Goal: Task Accomplishment & Management: Complete application form

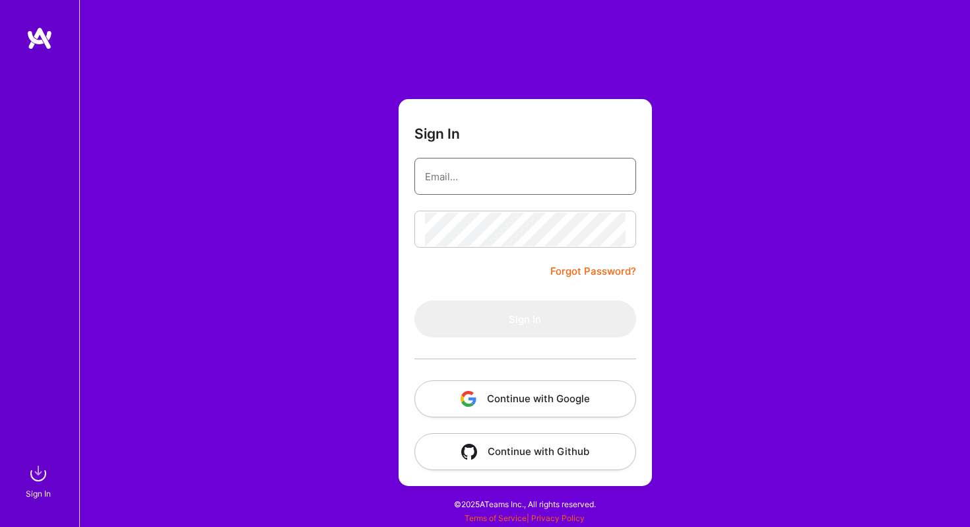
type input "[EMAIL_ADDRESS][DOMAIN_NAME]"
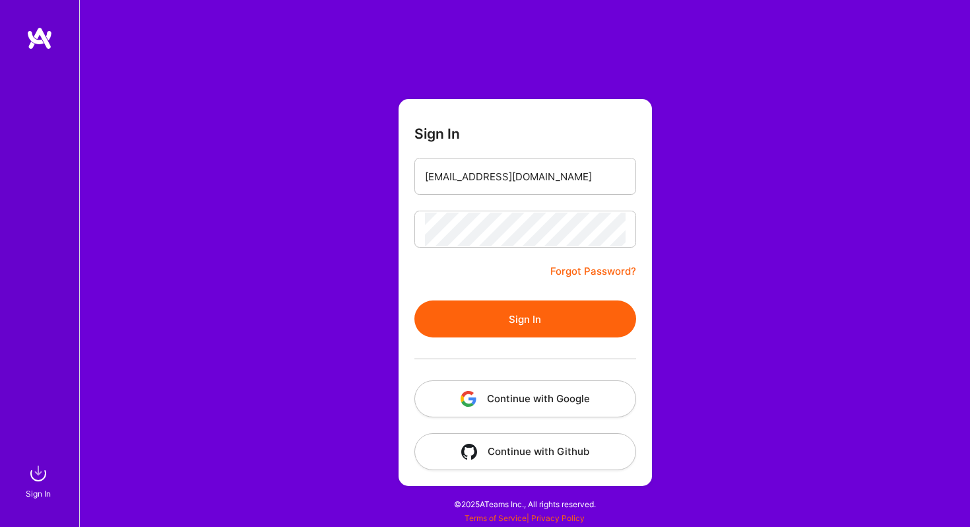
click at [537, 319] on button "Sign In" at bounding box center [526, 318] width 222 height 37
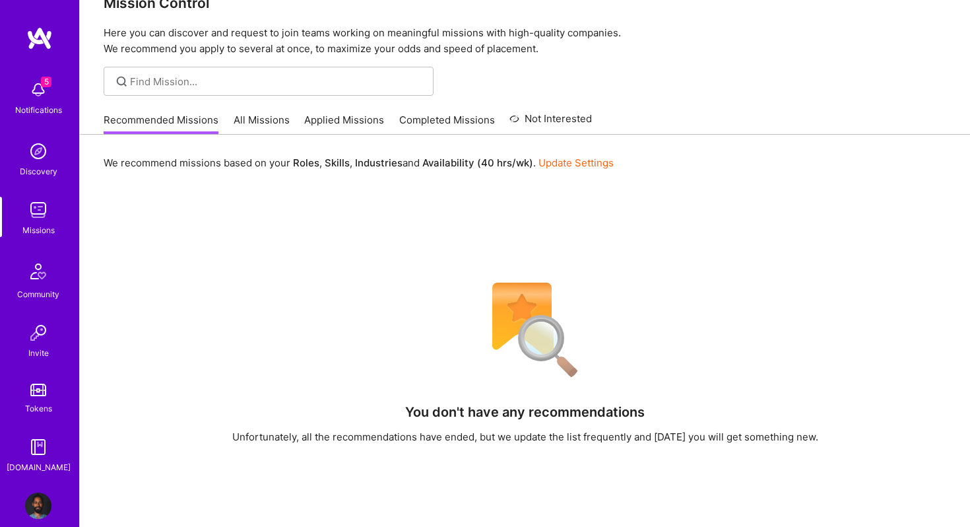
scroll to position [30, 0]
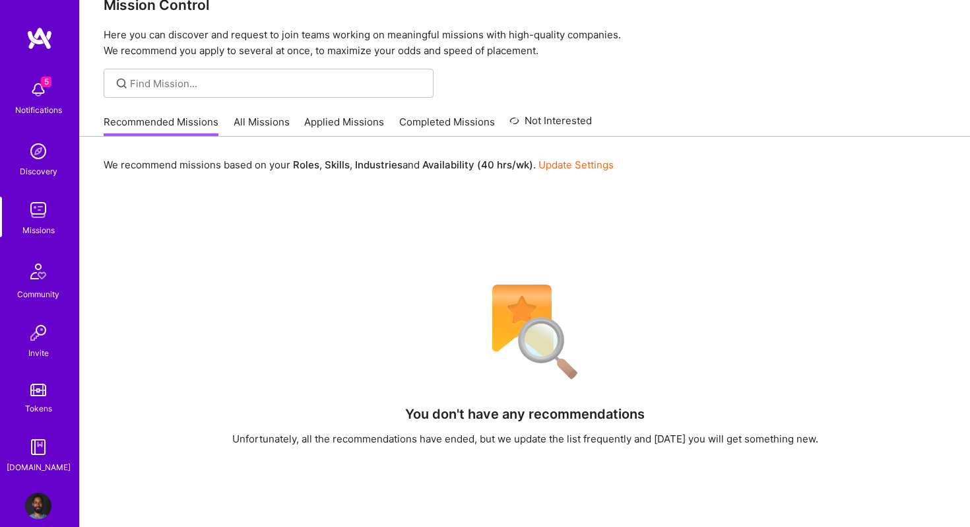
click at [271, 121] on link "All Missions" at bounding box center [262, 126] width 56 height 22
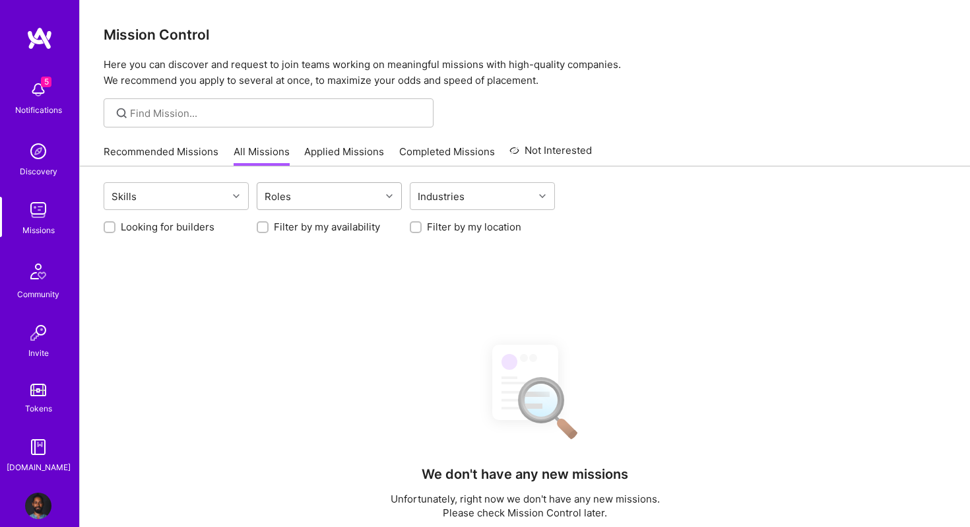
click at [309, 193] on div "Roles" at bounding box center [318, 196] width 123 height 26
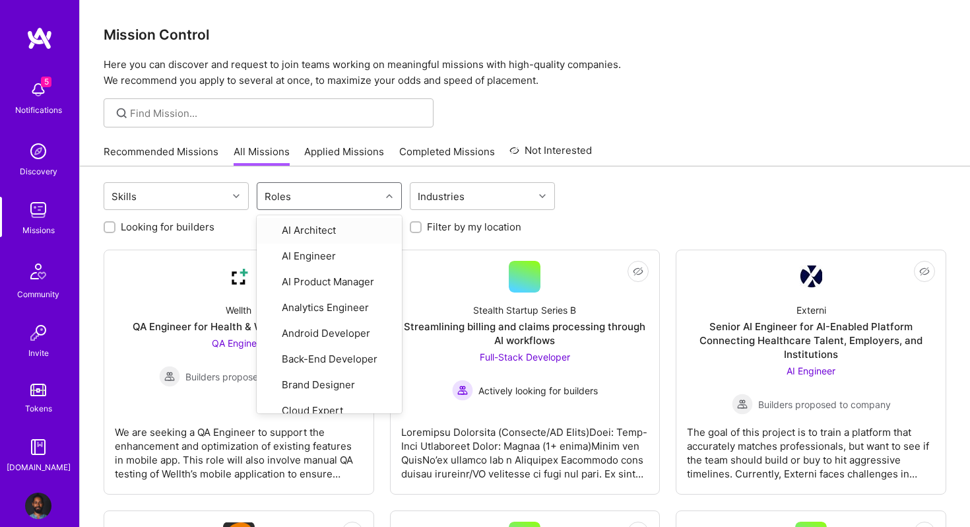
click at [309, 193] on div "Roles" at bounding box center [318, 196] width 123 height 26
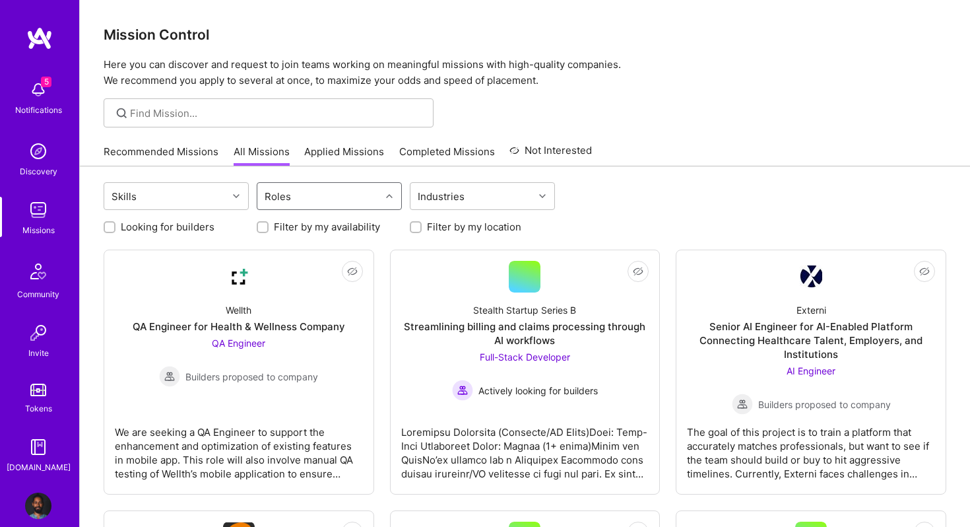
click at [304, 198] on div "Roles" at bounding box center [318, 196] width 123 height 26
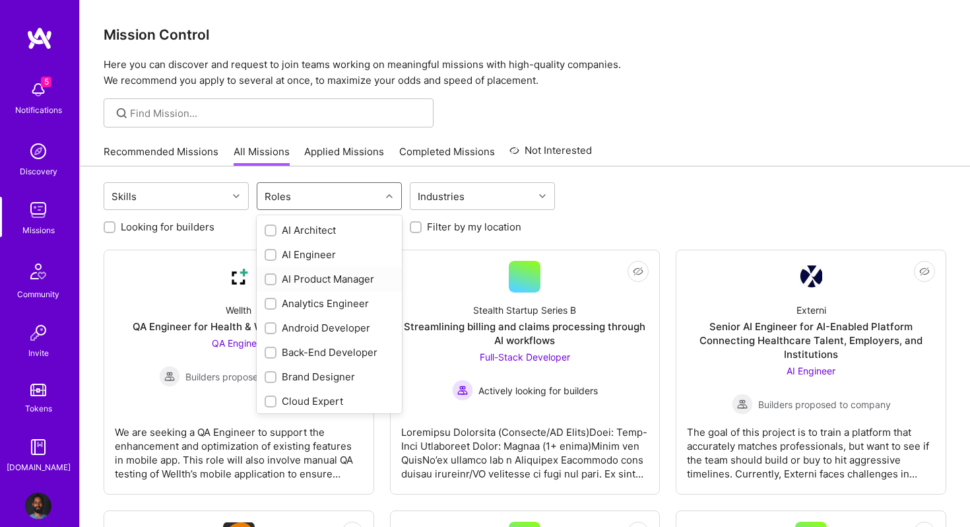
click at [270, 278] on input "checkbox" at bounding box center [271, 279] width 9 height 9
checkbox input "true"
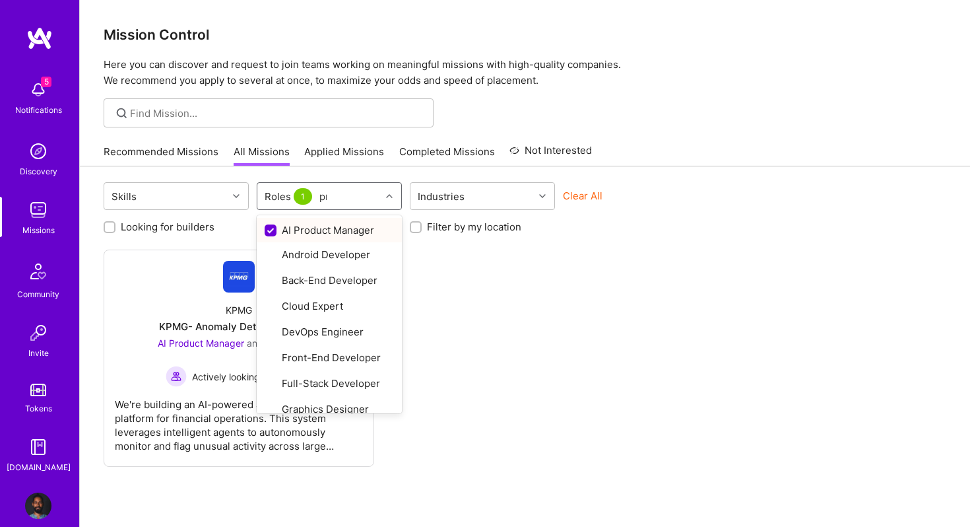
type input "pro"
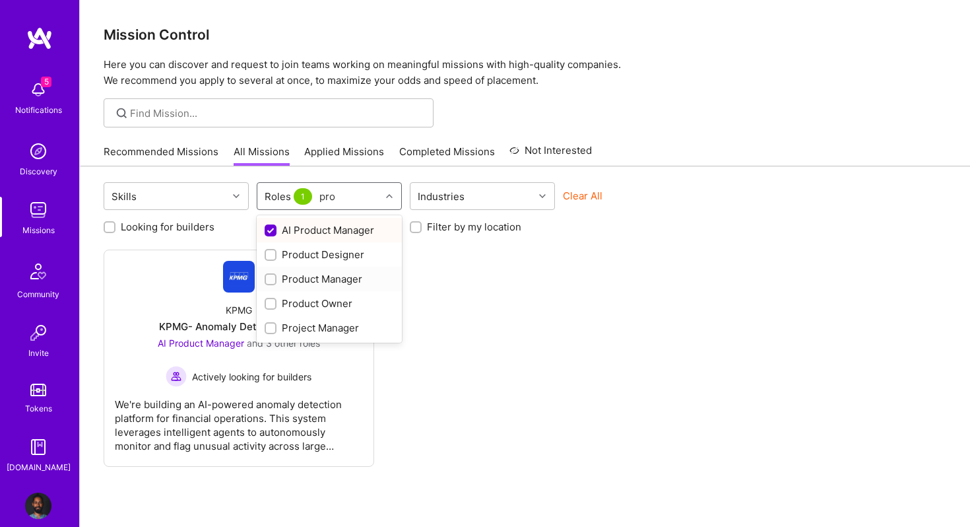
click at [271, 282] on input "checkbox" at bounding box center [271, 279] width 9 height 9
checkbox input "true"
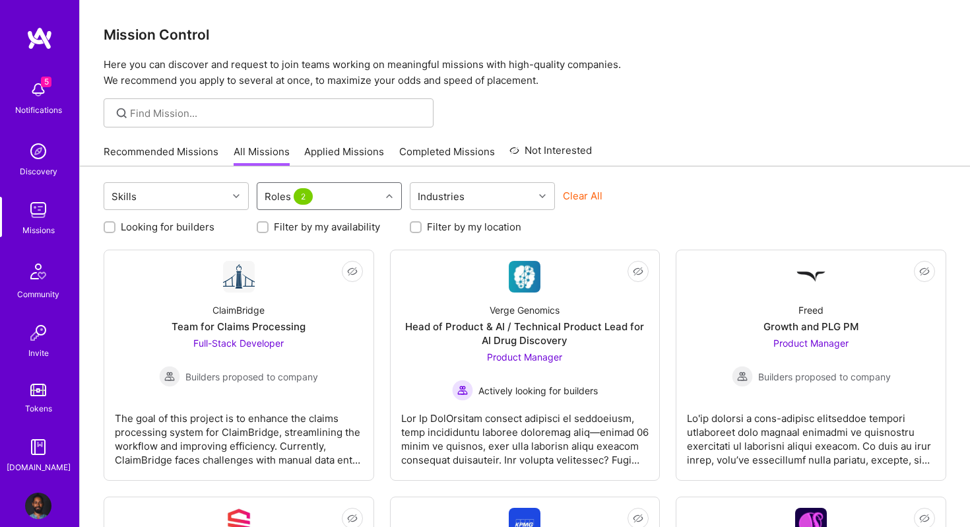
click at [340, 194] on div "Roles 2" at bounding box center [318, 196] width 123 height 26
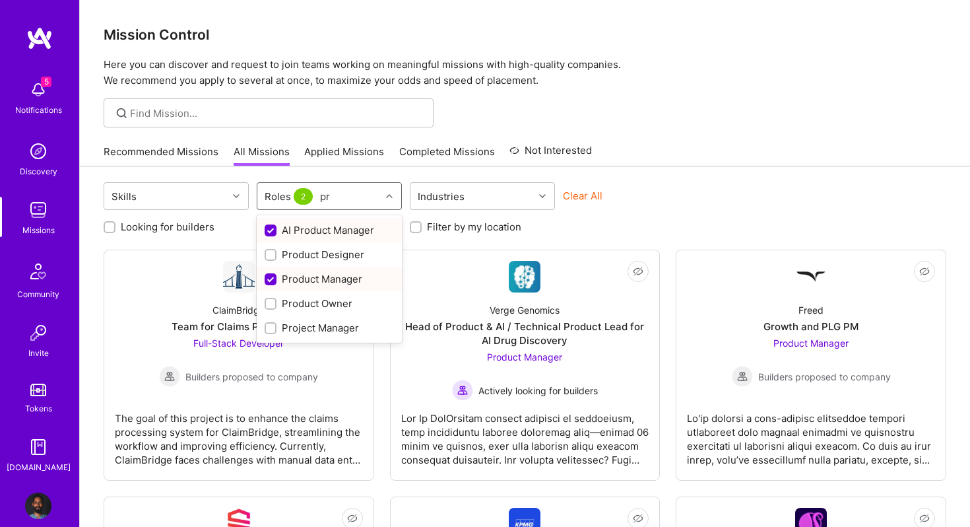
type input "pro"
click at [271, 304] on input "checkbox" at bounding box center [271, 304] width 9 height 9
checkbox input "true"
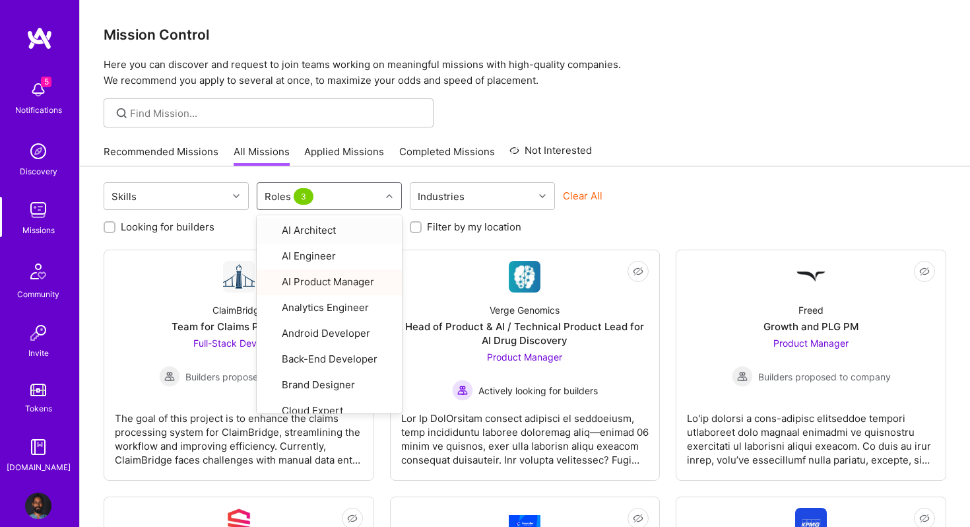
click at [353, 199] on div "Roles 3" at bounding box center [318, 196] width 123 height 26
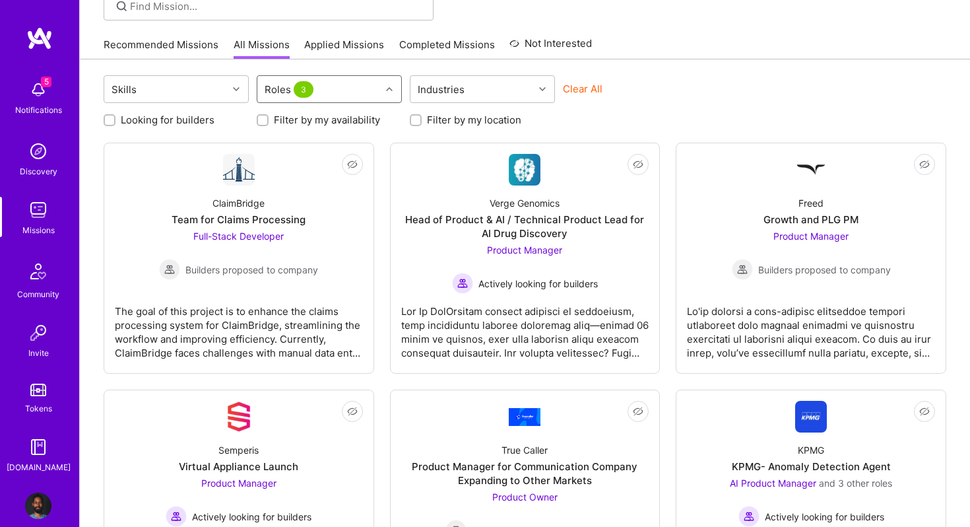
scroll to position [104, 0]
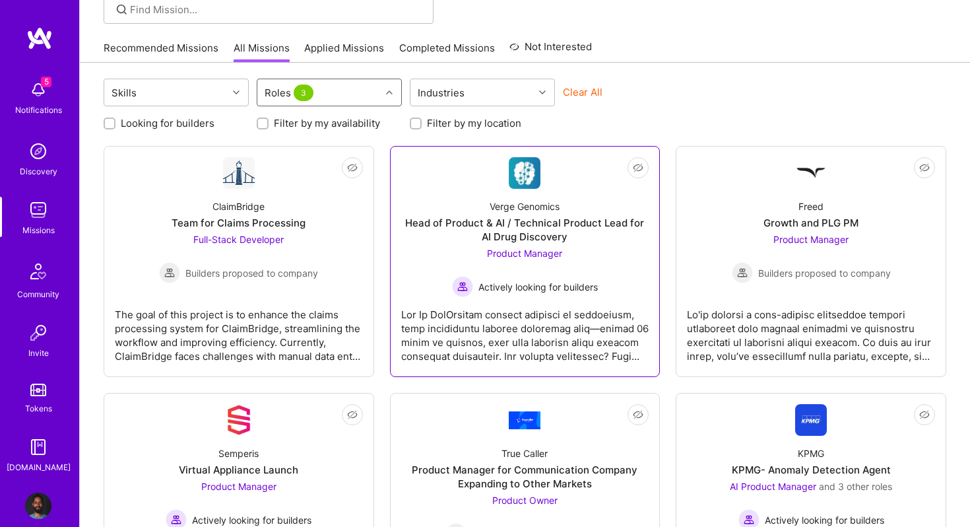
click at [502, 225] on div "Head of Product & AI / Technical Product Lead for AI Drug Discovery" at bounding box center [525, 230] width 248 height 28
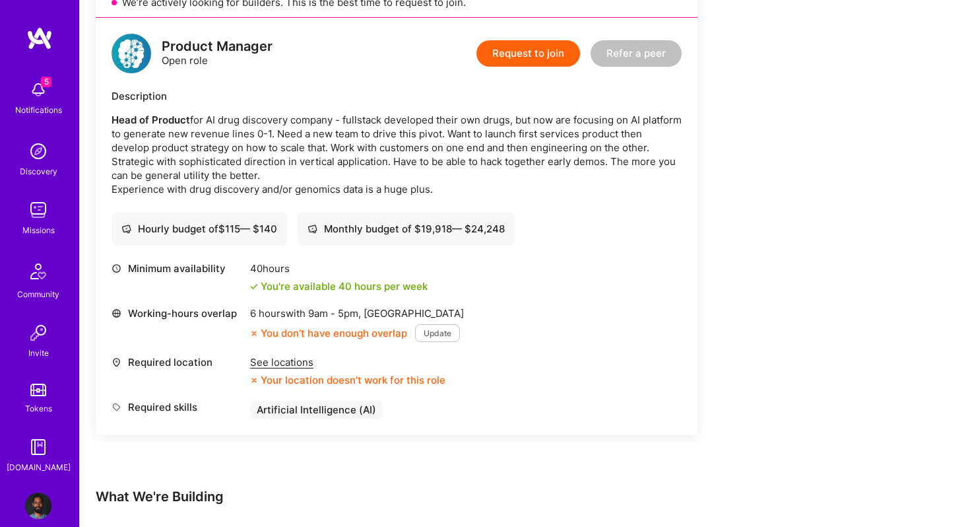
scroll to position [322, 0]
click at [283, 363] on div "See locations" at bounding box center [347, 361] width 195 height 14
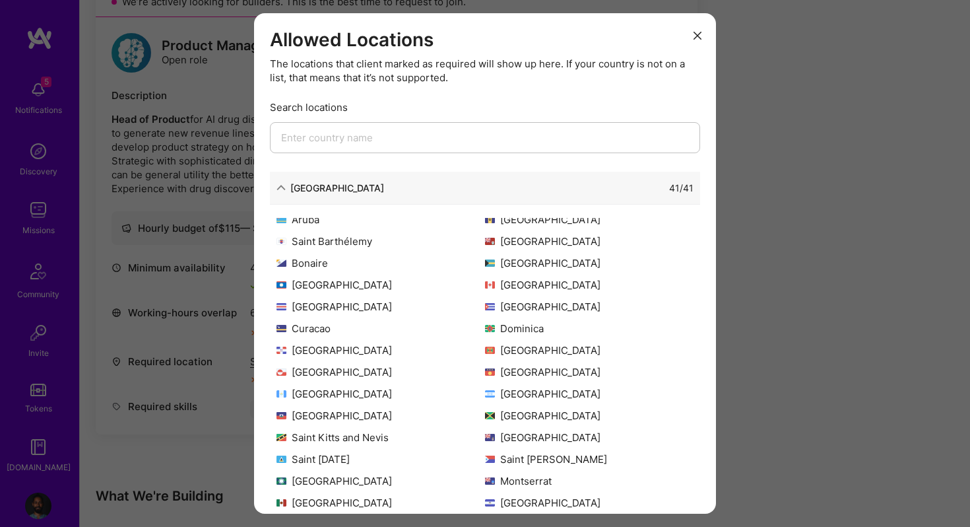
scroll to position [0, 0]
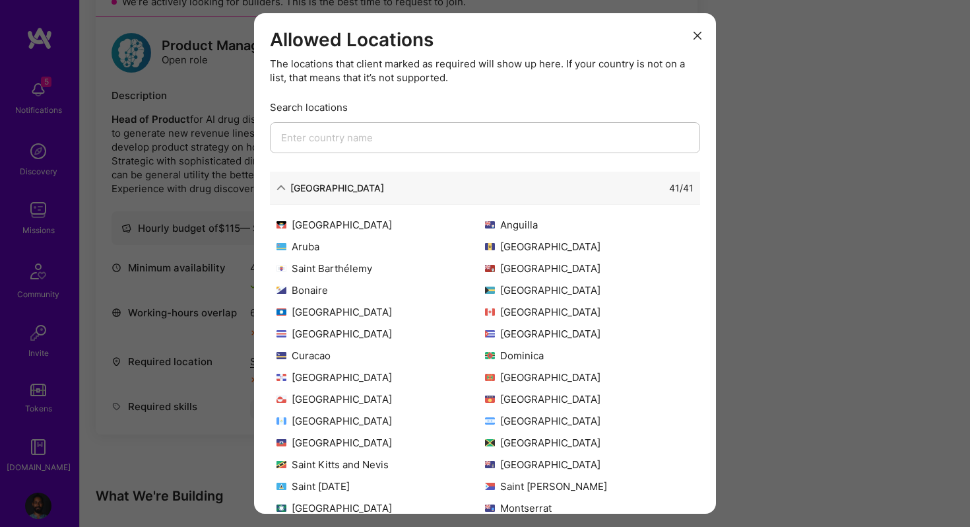
click at [203, 263] on div "Allowed Locations The locations that client marked as required will show up her…" at bounding box center [485, 263] width 970 height 527
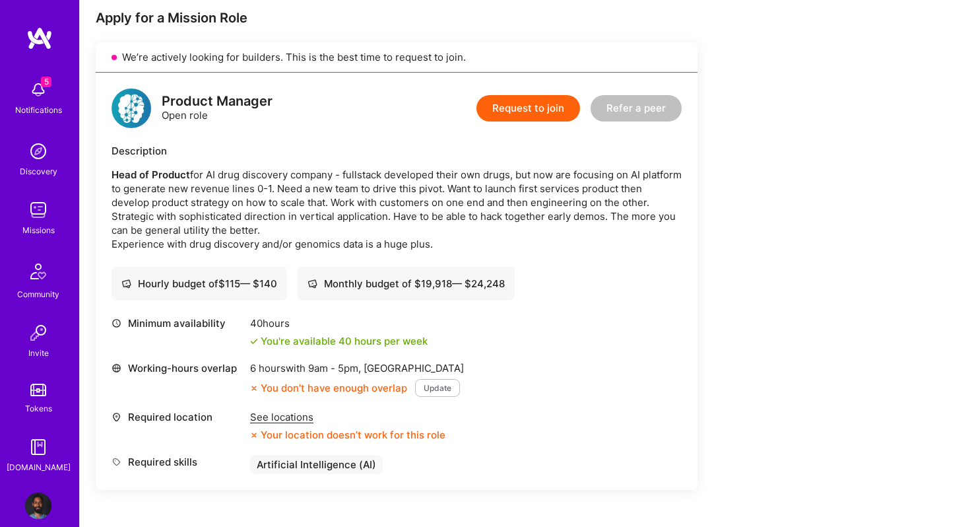
scroll to position [271, 0]
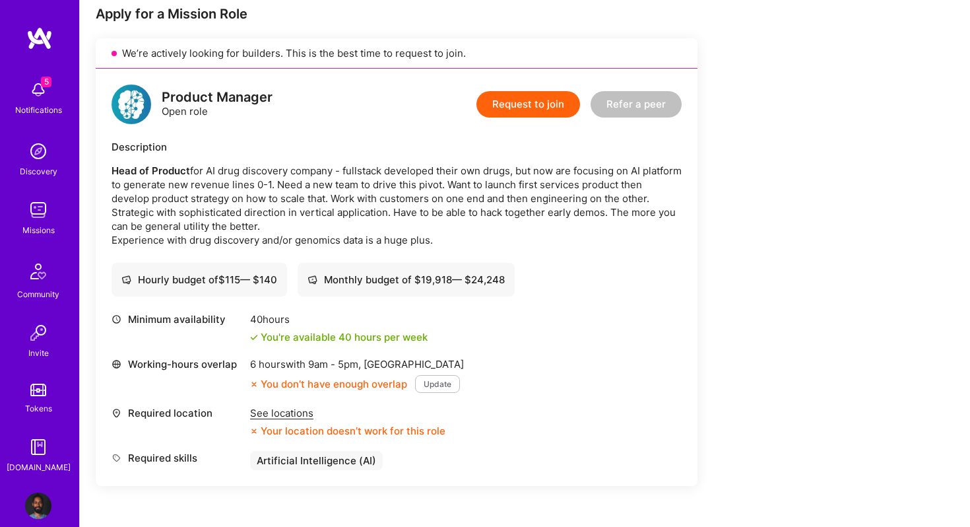
click at [275, 412] on div "See locations" at bounding box center [347, 413] width 195 height 14
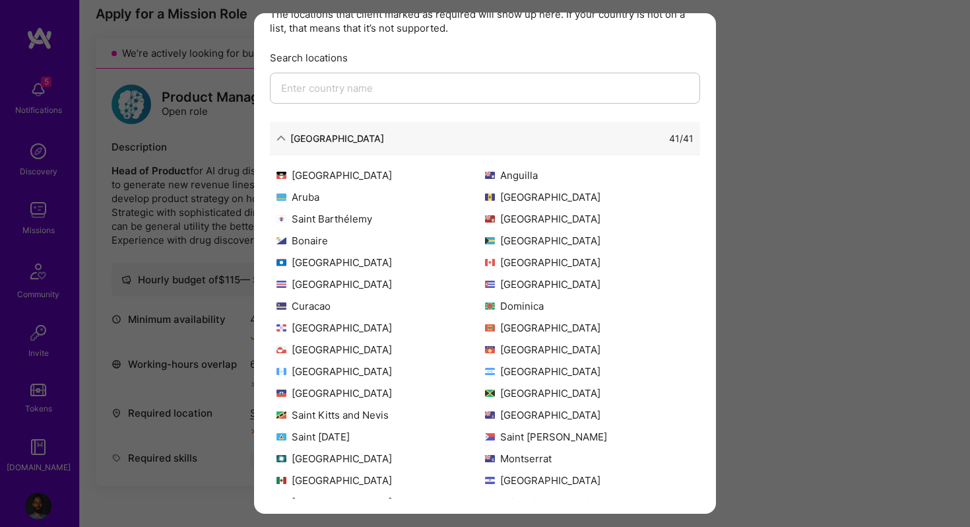
scroll to position [0, 0]
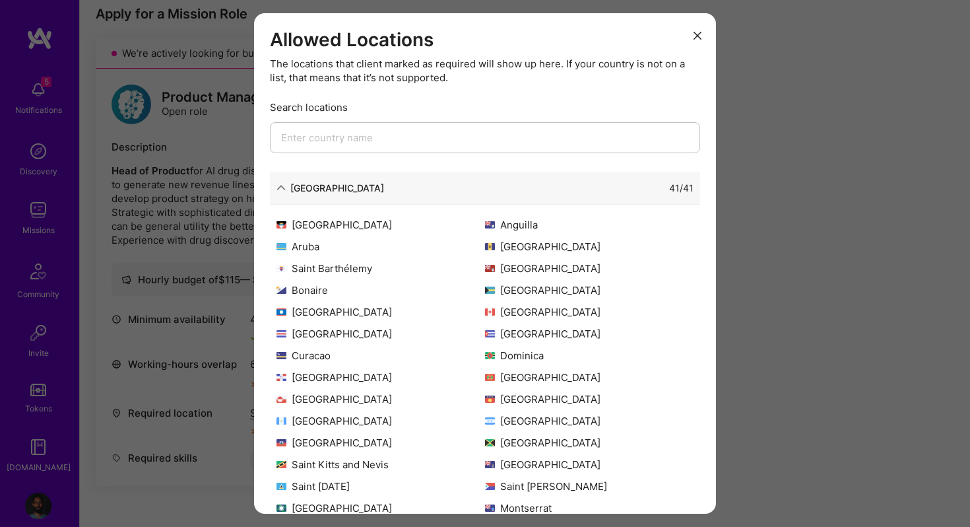
click at [250, 188] on div "Allowed Locations The locations that client marked as required will show up her…" at bounding box center [485, 263] width 970 height 527
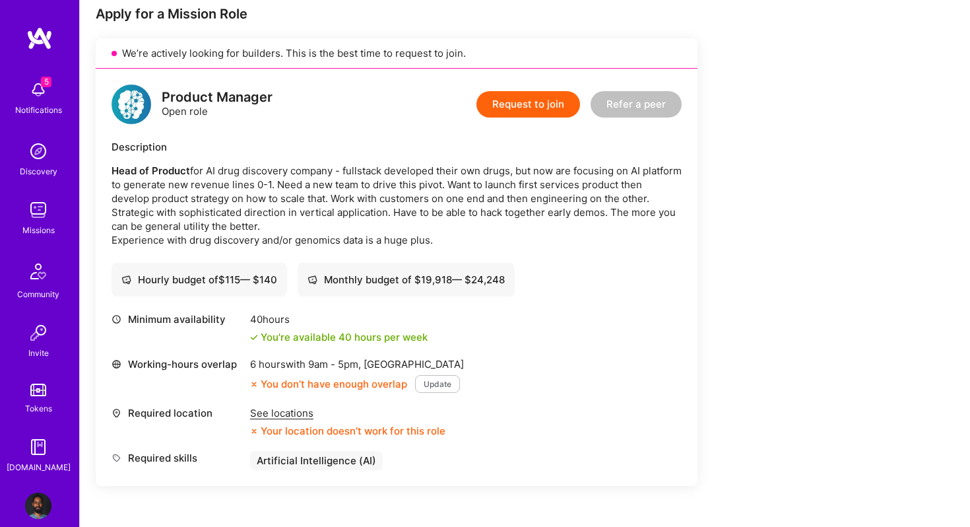
click at [345, 430] on div "Your location doesn’t work for this role" at bounding box center [347, 431] width 195 height 14
click at [32, 504] on img at bounding box center [38, 505] width 26 height 26
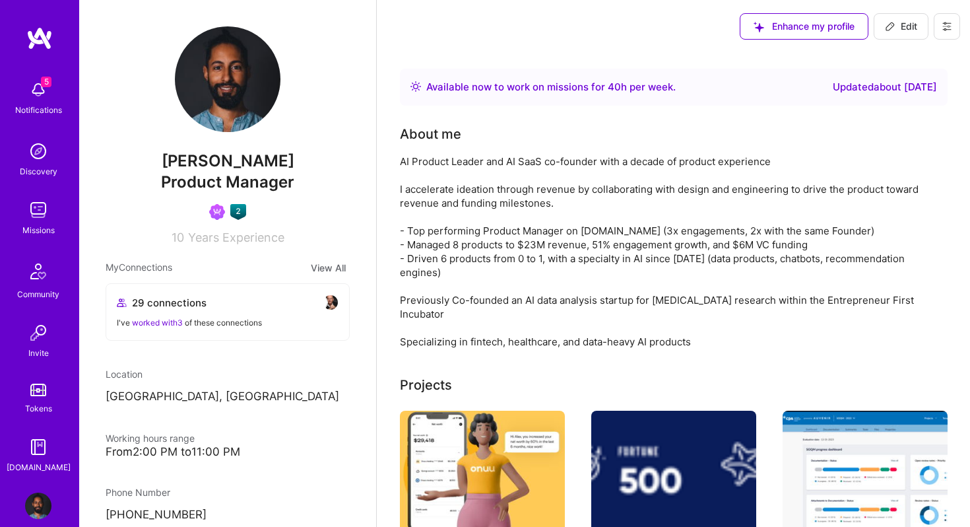
click at [164, 403] on p "[GEOGRAPHIC_DATA], [GEOGRAPHIC_DATA]" at bounding box center [228, 397] width 244 height 16
click at [122, 373] on div "Location" at bounding box center [228, 374] width 244 height 14
click at [903, 13] on button "Edit" at bounding box center [901, 26] width 55 height 26
select select "CA"
select select "Right Now"
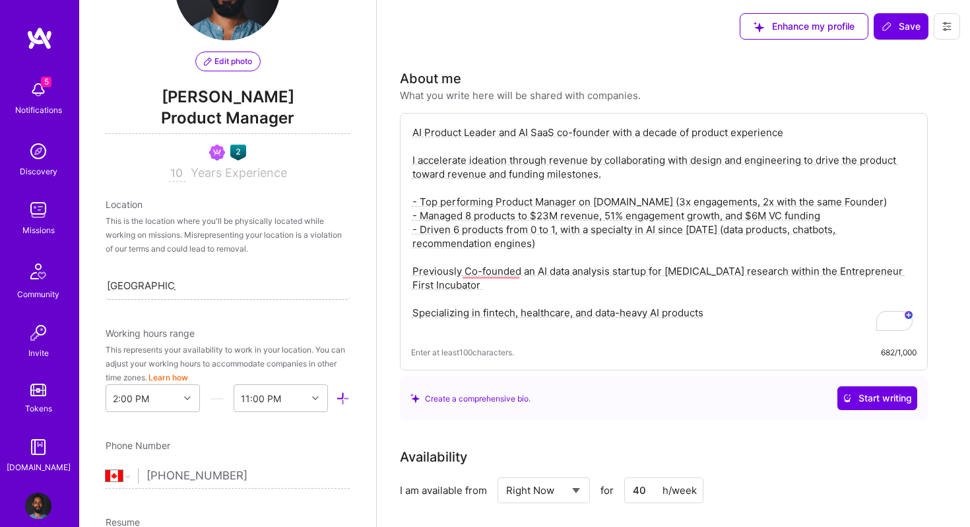
scroll to position [89, 0]
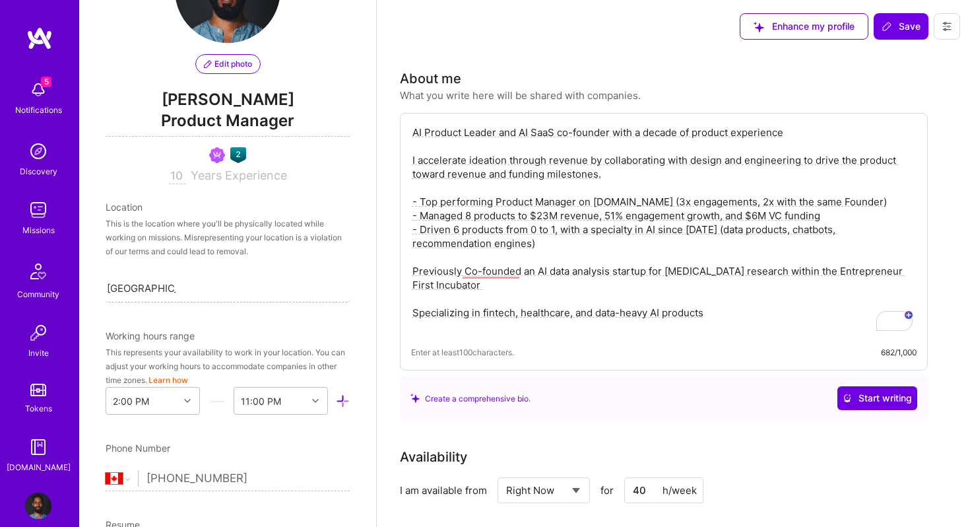
click at [159, 281] on input "[GEOGRAPHIC_DATA], [GEOGRAPHIC_DATA]" at bounding box center [141, 288] width 69 height 14
type input "[GEOGRAPHIC_DATA]"
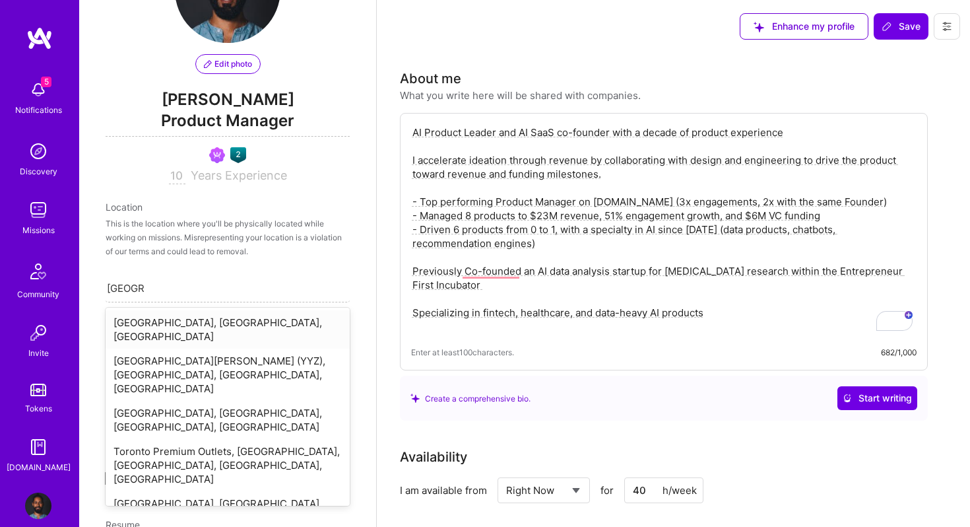
click at [206, 324] on div "[GEOGRAPHIC_DATA], [GEOGRAPHIC_DATA], [GEOGRAPHIC_DATA]" at bounding box center [228, 329] width 244 height 38
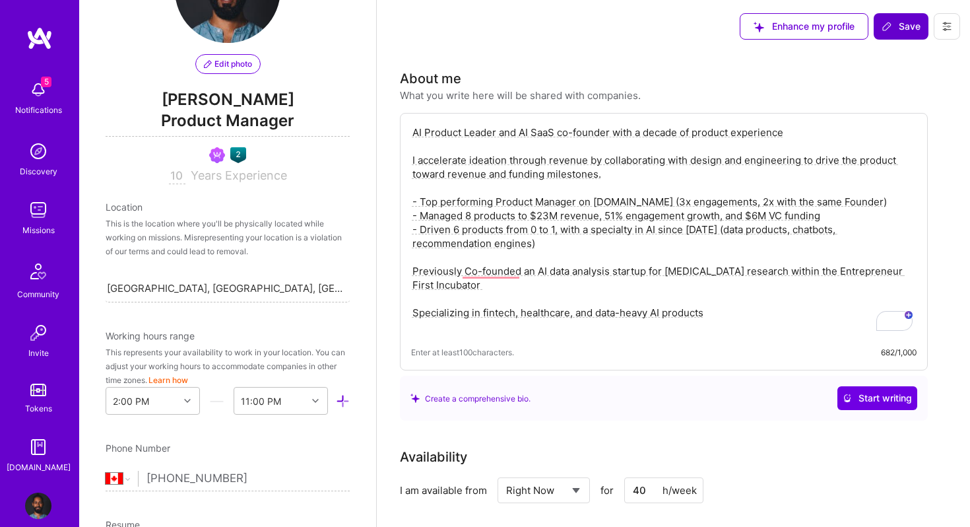
click at [889, 28] on icon at bounding box center [887, 26] width 11 height 11
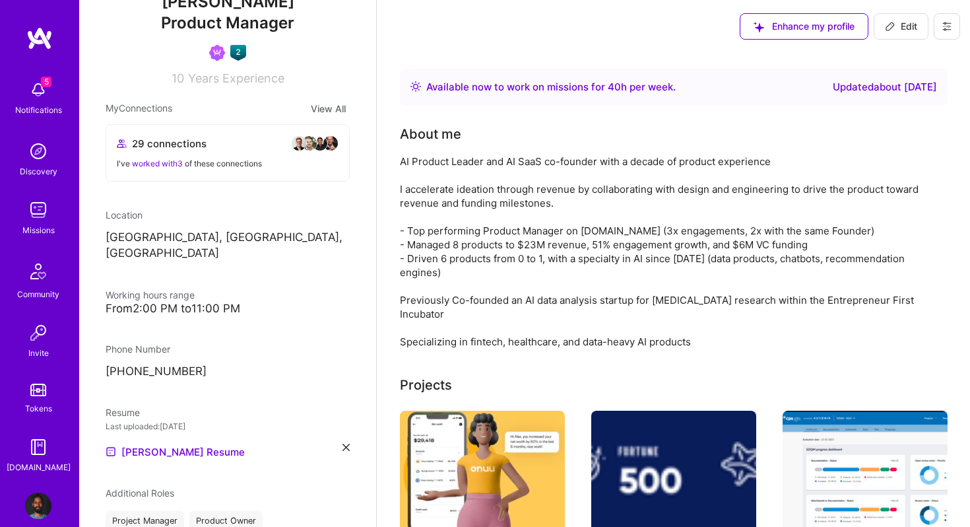
scroll to position [155, 0]
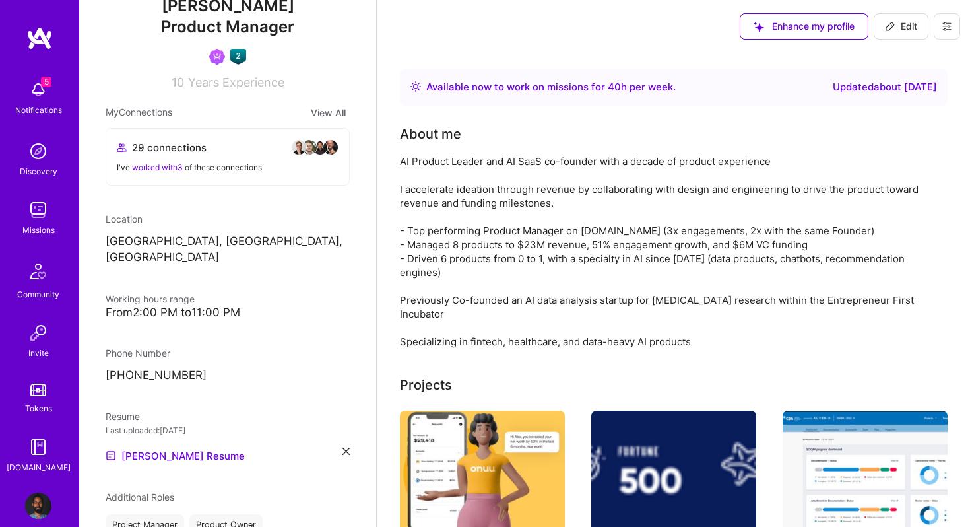
click at [895, 24] on icon at bounding box center [890, 26] width 11 height 11
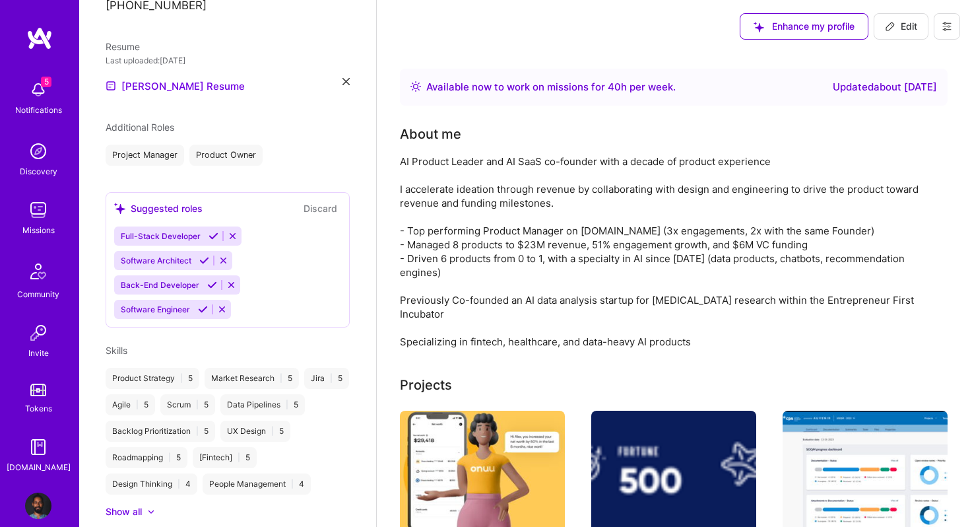
select select "CA"
select select "Right Now"
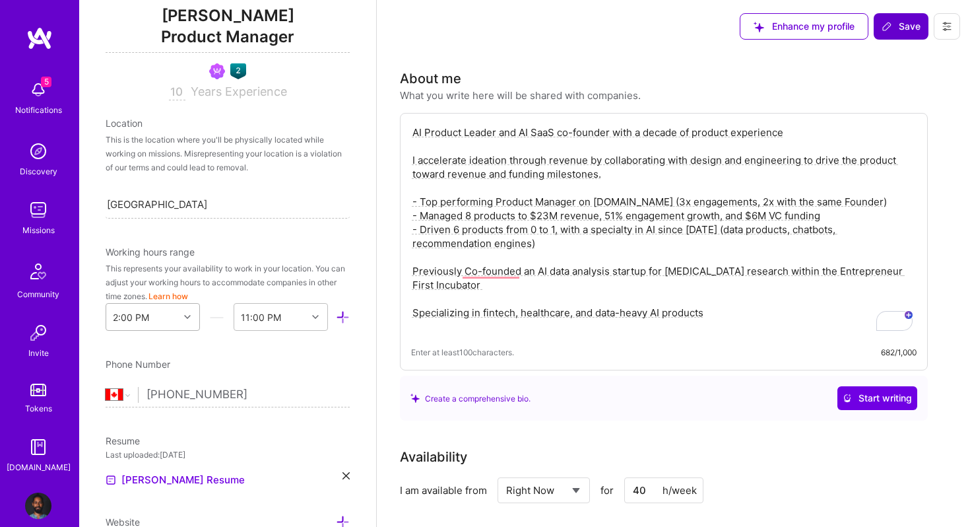
click at [133, 323] on div "2:00 PM" at bounding box center [153, 317] width 94 height 28
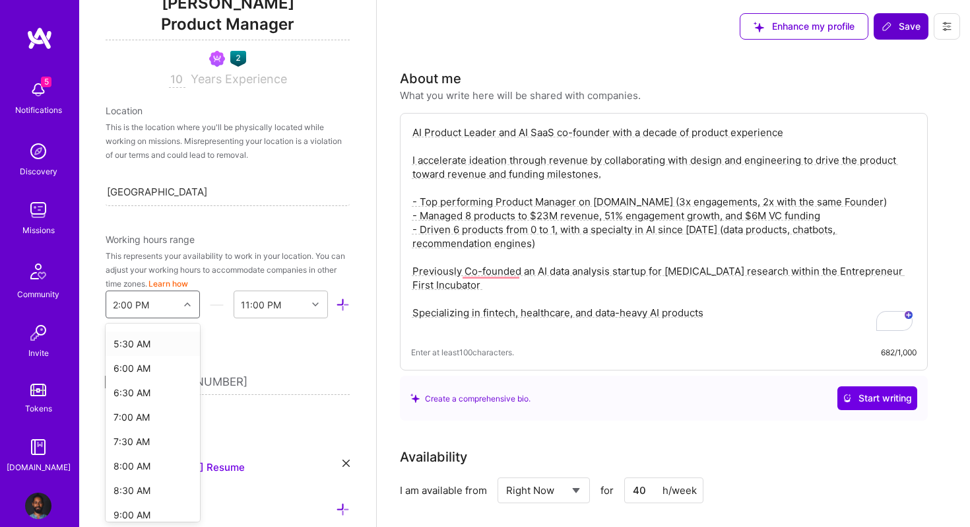
scroll to position [297, 0]
click at [145, 380] on div "7:00 AM" at bounding box center [153, 383] width 94 height 24
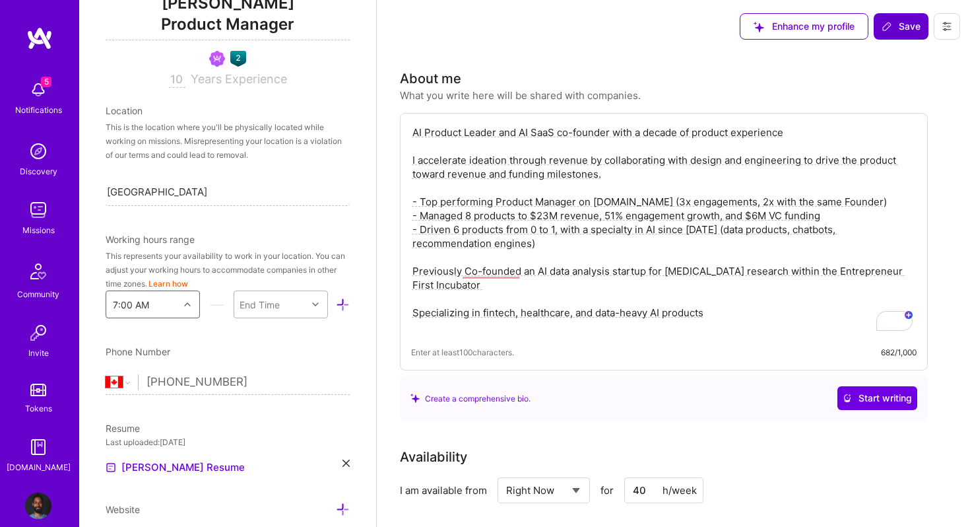
click at [291, 304] on div "End Time" at bounding box center [270, 304] width 73 height 26
click at [269, 450] on div "6:00 PM" at bounding box center [281, 454] width 94 height 24
click at [889, 26] on icon at bounding box center [887, 26] width 8 height 8
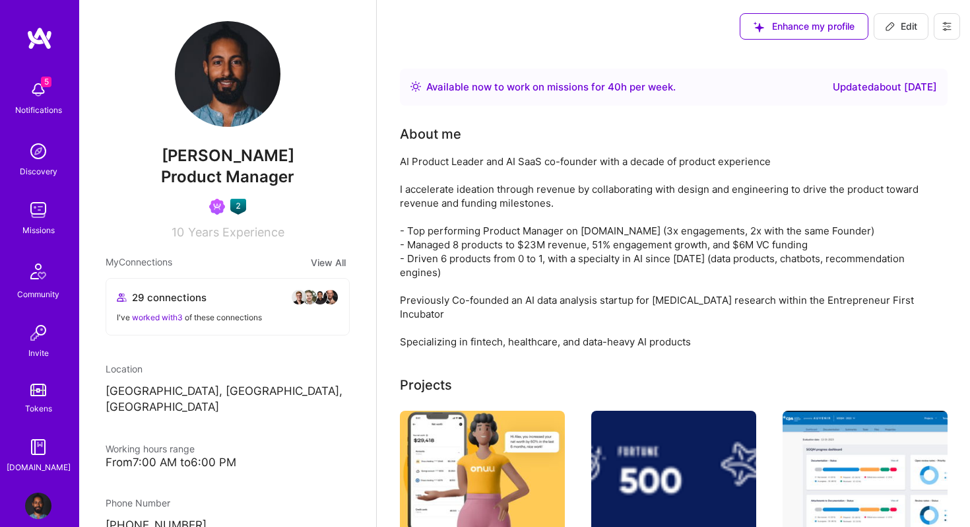
scroll to position [0, 0]
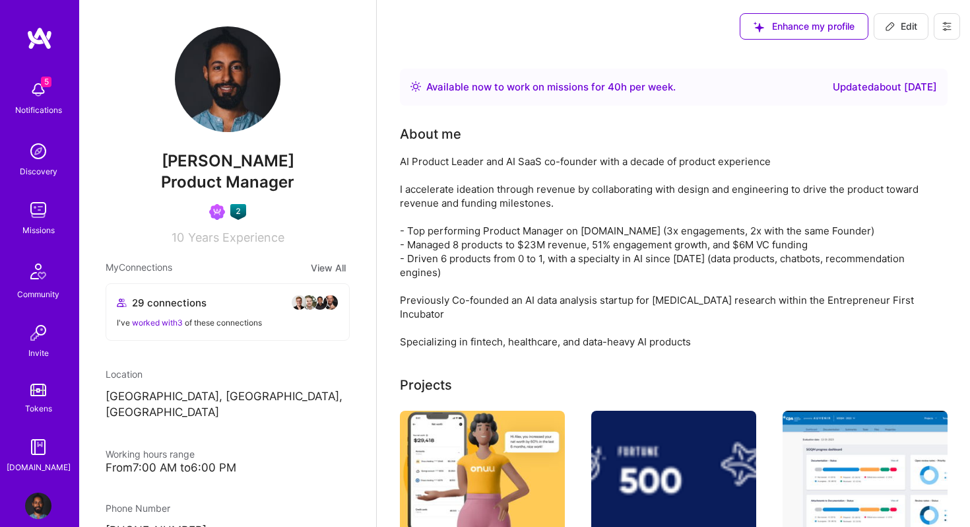
click at [40, 161] on img at bounding box center [38, 151] width 26 height 26
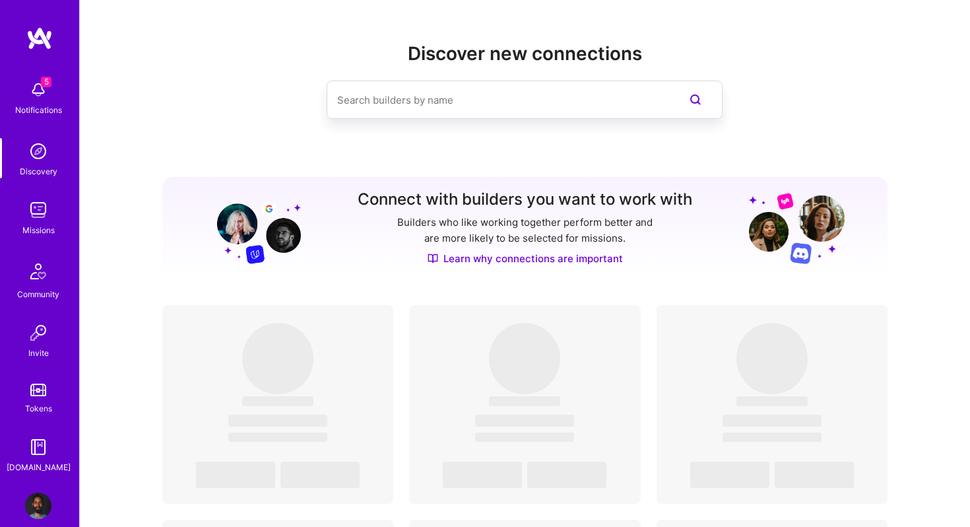
click at [40, 88] on img at bounding box center [38, 90] width 26 height 26
click at [33, 224] on div "Missions" at bounding box center [38, 230] width 32 height 14
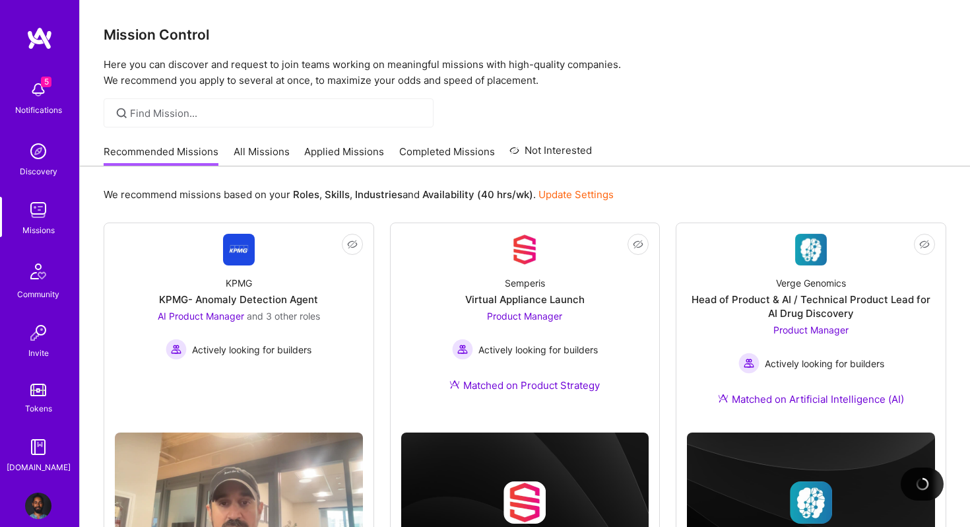
click at [254, 154] on link "All Missions" at bounding box center [262, 156] width 56 height 22
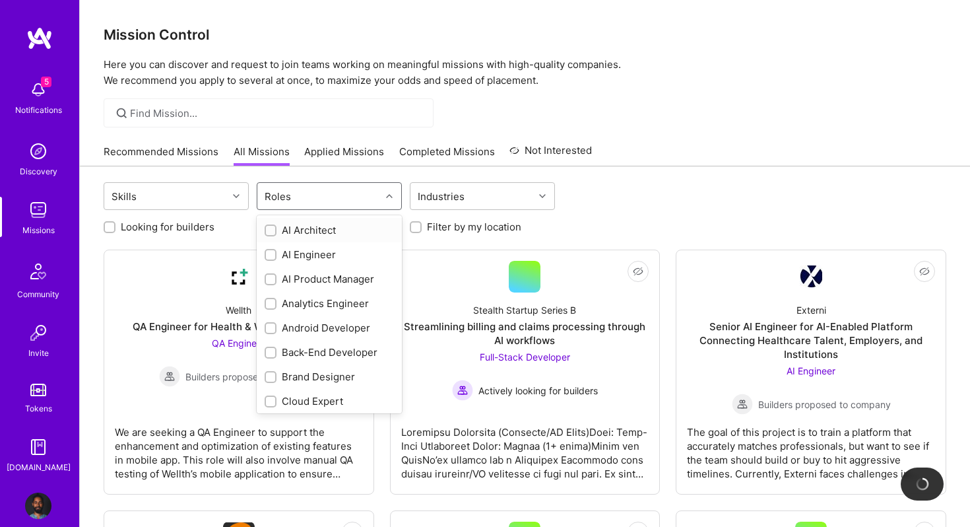
click at [296, 191] on div "Roles" at bounding box center [318, 196] width 123 height 26
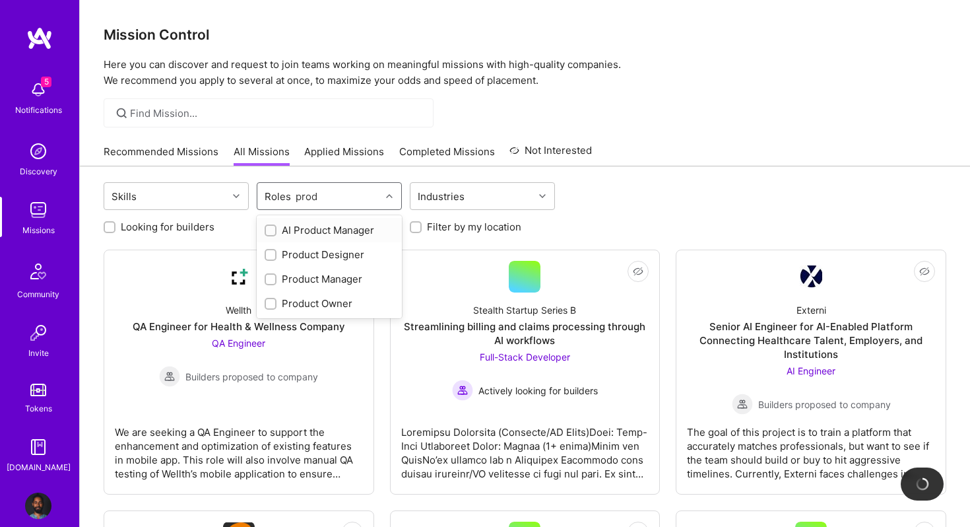
type input "produ"
click at [269, 232] on input "checkbox" at bounding box center [271, 230] width 9 height 9
checkbox input "true"
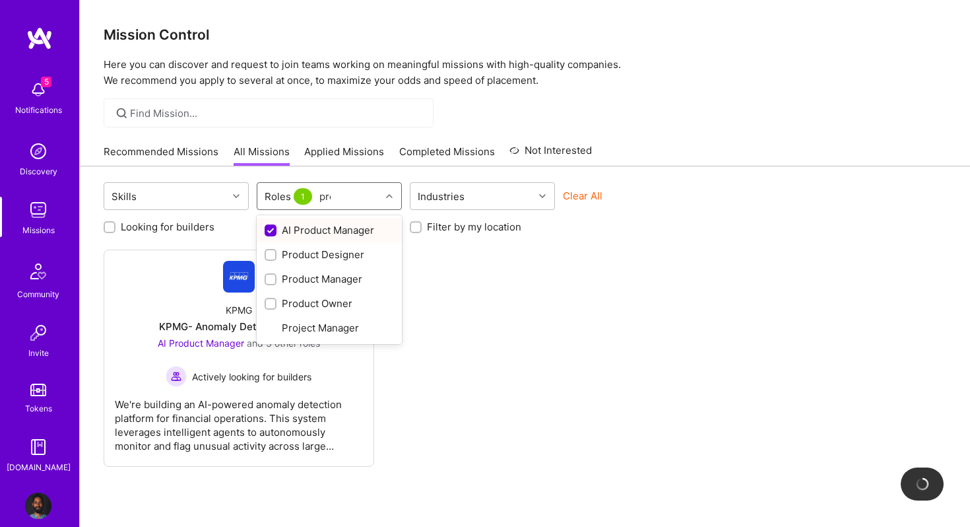
type input "prod"
click at [270, 283] on input "checkbox" at bounding box center [271, 279] width 9 height 9
checkbox input "true"
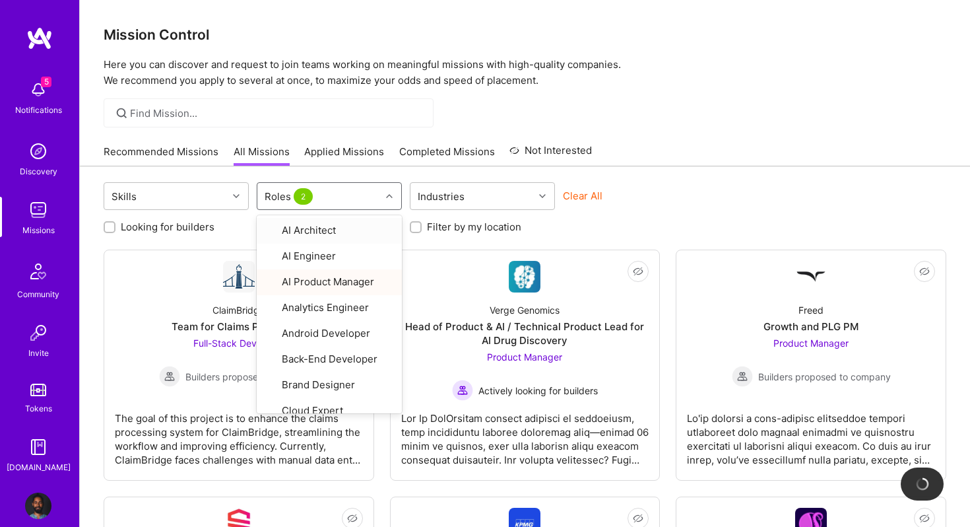
click at [358, 198] on div "Roles 2" at bounding box center [318, 196] width 123 height 26
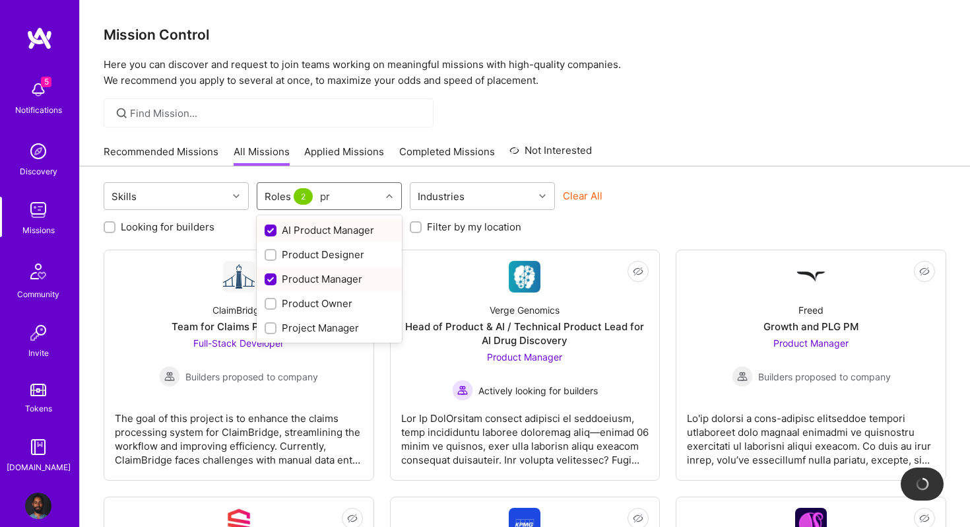
type input "pro"
click at [267, 308] on div at bounding box center [271, 304] width 12 height 12
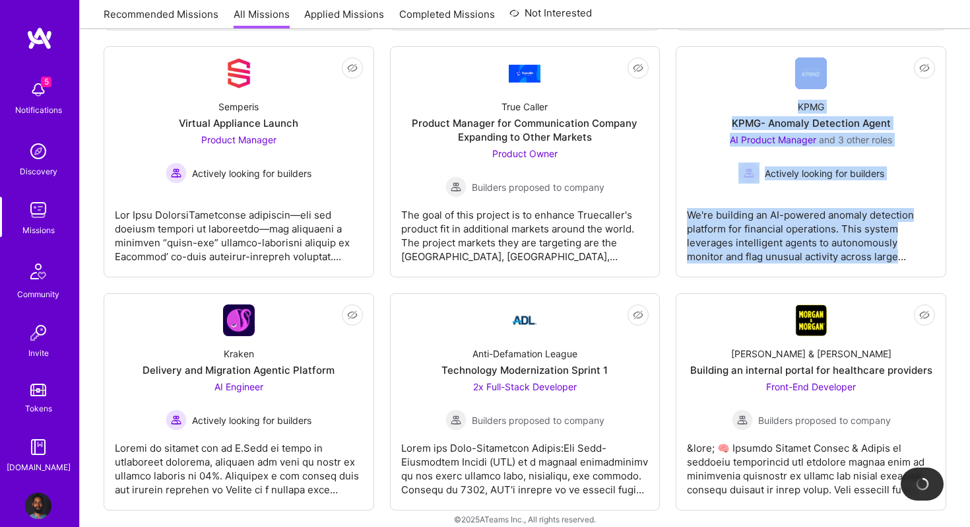
scroll to position [465, 0]
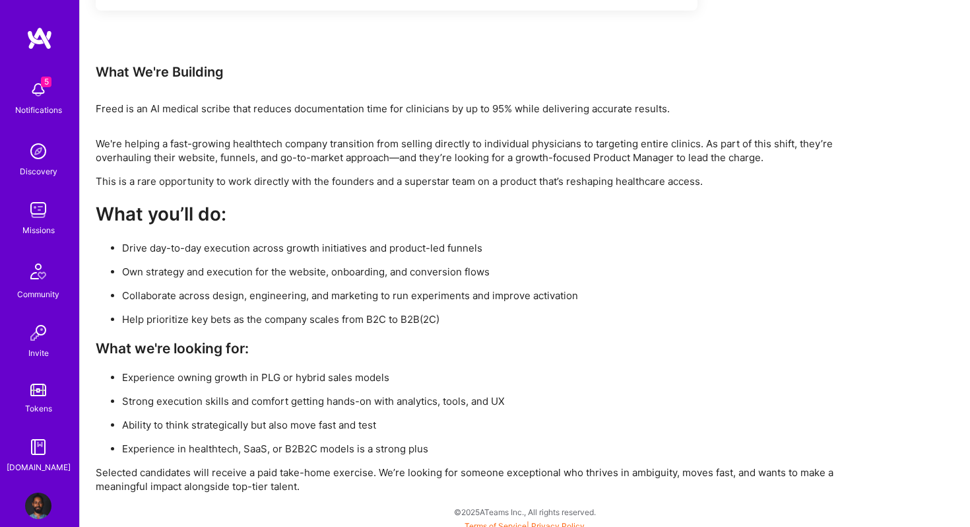
scroll to position [694, 0]
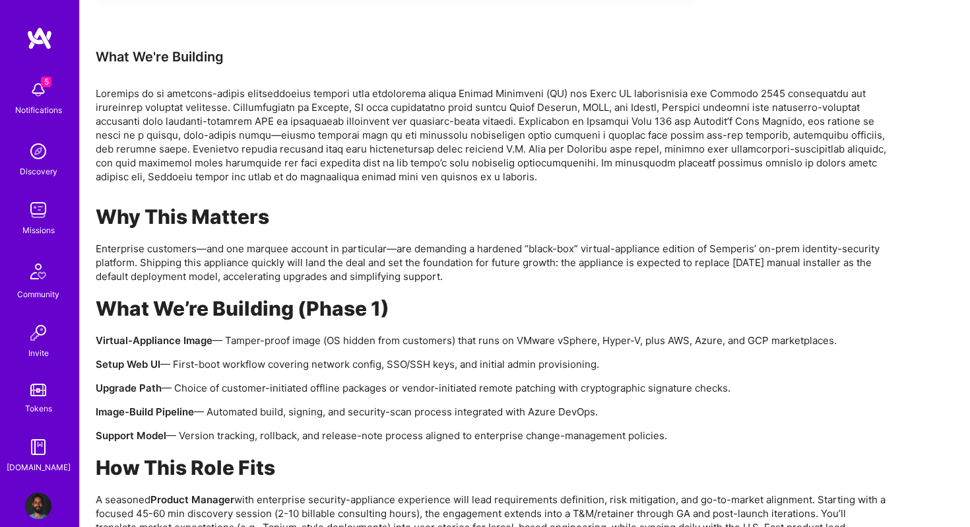
scroll to position [784, 0]
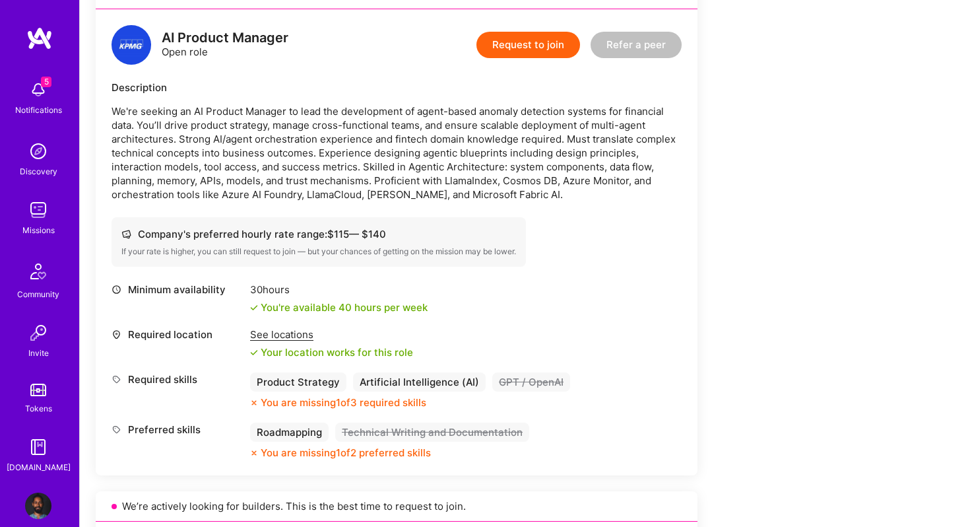
scroll to position [799, 0]
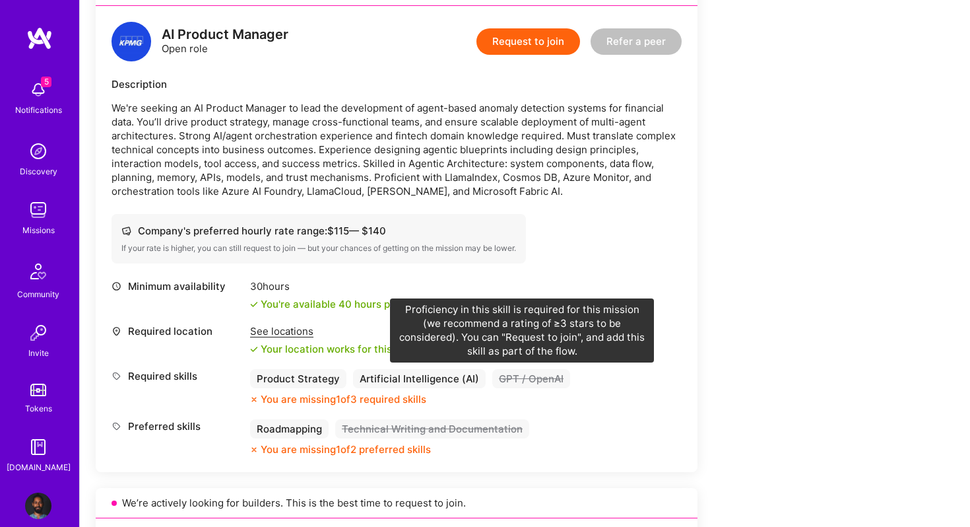
click at [508, 376] on div "GPT / OpenAI" at bounding box center [531, 378] width 78 height 19
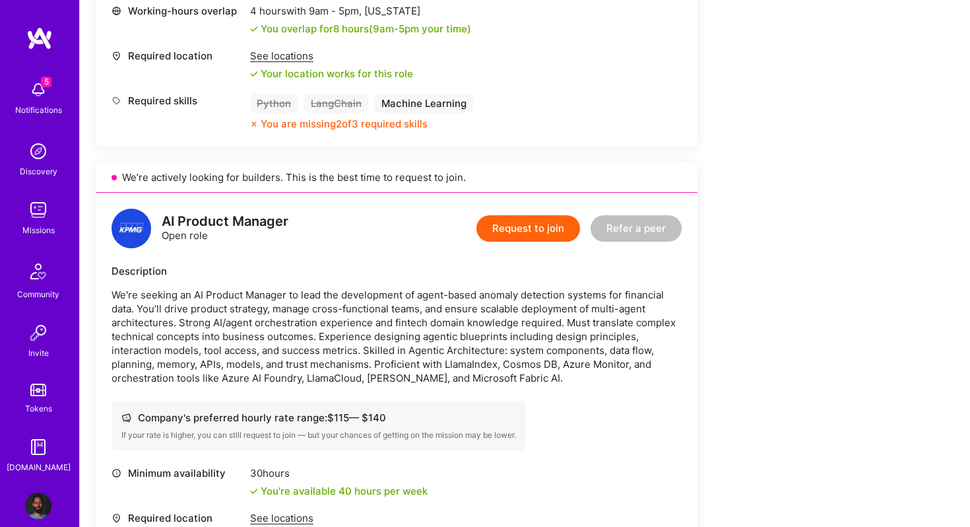
scroll to position [613, 0]
click at [533, 226] on button "Request to join" at bounding box center [529, 228] width 104 height 26
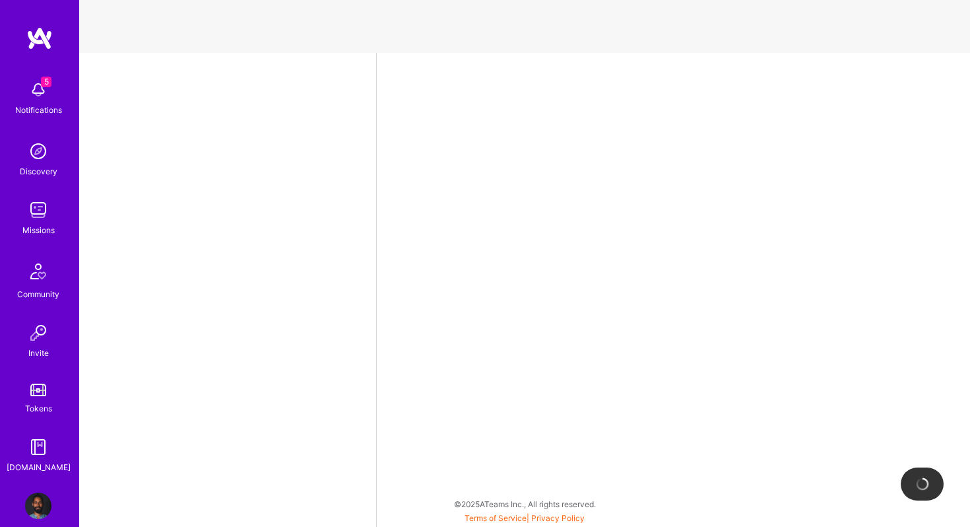
select select "CA"
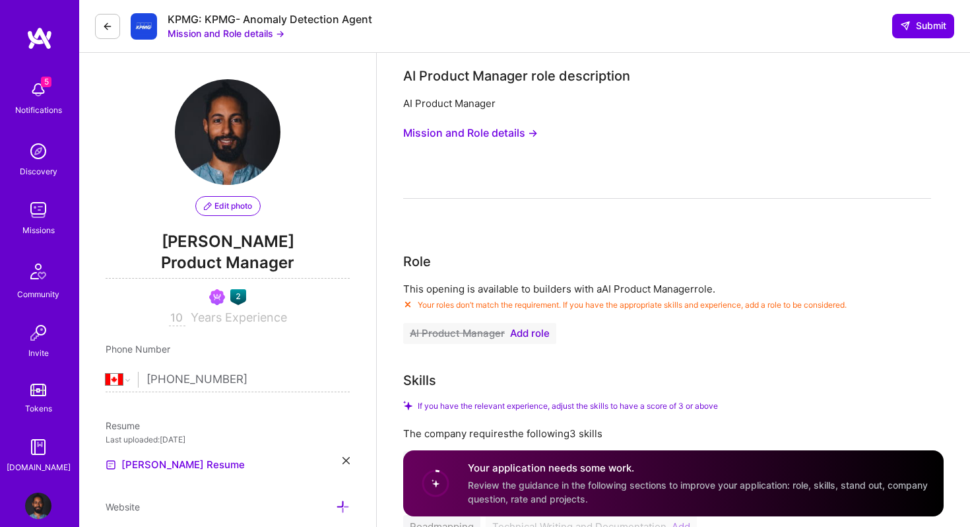
click at [528, 337] on span "Add role" at bounding box center [530, 333] width 40 height 11
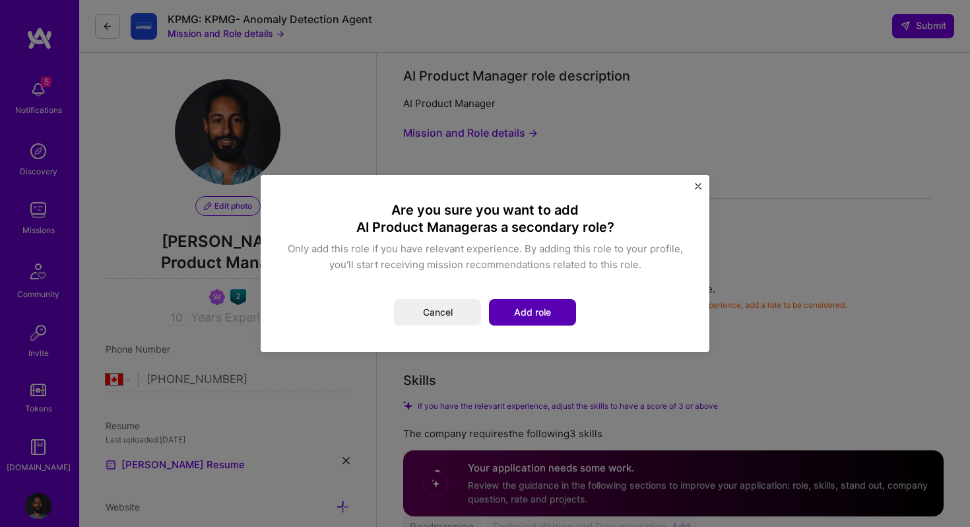
click at [527, 316] on button "Add role" at bounding box center [532, 312] width 87 height 26
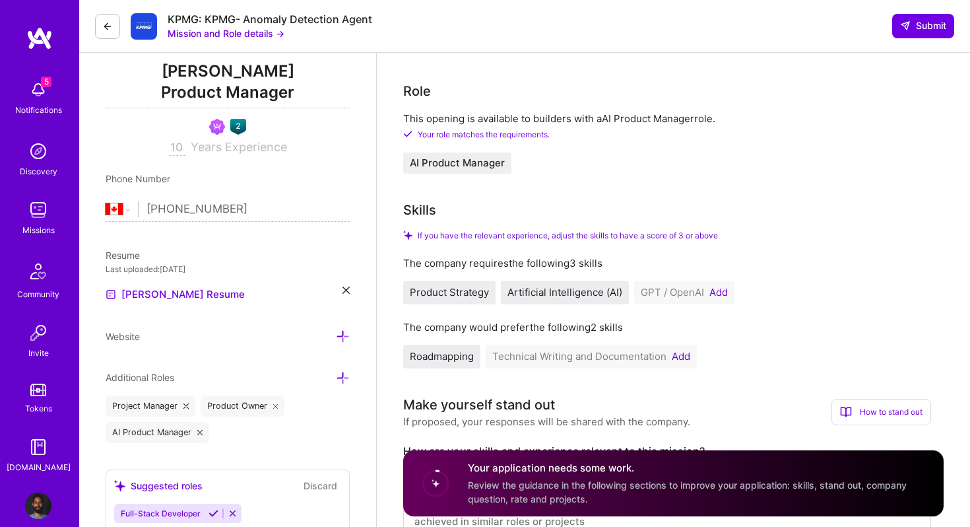
scroll to position [172, 0]
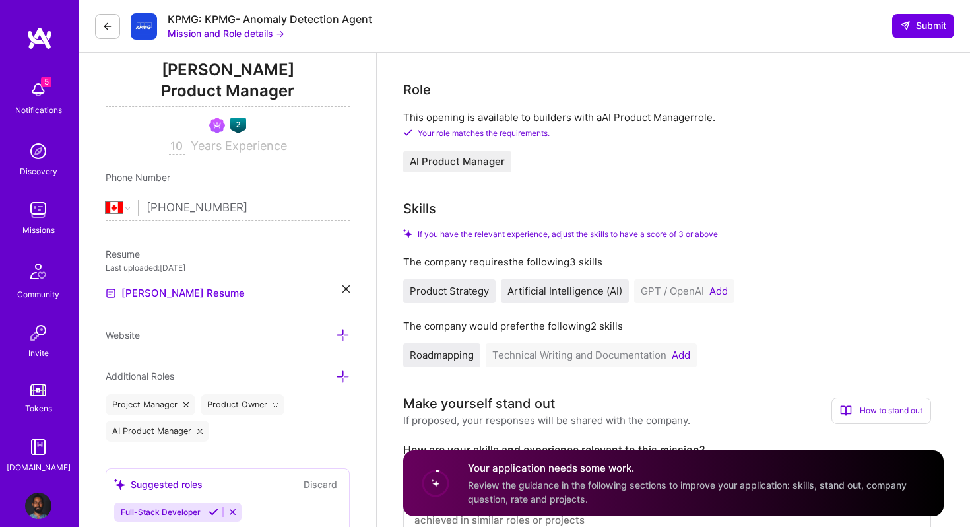
click at [719, 290] on button "Add" at bounding box center [719, 291] width 18 height 11
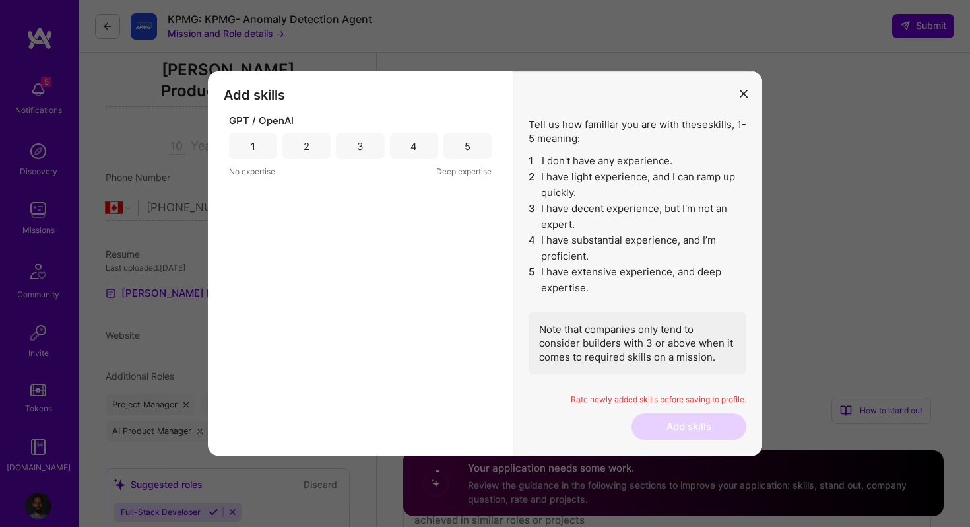
click at [424, 144] on div "4" at bounding box center [414, 146] width 48 height 26
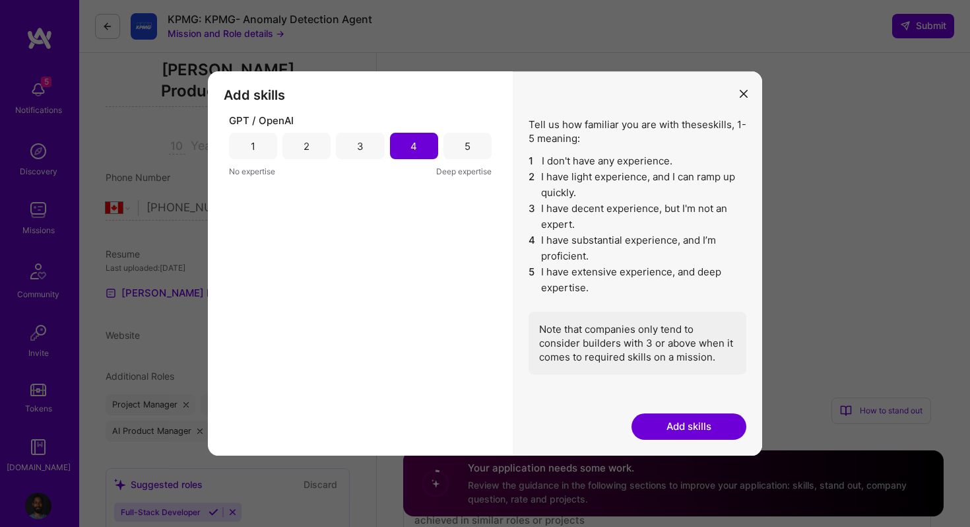
click at [692, 431] on button "Add skills" at bounding box center [689, 426] width 115 height 26
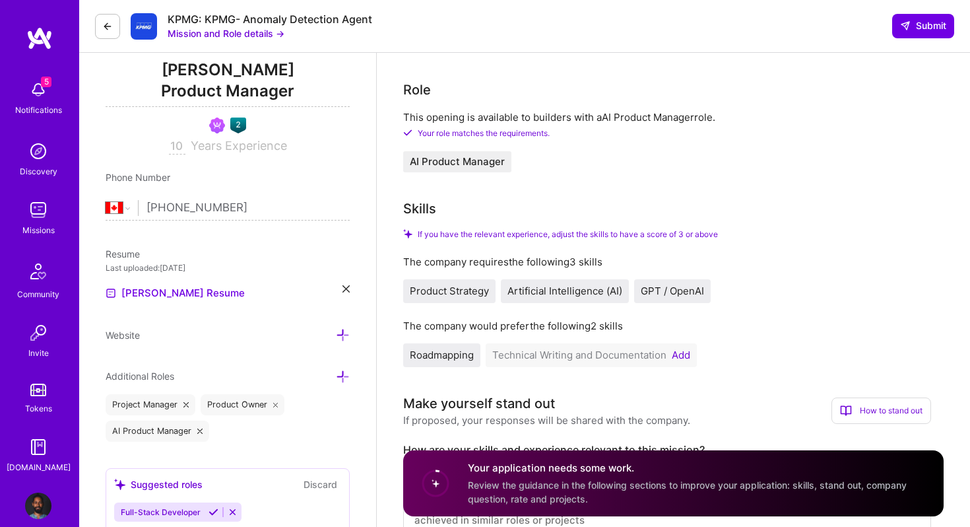
click at [678, 354] on button "Add" at bounding box center [681, 355] width 18 height 11
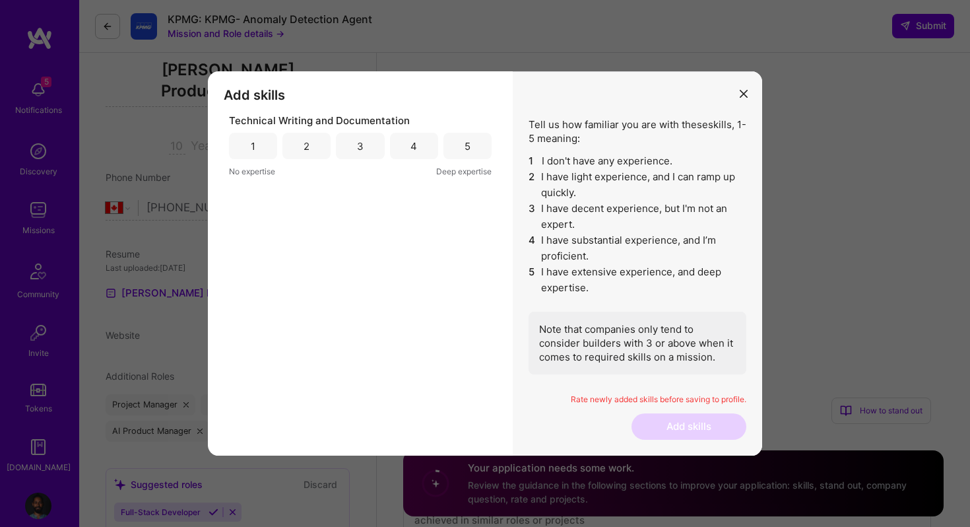
click at [453, 146] on div "5" at bounding box center [468, 146] width 48 height 26
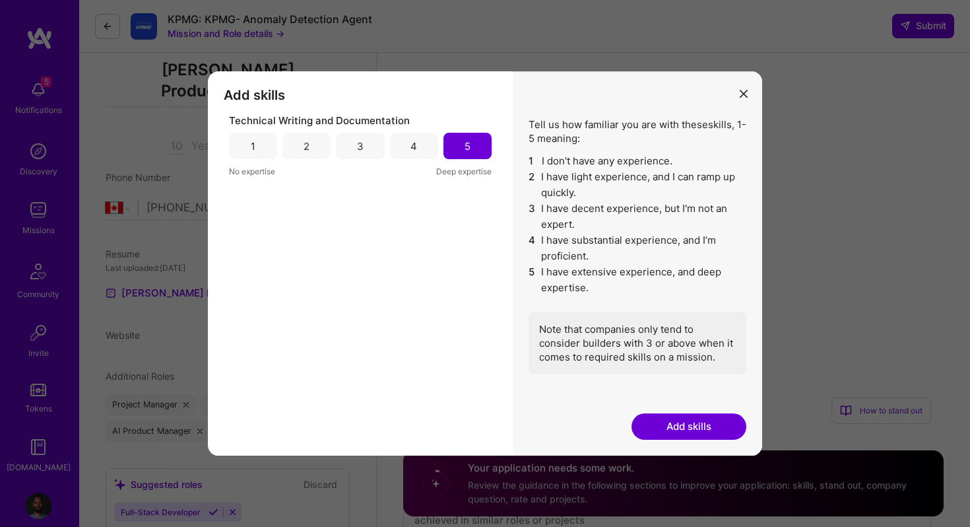
click at [679, 431] on button "Add skills" at bounding box center [689, 426] width 115 height 26
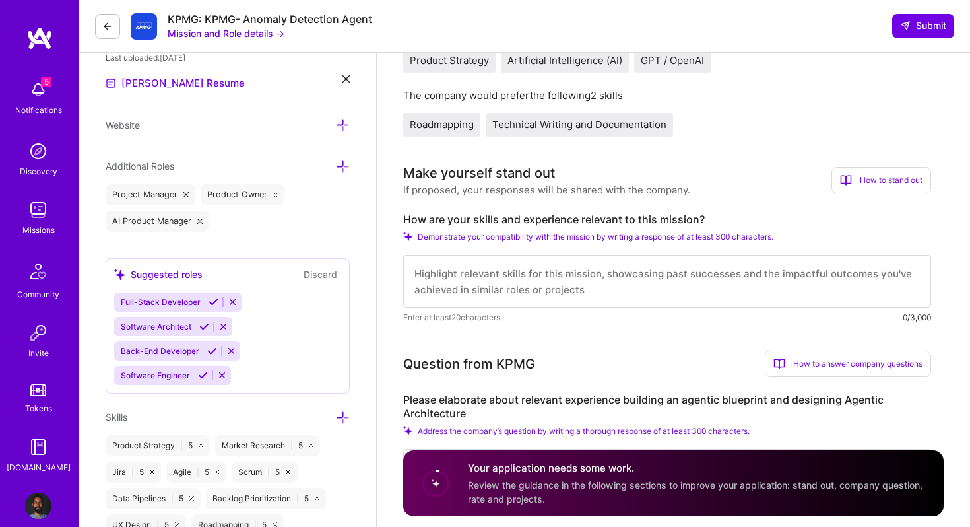
scroll to position [386, 0]
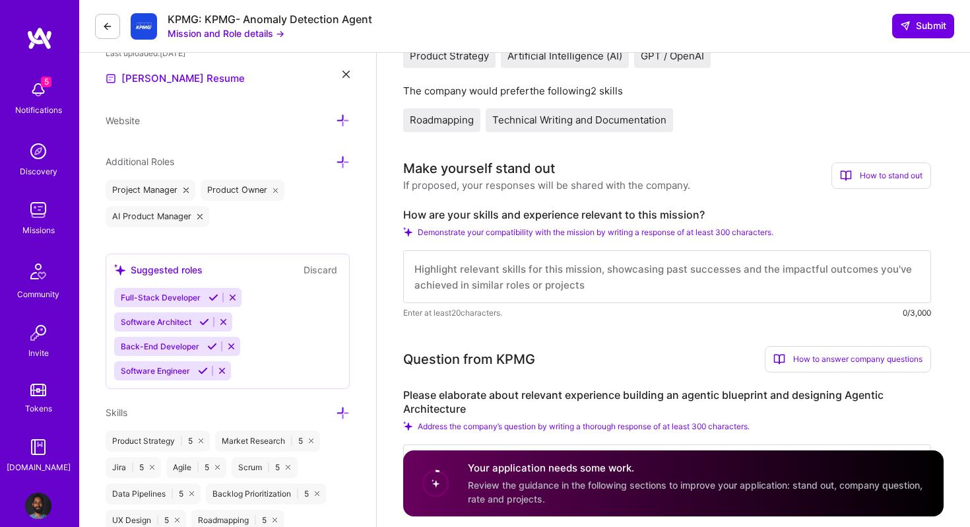
click at [433, 281] on textarea at bounding box center [667, 276] width 528 height 53
drag, startPoint x: 431, startPoint y: 269, endPoint x: 406, endPoint y: 269, distance: 25.1
click at [406, 269] on textarea "Ex-Deloitte Product Leader" at bounding box center [667, 276] width 528 height 53
click at [469, 272] on textarea "Led Deloitte Product Leader" at bounding box center [667, 276] width 528 height 53
drag, startPoint x: 560, startPoint y: 270, endPoint x: 678, endPoint y: 272, distance: 118.2
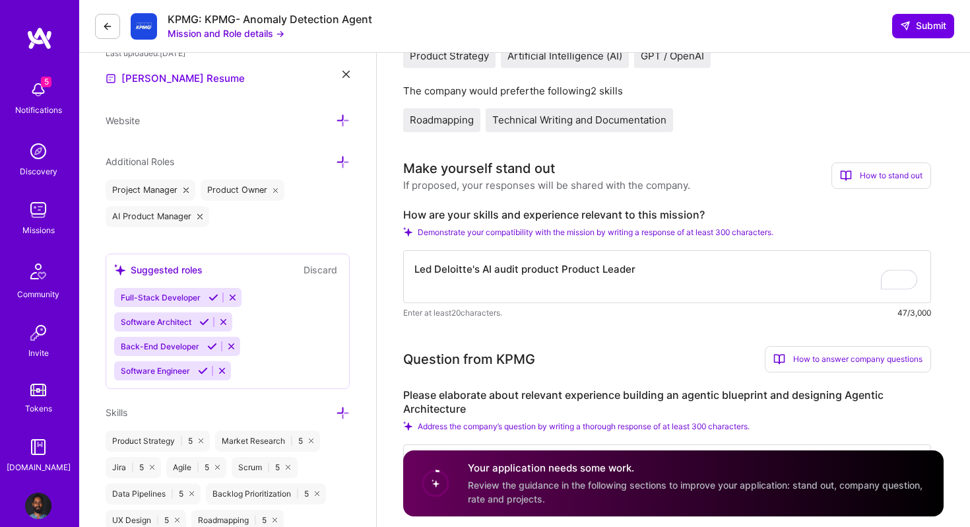
click at [678, 272] on textarea "Led Deloitte's AI audit product Product Leader" at bounding box center [667, 276] width 528 height 53
click at [711, 271] on textarea "Led Deloitte's AI audit product from 0 to company-wide rollout as the Senior Pr…" at bounding box center [667, 276] width 528 height 53
click at [638, 283] on textarea "Led Deloitte's AI audit product from 0 to company-wide rollout (10,000+ users) …" at bounding box center [667, 276] width 528 height 53
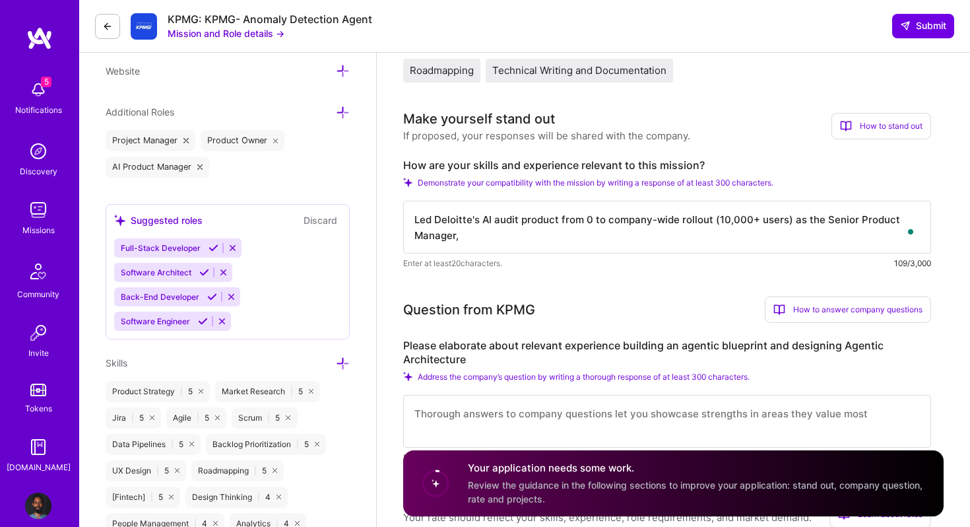
scroll to position [435, 0]
click at [649, 234] on textarea "Led Deloitte's AI audit product from 0 to company-wide rollout (10,000+ users) …" at bounding box center [667, 227] width 528 height 53
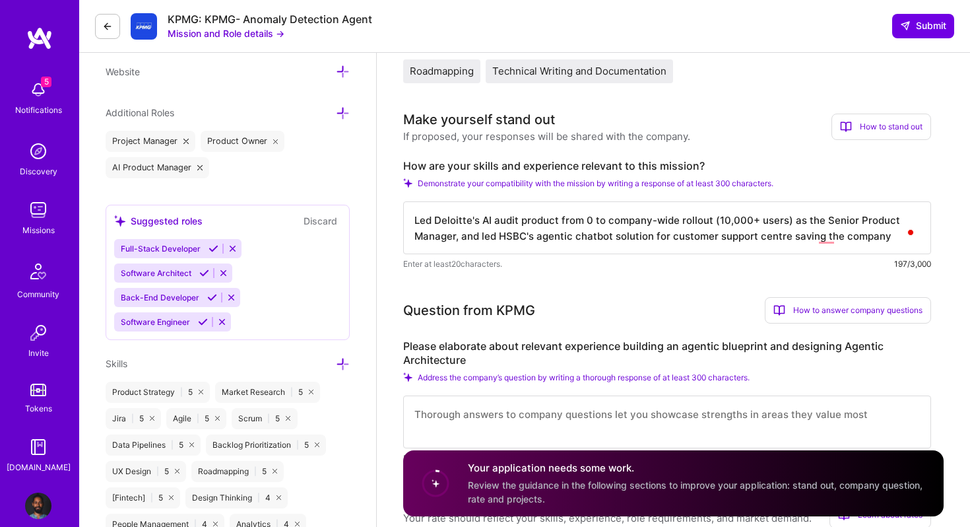
click at [881, 237] on textarea "Led Deloitte's AI audit product from 0 to company-wide rollout (10,000+ users) …" at bounding box center [667, 227] width 528 height 53
click at [417, 225] on textarea "Led Deloitte's AI audit product from 0 to company-wide rollout (10,000+ users) …" at bounding box center [667, 227] width 528 height 53
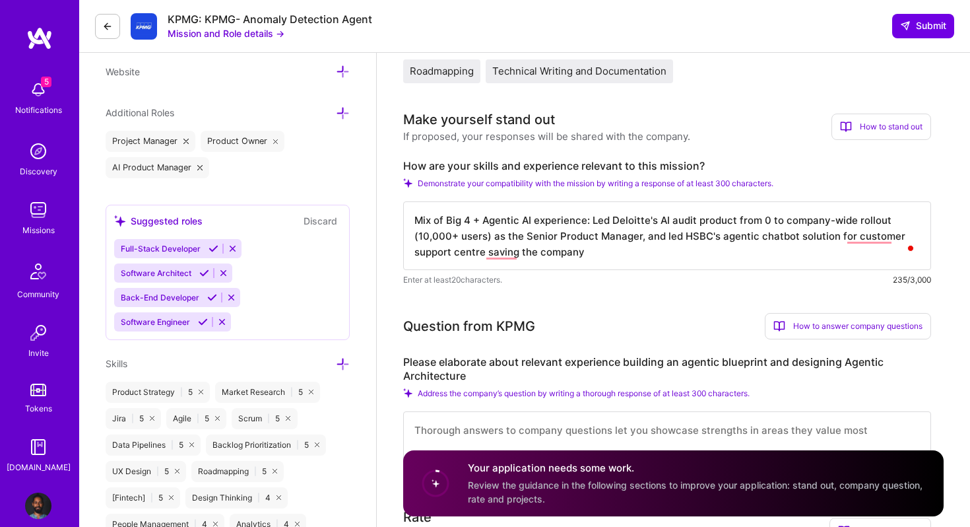
click at [618, 242] on textarea "Mix of Big 4 + Agentic AI experience: Led Deloitte's AI audit product from 0 to…" at bounding box center [667, 235] width 528 height 69
click at [602, 256] on textarea "Mix of Big 4 + Agentic AI experience: Led Deloitte's AI audit product from 0 to…" at bounding box center [667, 235] width 528 height 69
click at [562, 251] on textarea "Mix of Big 4 + Agentic AI experience: Led Deloitte's AI audit product from 0 to…" at bounding box center [667, 235] width 528 height 69
click at [607, 260] on textarea "Mix of Big 4 + Agentic AI experience: Led Deloitte's AI audit product from 0 to…" at bounding box center [667, 235] width 528 height 69
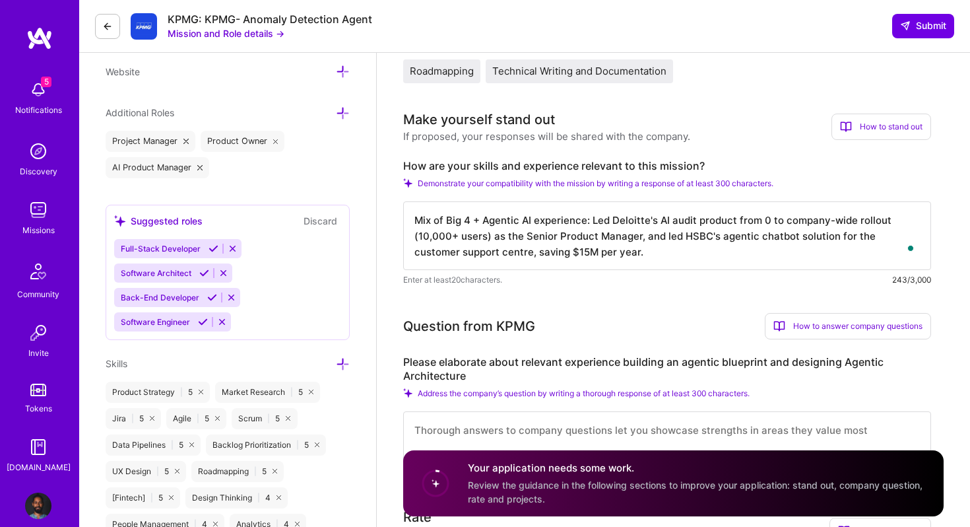
click at [717, 238] on textarea "Mix of Big 4 + Agentic AI experience: Led Deloitte's AI audit product from 0 to…" at bounding box center [667, 235] width 528 height 69
click at [671, 257] on textarea "Mix of Big 4 + Agentic AI experience: Led Deloitte's AI audit product from 0 to…" at bounding box center [667, 235] width 528 height 69
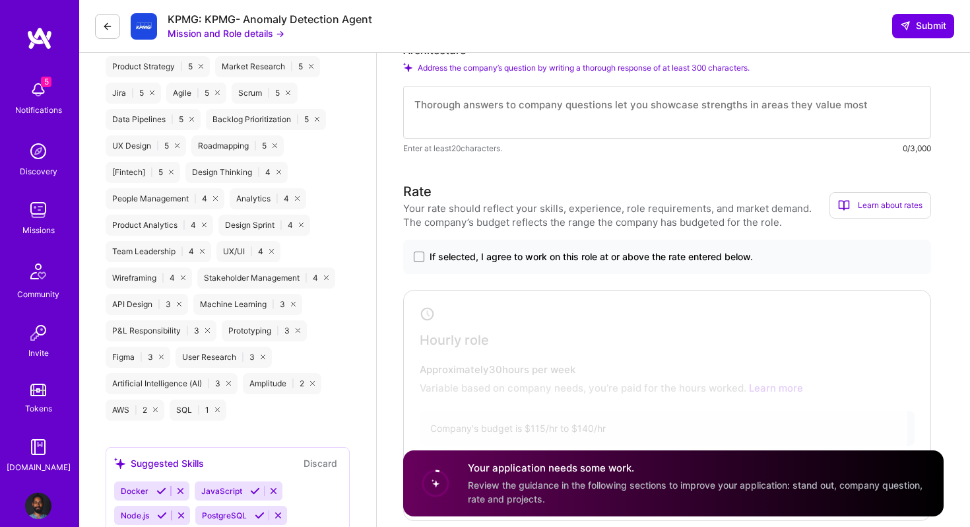
scroll to position [764, 0]
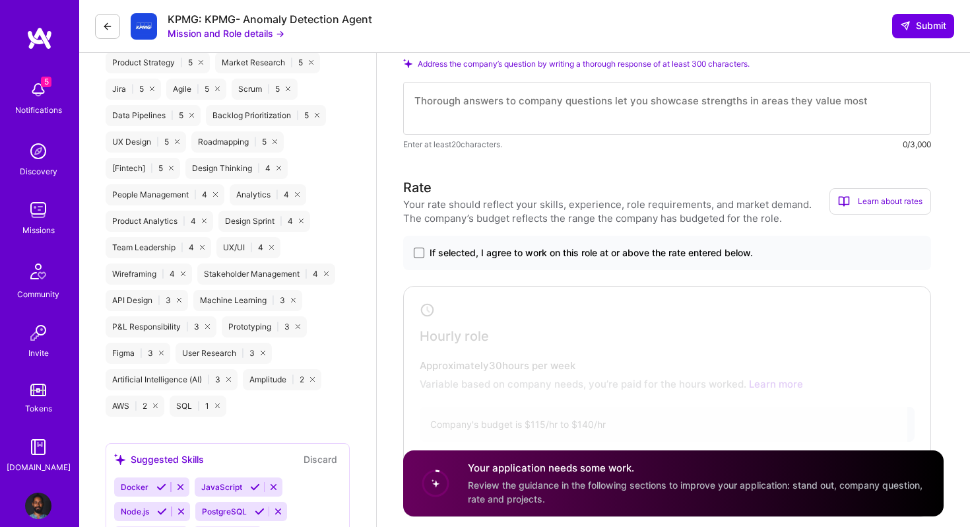
type textarea "Mix of Big 4 + Agentic AI experience: Led Deloitte's AI audit product from 0 to…"
click at [422, 251] on span at bounding box center [419, 253] width 11 height 11
click at [0, 0] on input "If selected, I agree to work on this role at or above the rate entered below." at bounding box center [0, 0] width 0 height 0
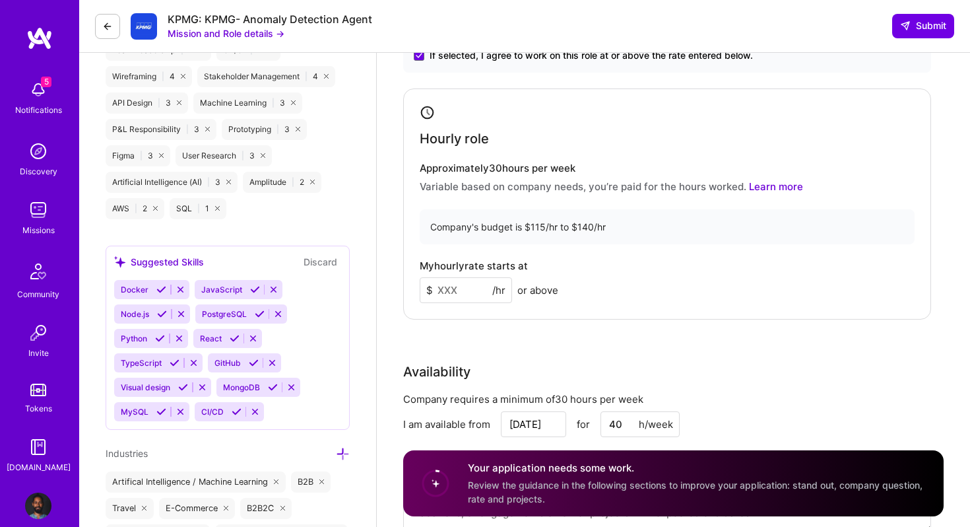
scroll to position [966, 0]
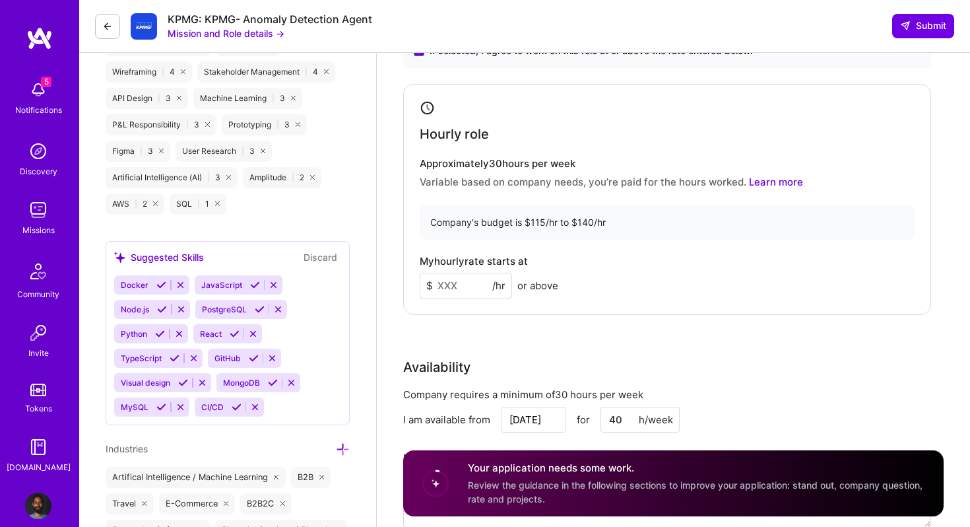
click at [458, 286] on input at bounding box center [466, 286] width 92 height 26
type input "140"
click at [565, 321] on div "Rate Your rate should reflect your skills, experience, role requirements, and m…" at bounding box center [673, 260] width 541 height 568
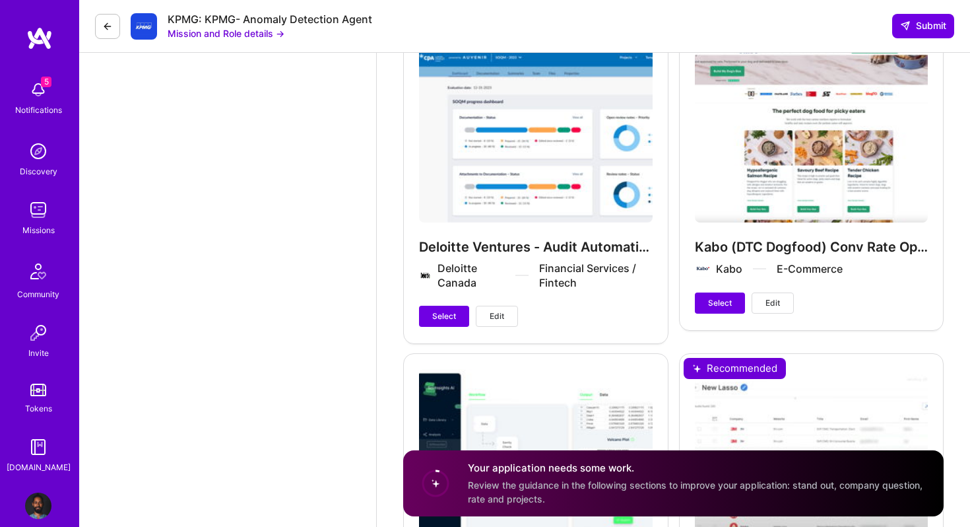
scroll to position [2059, 0]
click at [442, 322] on span "Select" at bounding box center [444, 317] width 24 height 12
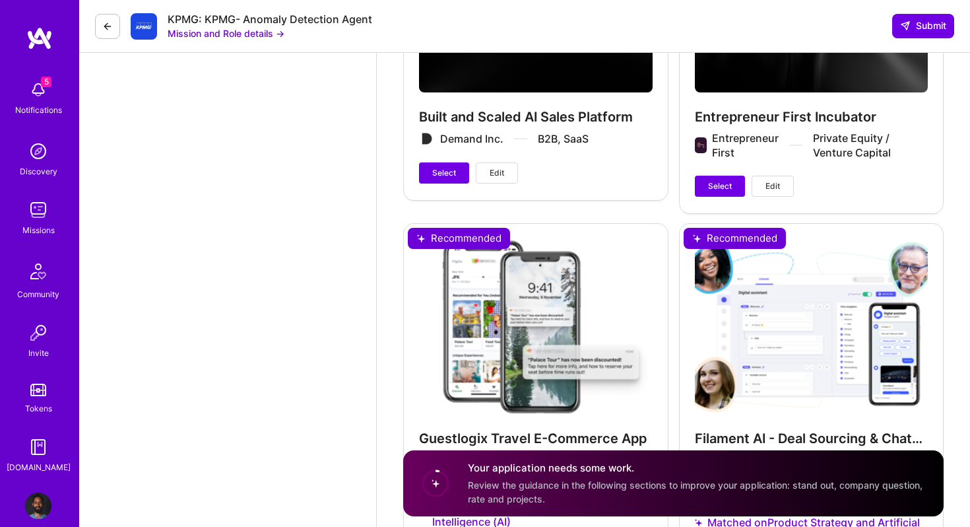
scroll to position [3042, 0]
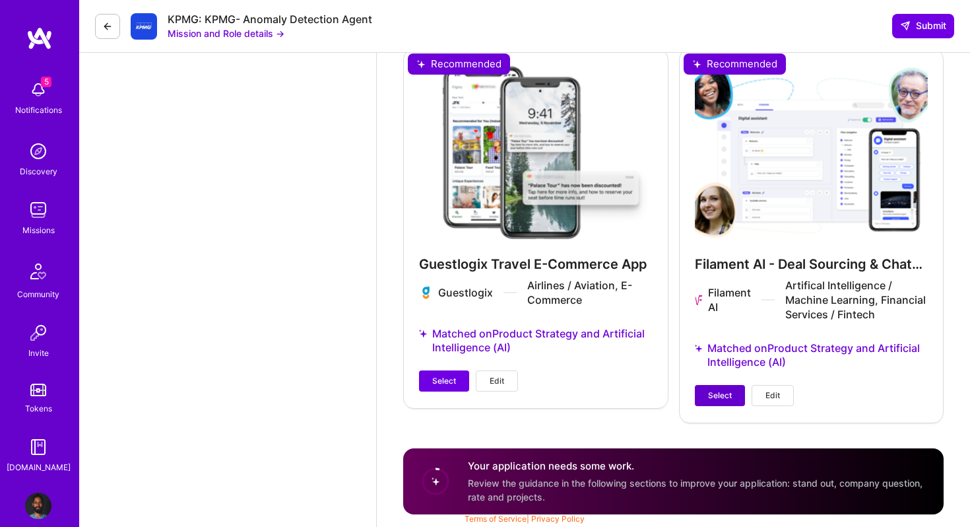
click at [723, 391] on span "Select" at bounding box center [720, 395] width 24 height 12
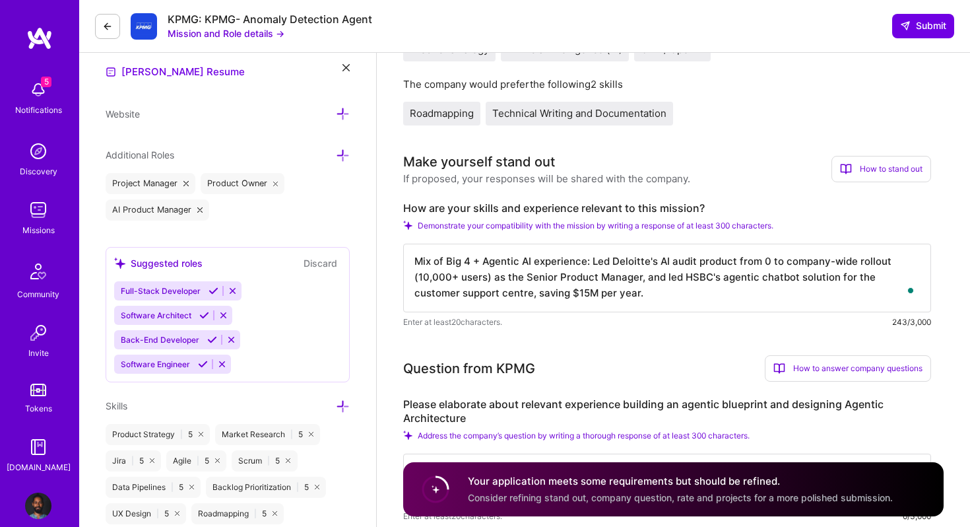
scroll to position [391, 0]
click at [859, 280] on textarea "Mix of Big 4 + Agentic AI experience: Led Deloitte's AI audit product from 0 to…" at bounding box center [667, 279] width 528 height 69
click at [640, 293] on textarea "Mix of Big 4 + Agentic AI experience: Led Deloitte's AI audit product from 0 to…" at bounding box center [667, 279] width 528 height 69
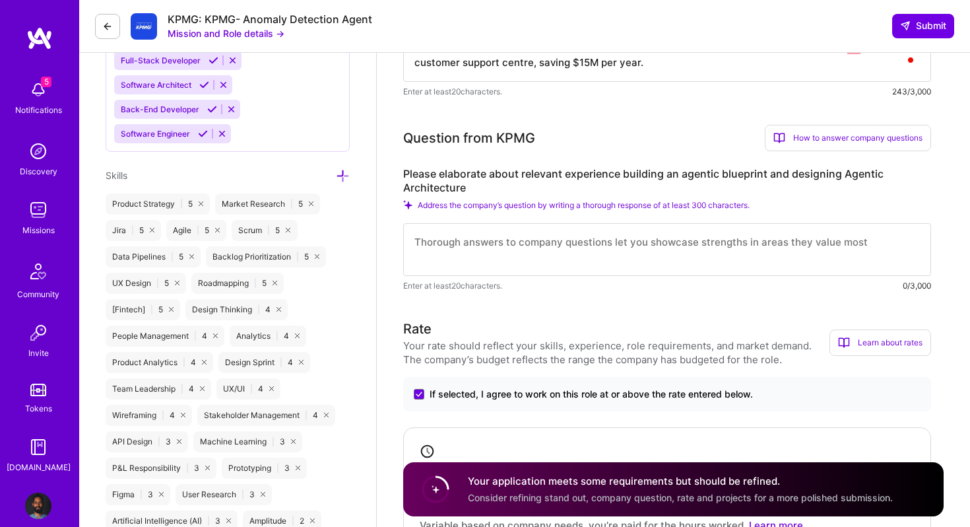
scroll to position [624, 0]
click at [565, 254] on textarea at bounding box center [667, 248] width 528 height 53
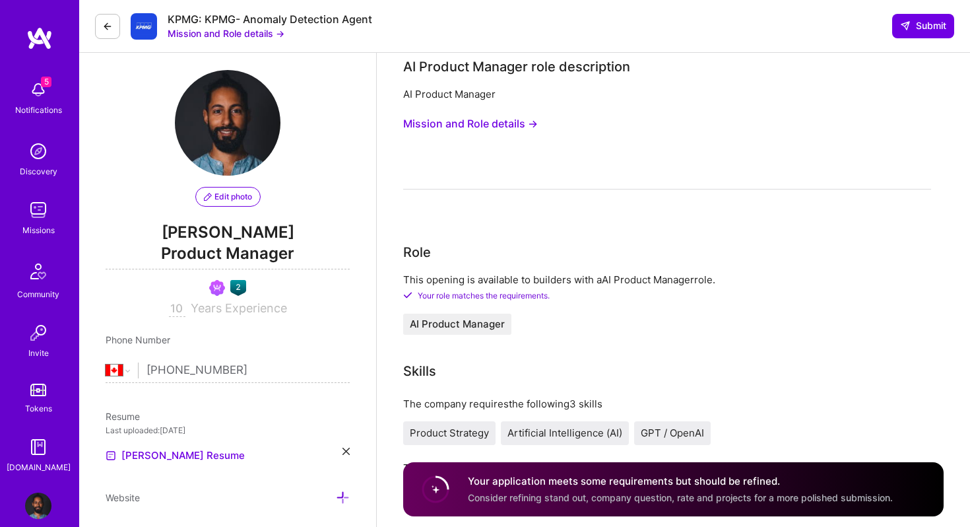
scroll to position [0, 0]
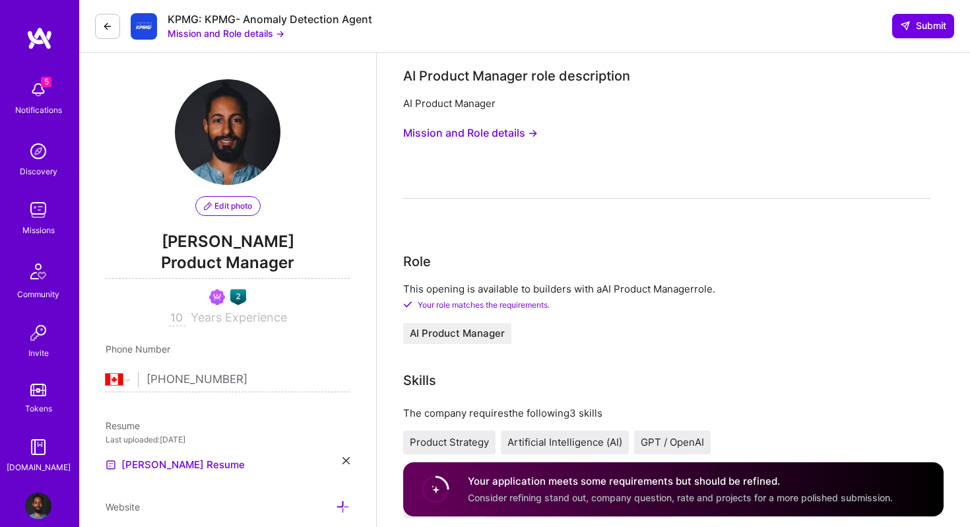
click at [497, 138] on button "Mission and Role details →" at bounding box center [470, 133] width 135 height 24
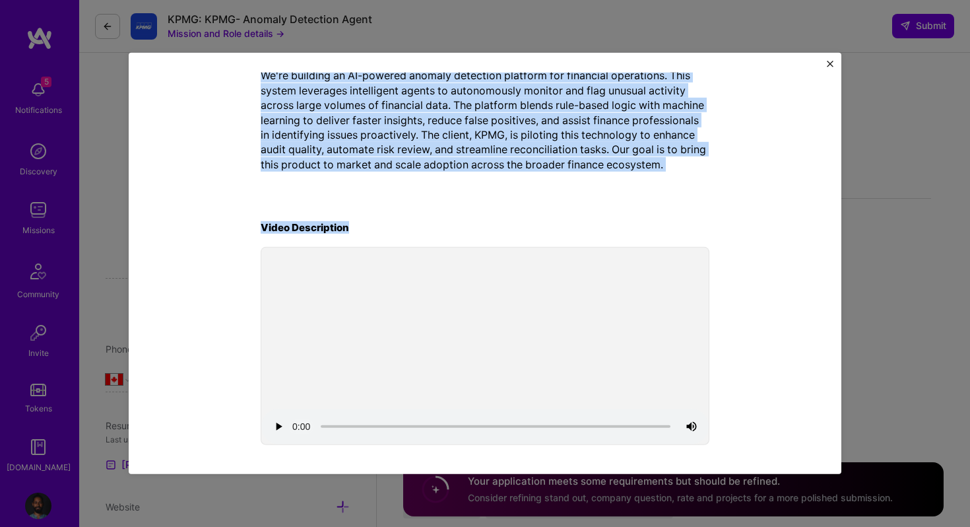
scroll to position [253, 0]
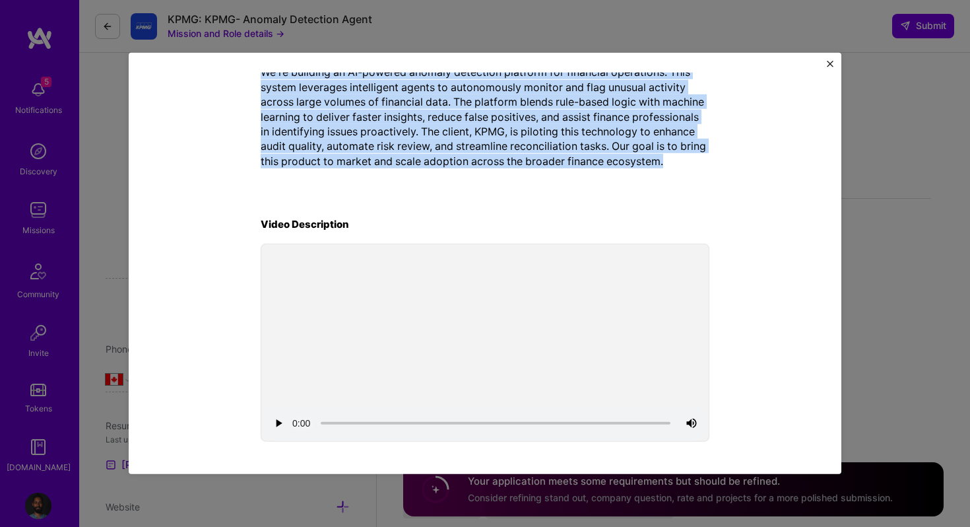
drag, startPoint x: 346, startPoint y: 92, endPoint x: 680, endPoint y: 171, distance: 343.3
click at [680, 171] on div "Mission Description and Role Details AI Product Manager role description AI Pro…" at bounding box center [485, 137] width 449 height 614
copy div "Mission Description and Role Details AI Product Manager role description AI Pro…"
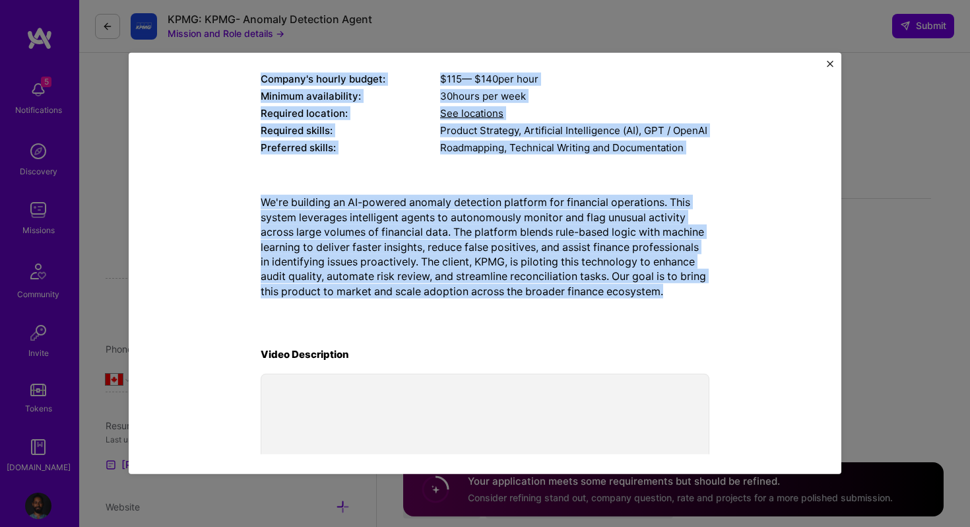
scroll to position [124, 0]
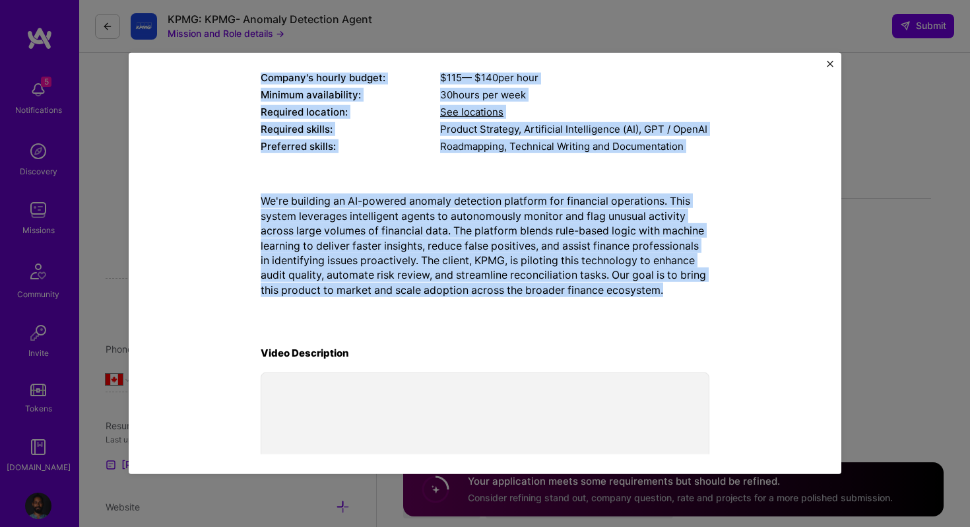
click at [830, 63] on img "Close" at bounding box center [830, 64] width 7 height 7
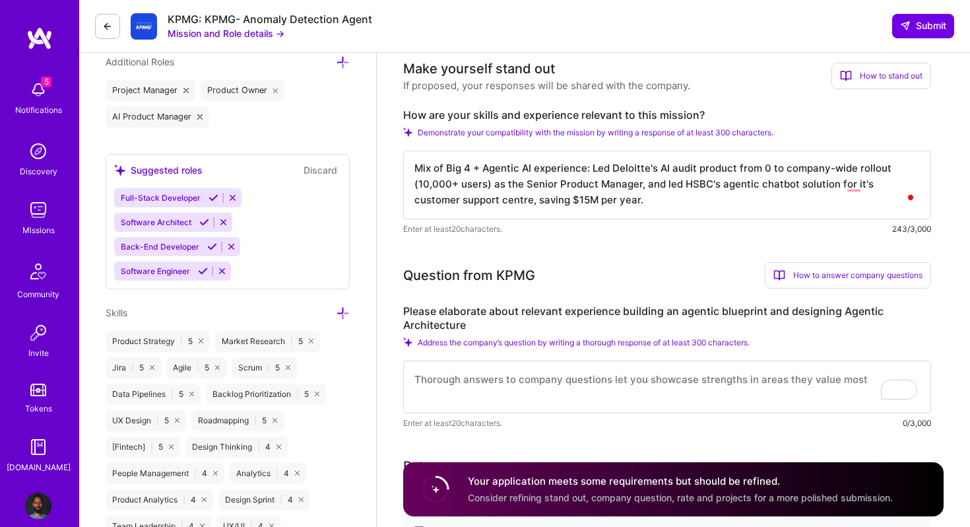
scroll to position [502, 0]
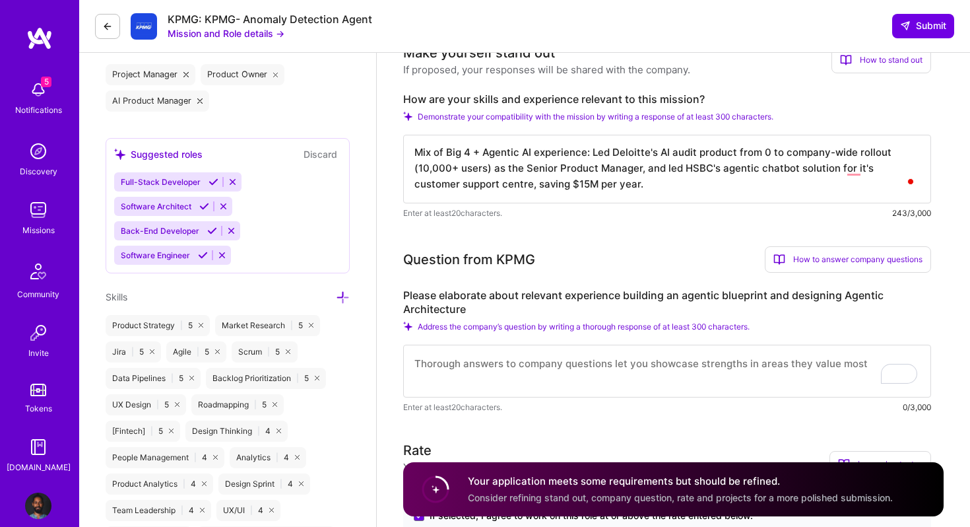
click at [417, 153] on textarea "Mix of Big 4 + Agentic AI experience: Led Deloitte's AI audit product from 0 to…" at bounding box center [667, 169] width 528 height 69
click at [653, 156] on textarea "Former PwC auditor with mix of Big 4 + Agentic AI experience: Led Deloitte's AI…" at bounding box center [667, 169] width 528 height 69
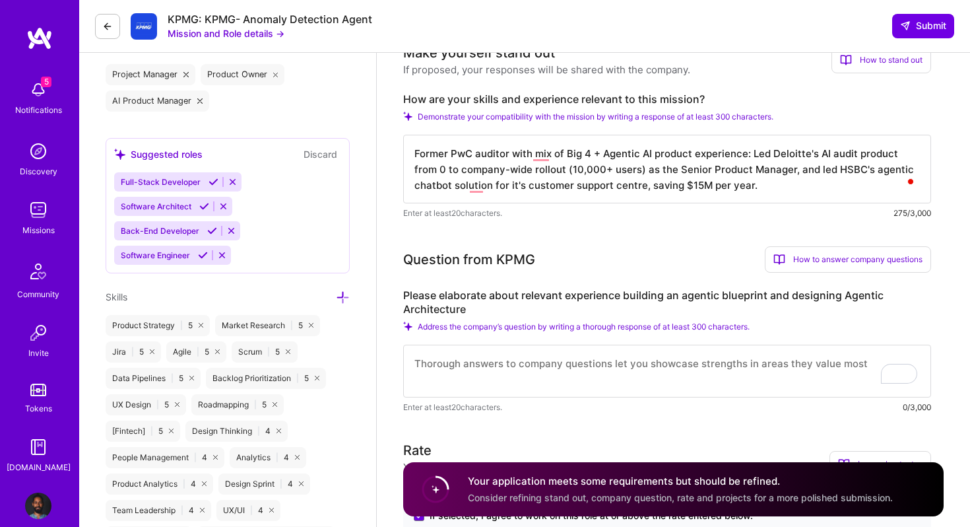
click at [731, 156] on textarea "Former PwC auditor with mix of Big 4 + Agentic AI product experience: Led Deloi…" at bounding box center [667, 169] width 528 height 69
click at [762, 185] on textarea "Former PwC auditor with mix of Big 4 + Agentic AI product experience: Led Deloi…" at bounding box center [667, 169] width 528 height 69
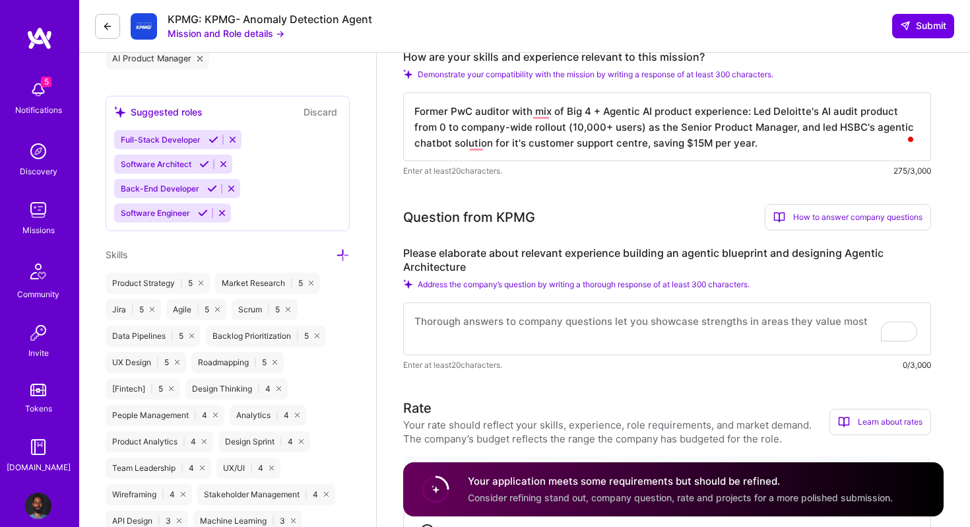
scroll to position [533, 0]
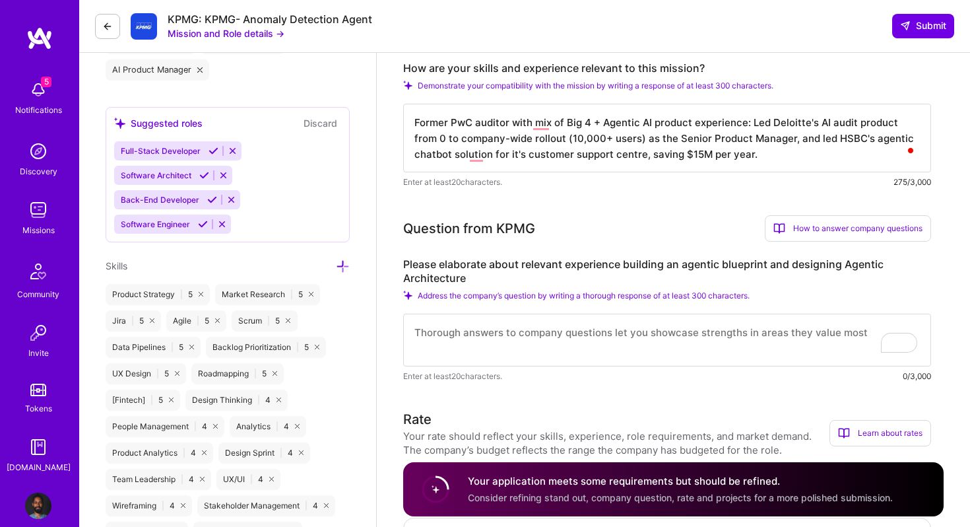
type textarea "Former PwC auditor with mix of Big 4 + Agentic AI product experience: Led Deloi…"
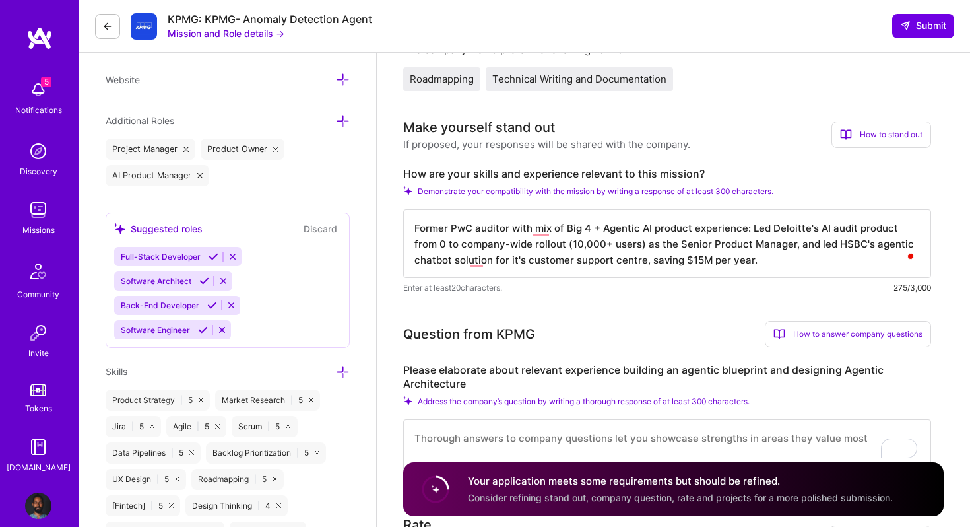
scroll to position [409, 0]
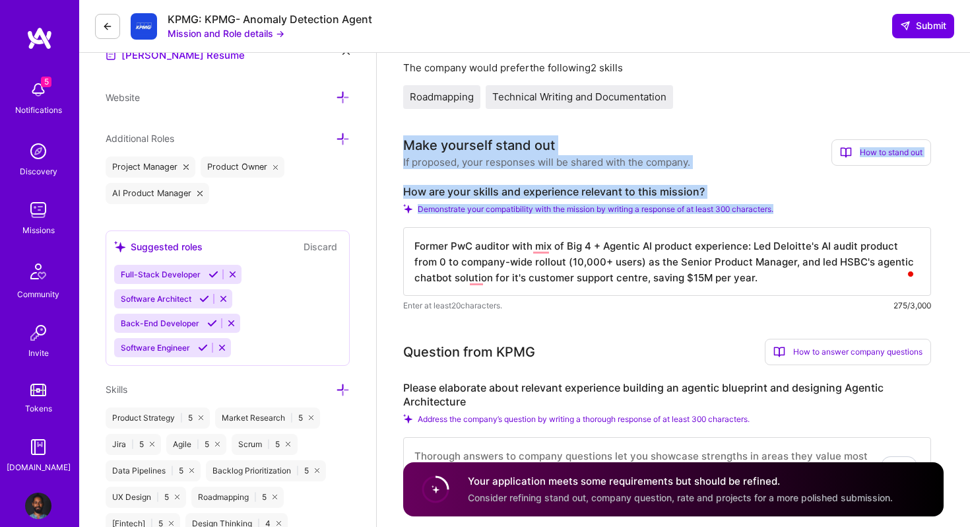
drag, startPoint x: 406, startPoint y: 144, endPoint x: 737, endPoint y: 292, distance: 362.5
click at [737, 293] on div "Make yourself stand out If proposed, your responses will be shared with the com…" at bounding box center [667, 223] width 528 height 177
copy div "Make yourself stand out If proposed, your responses will be shared with the com…"
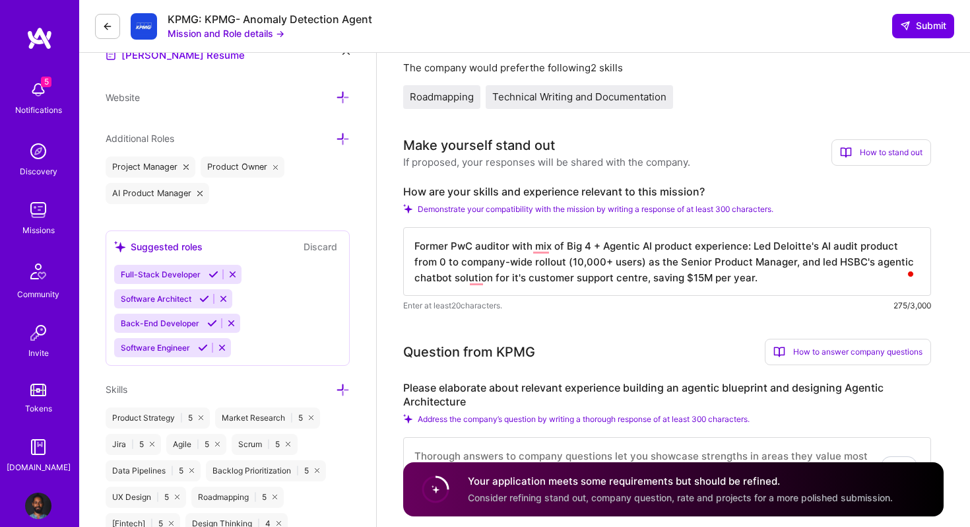
scroll to position [1, 0]
drag, startPoint x: 413, startPoint y: 248, endPoint x: 831, endPoint y: 313, distance: 422.8
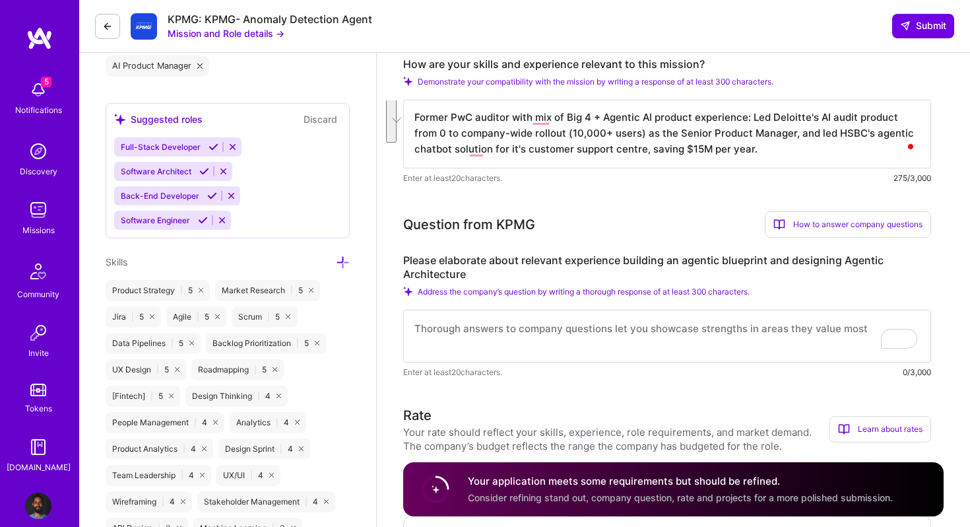
scroll to position [564, 0]
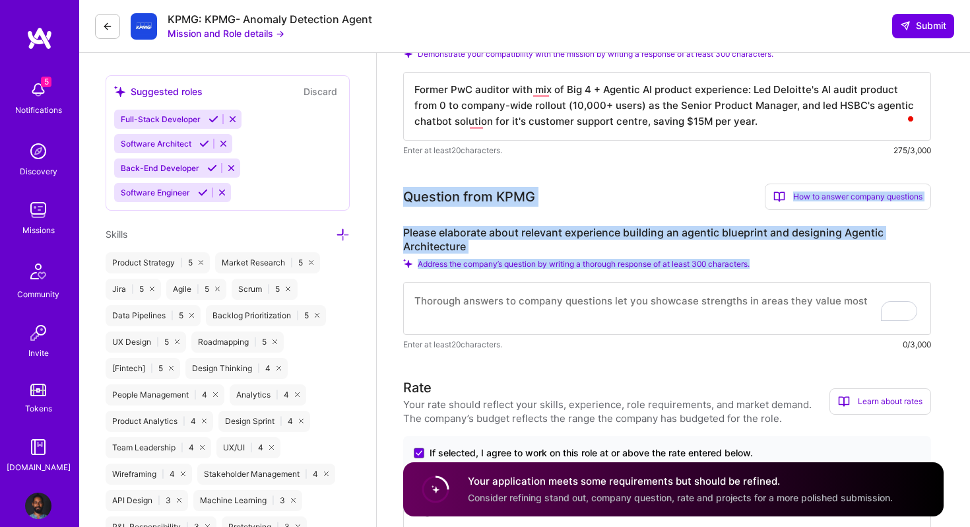
drag, startPoint x: 404, startPoint y: 197, endPoint x: 834, endPoint y: 302, distance: 442.3
click at [834, 302] on div "Question from KPMG How to answer company questions Mastering company questions …" at bounding box center [667, 267] width 528 height 168
copy div "Question from KPMG How to answer company questions Mastering company questions …"
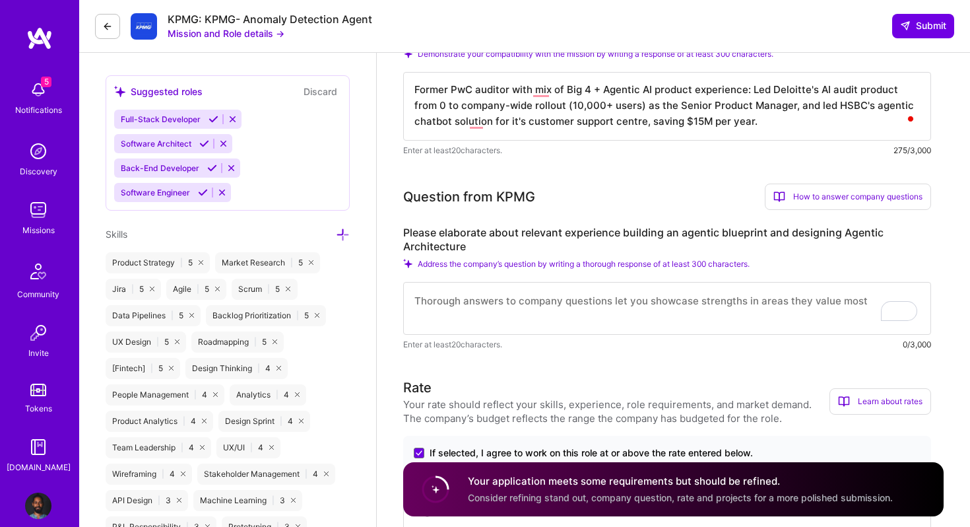
click at [517, 313] on textarea "To enrich screen reader interactions, please activate Accessibility in Grammarl…" at bounding box center [667, 308] width 528 height 53
paste textarea "At Filament AI for HSBC, I designed the agentic blueprint and PM’d delivery: Ro…"
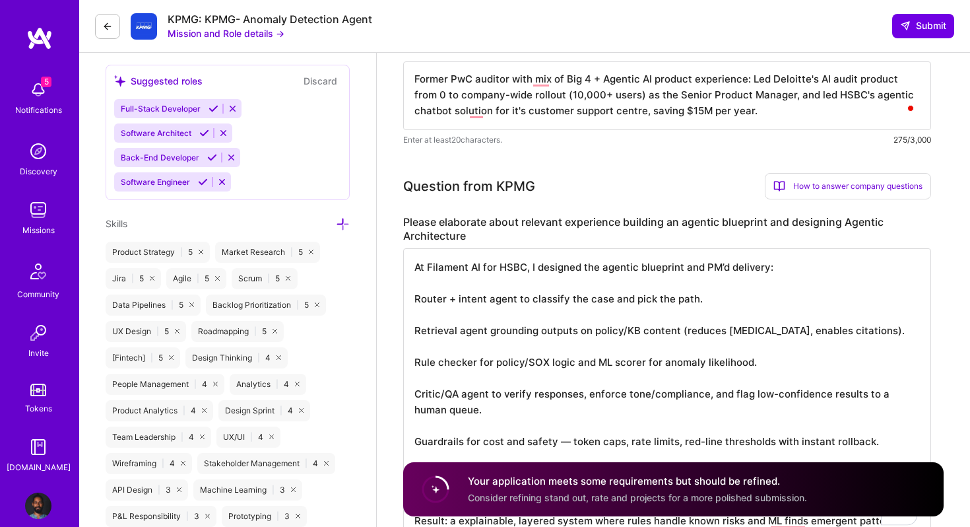
scroll to position [1, 0]
click at [424, 281] on textarea "At Filament AI for HSBC, I designed the agentic blueprint and PM’d delivery: Ro…" at bounding box center [667, 393] width 528 height 290
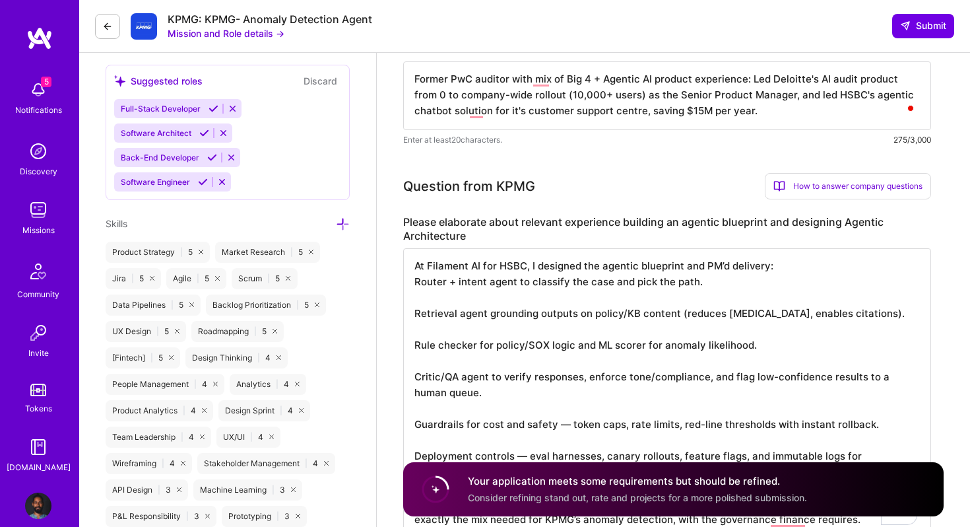
scroll to position [0, 0]
click at [428, 298] on textarea "At Filament AI for HSBC, I designed the agentic blueprint and PM’d delivery: Ro…" at bounding box center [667, 385] width 528 height 275
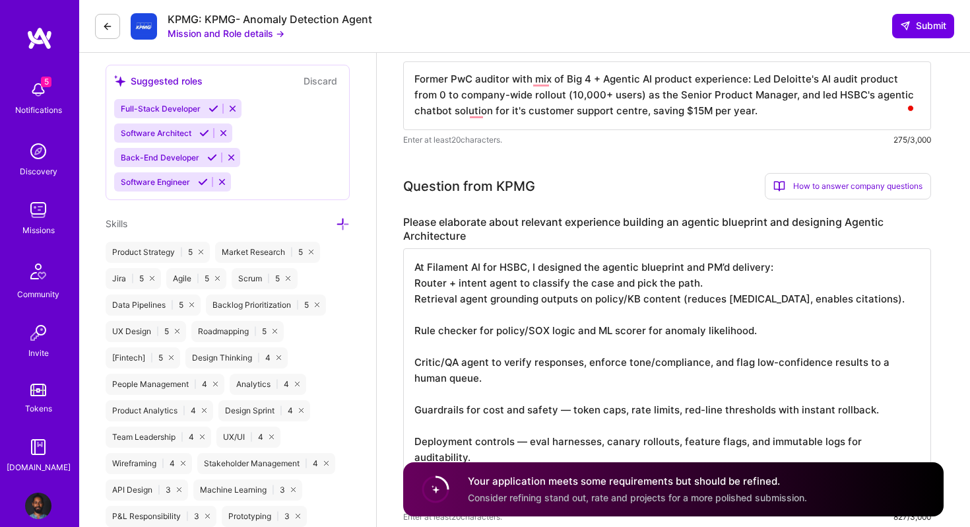
click at [427, 316] on textarea "At Filament AI for HSBC, I designed the agentic blueprint and PM’d delivery: Ro…" at bounding box center [667, 377] width 528 height 259
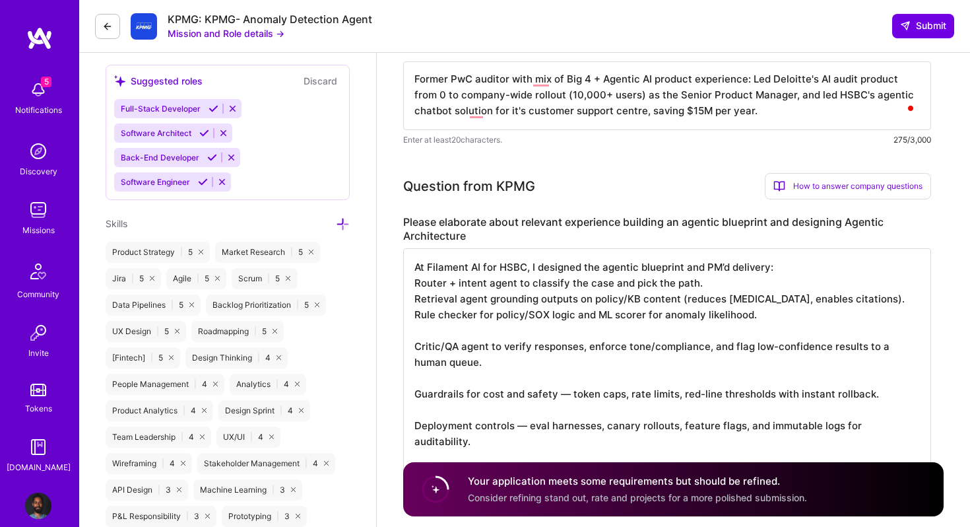
click at [426, 337] on textarea "At Filament AI for HSBC, I designed the agentic blueprint and PM’d delivery: Ro…" at bounding box center [667, 369] width 528 height 243
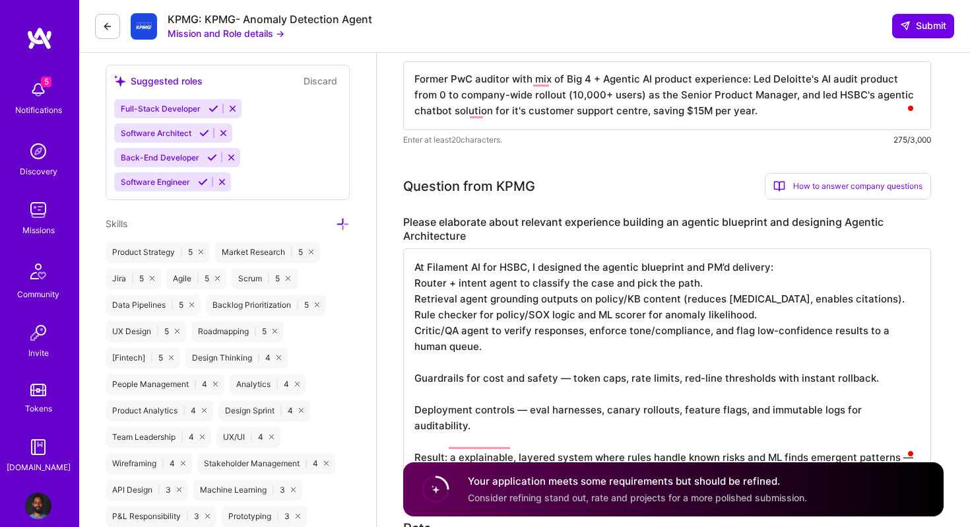
click at [426, 363] on textarea "At Filament AI for HSBC, I designed the agentic blueprint and PM’d delivery: Ro…" at bounding box center [667, 361] width 528 height 227
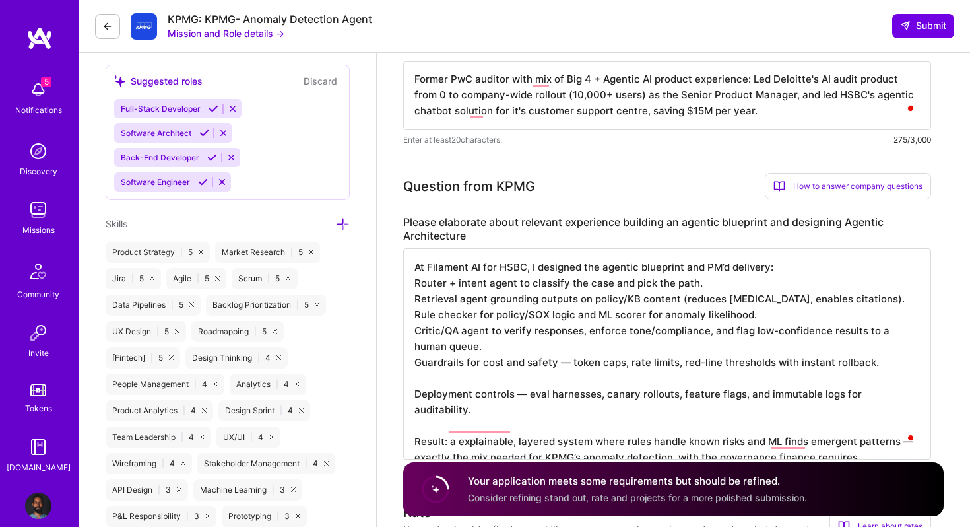
click at [424, 382] on textarea "At Filament AI for HSBC, I designed the agentic blueprint and PM’d delivery: Ro…" at bounding box center [667, 353] width 528 height 211
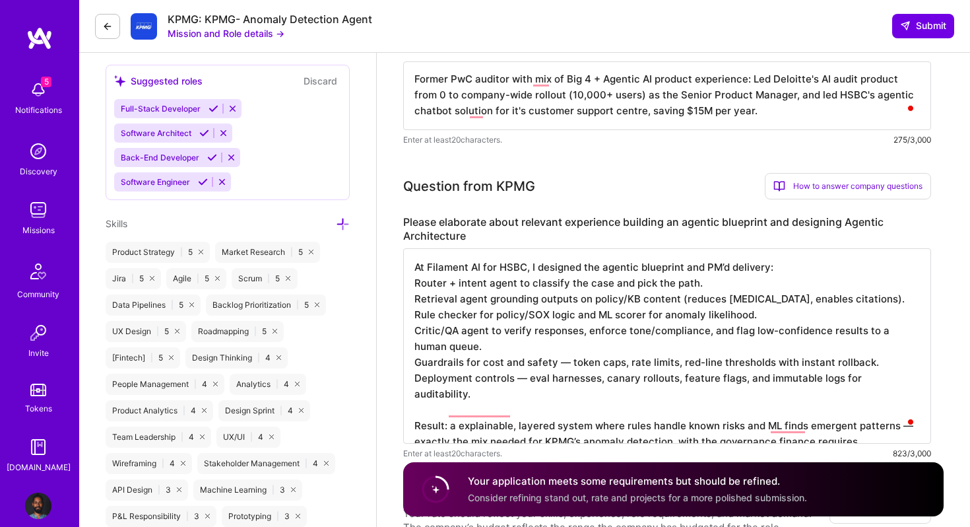
click at [541, 265] on textarea "At Filament AI for HSBC, I designed the agentic blueprint and PM’d delivery: Ro…" at bounding box center [667, 345] width 528 height 195
click at [882, 270] on textarea "At Filament AI for HSBC, I worked with our eng. lead and designed the agentic b…" at bounding box center [667, 345] width 528 height 195
click at [667, 267] on textarea "At Filament AI for HSBC, I worked with our eng. lead and designed the agentic b…" at bounding box center [667, 345] width 528 height 195
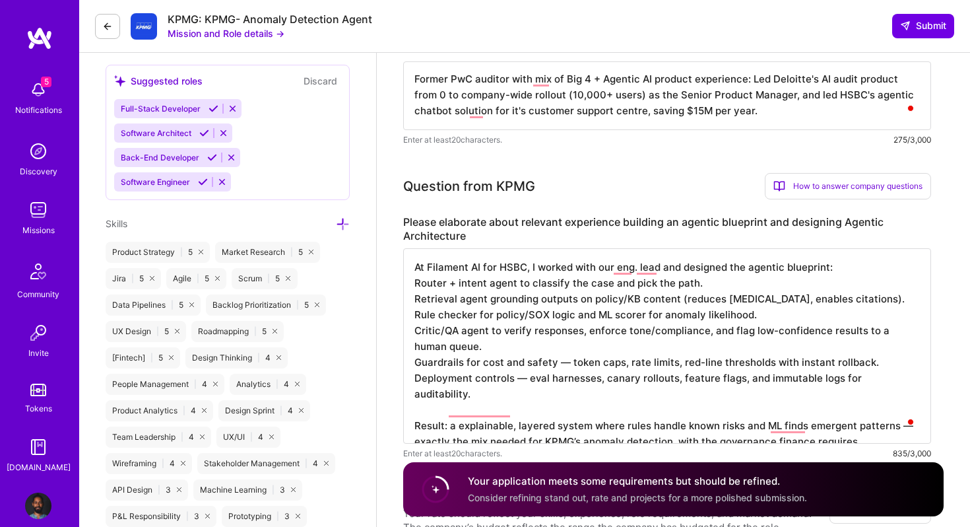
click at [667, 267] on textarea "At Filament AI for HSBC, I worked with our eng. lead and designed the agentic b…" at bounding box center [667, 345] width 528 height 195
click at [714, 265] on textarea "At Filament AI for HSBC, I worked with our eng. lead to designed the agentic bl…" at bounding box center [667, 345] width 528 height 195
click at [730, 262] on textarea "At Filament AI for HSBC, I worked with our eng. lead to design our the agentic …" at bounding box center [667, 345] width 528 height 195
click at [488, 288] on textarea "At Filament AI for HSBC, I worked with our eng. lead to design our agentic blue…" at bounding box center [667, 345] width 528 height 195
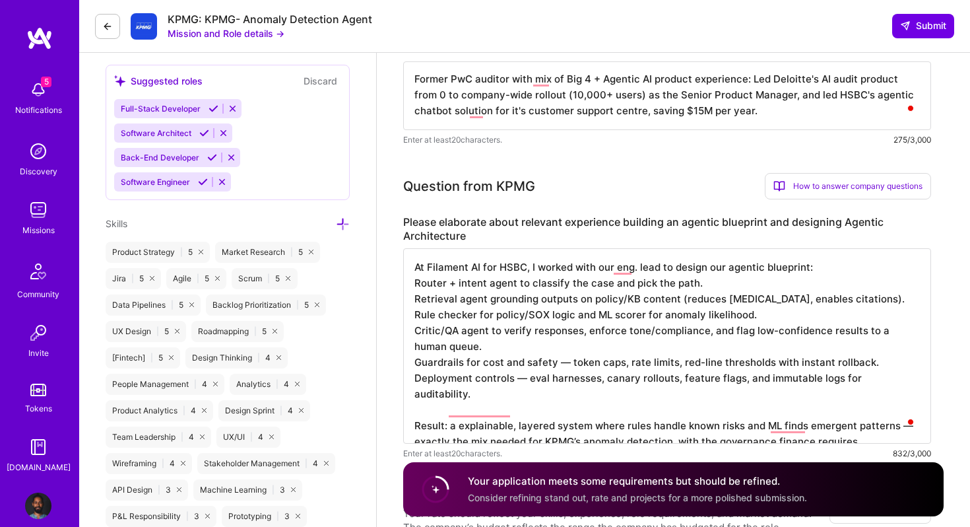
drag, startPoint x: 675, startPoint y: 300, endPoint x: 881, endPoint y: 300, distance: 205.9
click at [881, 299] on textarea "At Filament AI for HSBC, I worked with our eng. lead to design our agentic blue…" at bounding box center [667, 345] width 528 height 195
click at [704, 284] on textarea "At Filament AI for HSBC, I worked with our eng. lead to design our agentic blue…" at bounding box center [667, 345] width 528 height 195
click at [416, 283] on textarea "At Filament AI for HSBC, I worked with our eng. lead to design our agentic blue…" at bounding box center [667, 345] width 528 height 195
click at [414, 299] on textarea "At Filament AI for HSBC, I worked with our eng. lead to design our agentic blue…" at bounding box center [667, 345] width 528 height 195
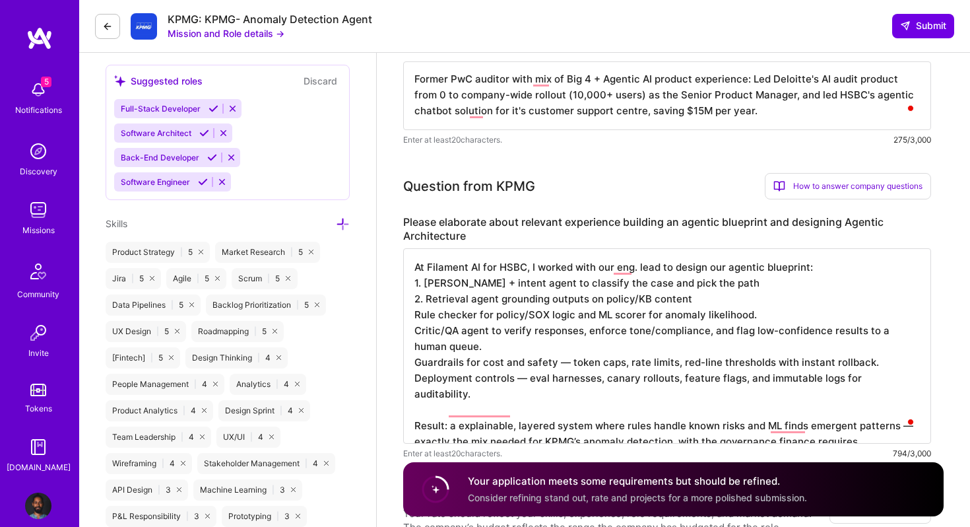
click at [414, 312] on textarea "At Filament AI for HSBC, I worked with our eng. lead to design our agentic blue…" at bounding box center [667, 345] width 528 height 195
click at [415, 331] on textarea "At Filament AI for HSBC, I worked with our eng. lead to design our agentic blue…" at bounding box center [667, 345] width 528 height 195
click at [431, 344] on textarea "At Filament AI for HSBC, I worked with our eng. lead to design our agentic blue…" at bounding box center [667, 345] width 528 height 195
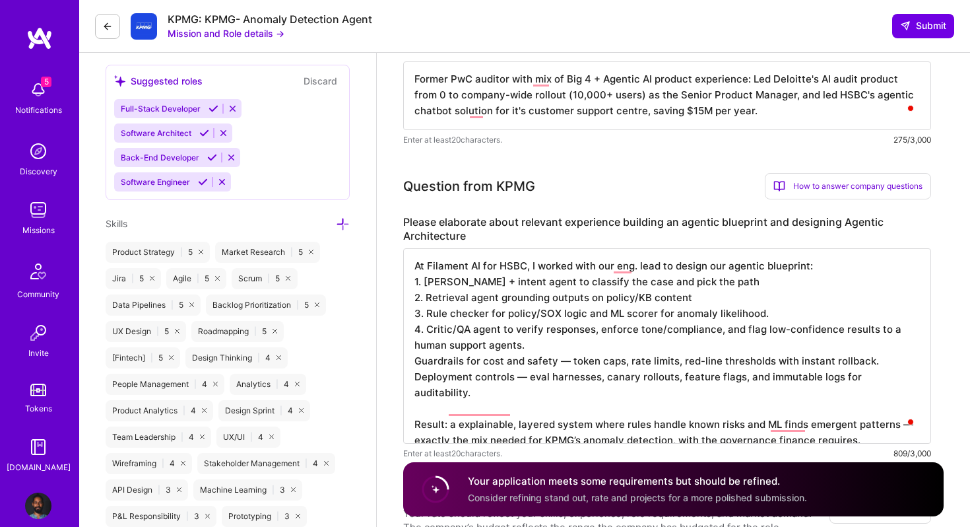
click at [414, 362] on textarea "At Filament AI for HSBC, I worked with our eng. lead to design our agentic blue…" at bounding box center [667, 345] width 528 height 195
drag, startPoint x: 567, startPoint y: 364, endPoint x: 577, endPoint y: 364, distance: 9.9
click at [577, 364] on textarea "At Filament AI for HSBC, I worked with our eng. lead to design our agentic blue…" at bounding box center [667, 345] width 528 height 195
drag, startPoint x: 673, startPoint y: 364, endPoint x: 870, endPoint y: 364, distance: 196.7
click at [871, 364] on textarea "At Filament AI for HSBC, I worked with our eng. lead to design our agentic blue…" at bounding box center [667, 345] width 528 height 195
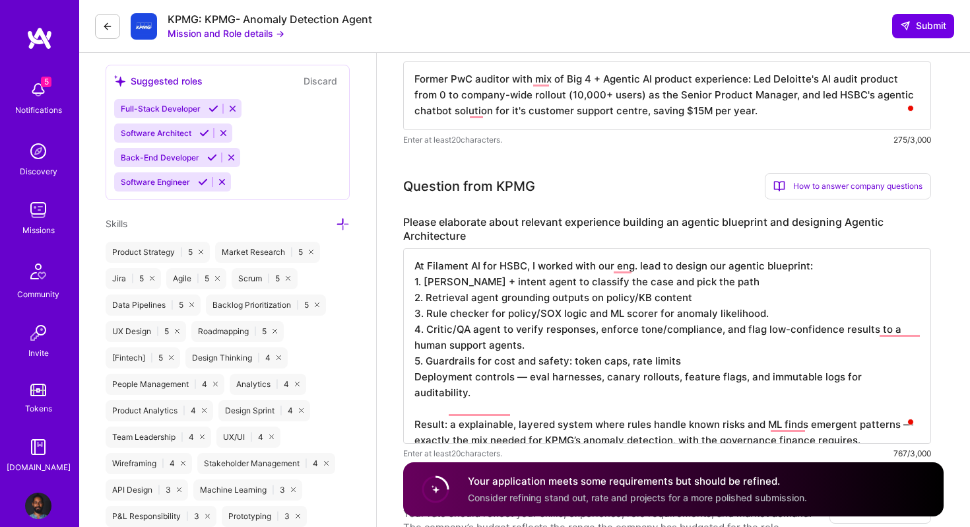
click at [630, 362] on textarea "At Filament AI for HSBC, I worked with our eng. lead to design our agentic blue…" at bounding box center [667, 345] width 528 height 195
click at [415, 380] on textarea "At Filament AI for HSBC, I worked with our eng. lead to design our agentic blue…" at bounding box center [667, 345] width 528 height 195
click at [539, 376] on textarea "At Filament AI for HSBC, I worked with our eng. lead to design our agentic blue…" at bounding box center [667, 345] width 528 height 195
drag, startPoint x: 609, startPoint y: 381, endPoint x: 681, endPoint y: 380, distance: 71.9
click at [681, 380] on textarea "At Filament AI for HSBC, I worked with our eng. lead to design our agentic blue…" at bounding box center [667, 345] width 528 height 195
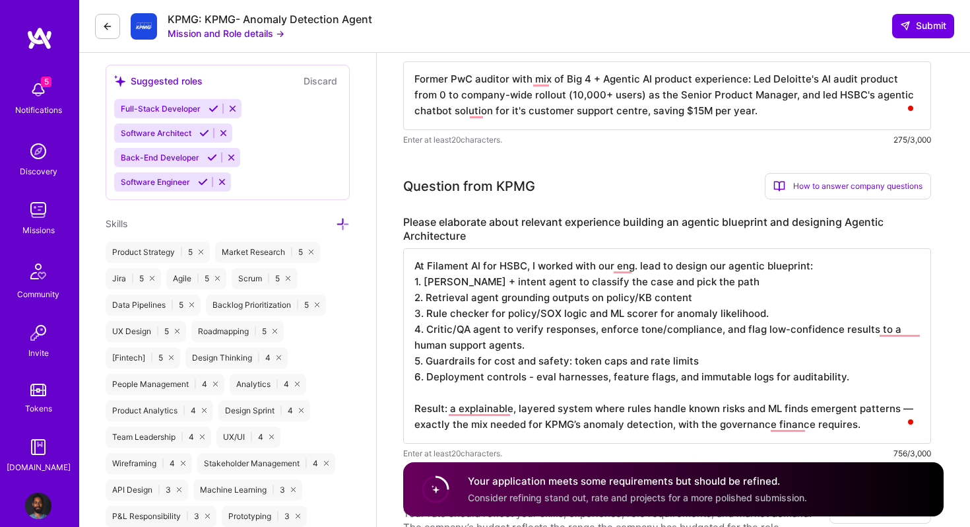
click at [707, 380] on textarea "At Filament AI for HSBC, I worked with our eng. lead to design our agentic blue…" at bounding box center [667, 345] width 528 height 195
click at [788, 376] on textarea "At Filament AI for HSBC, I worked with our eng. lead to design our agentic blue…" at bounding box center [667, 345] width 528 height 195
type textarea "At Filament AI for HSBC, I worked with our eng. lead to design our agentic blue…"
click at [463, 398] on textarea "At Filament AI for HSBC, I worked with our eng. lead to design our agentic blue…" at bounding box center [667, 345] width 528 height 195
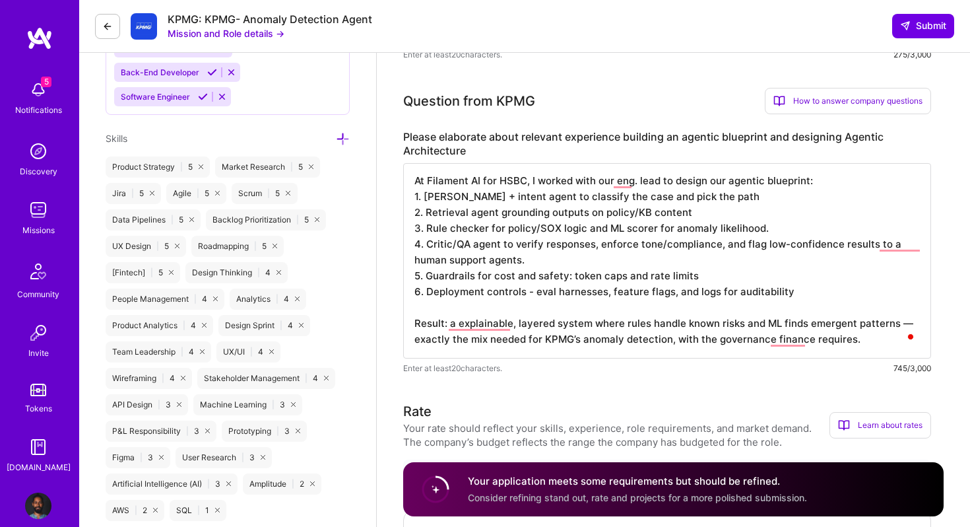
scroll to position [665, 0]
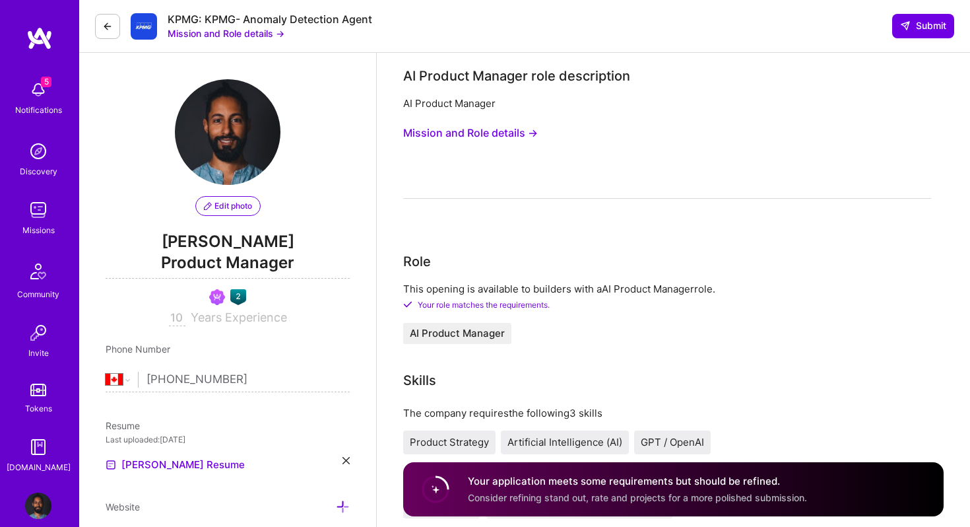
select select "CA"
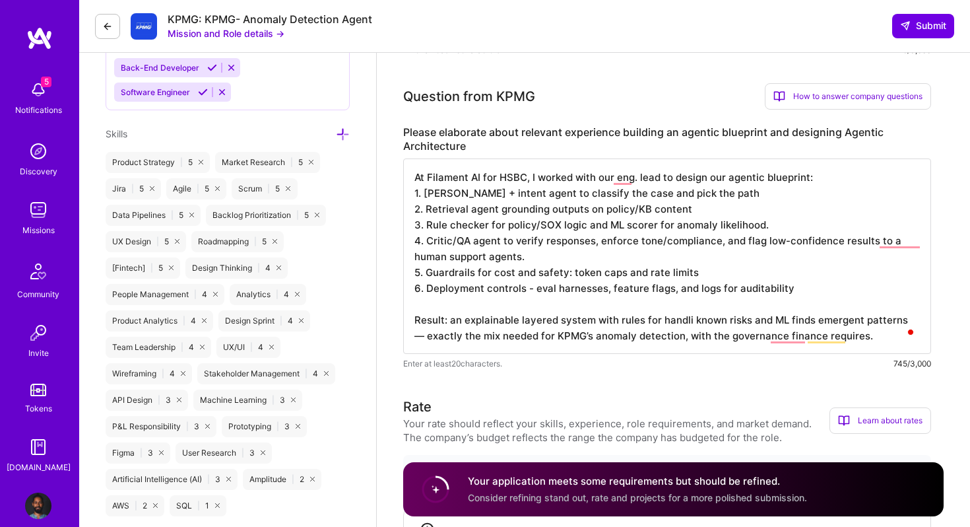
scroll to position [1, 0]
drag, startPoint x: 754, startPoint y: 321, endPoint x: 919, endPoint y: 321, distance: 165.0
click at [919, 321] on textarea "At Filament AI for HSBC, I worked with our eng. lead to design our agentic blue…" at bounding box center [667, 255] width 528 height 195
click at [796, 328] on textarea "At Filament AI for HSBC, I worked with our eng. lead to design our agentic blue…" at bounding box center [667, 255] width 528 height 195
drag, startPoint x: 747, startPoint y: 335, endPoint x: 539, endPoint y: 341, distance: 208.0
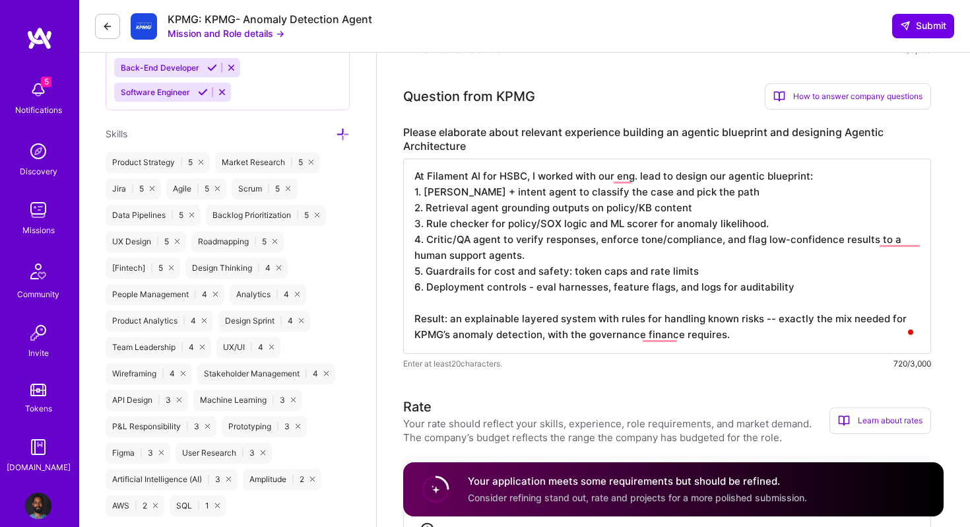
click at [539, 341] on textarea "At Filament AI for HSBC, I worked with our eng. lead to design our agentic blue…" at bounding box center [667, 255] width 528 height 195
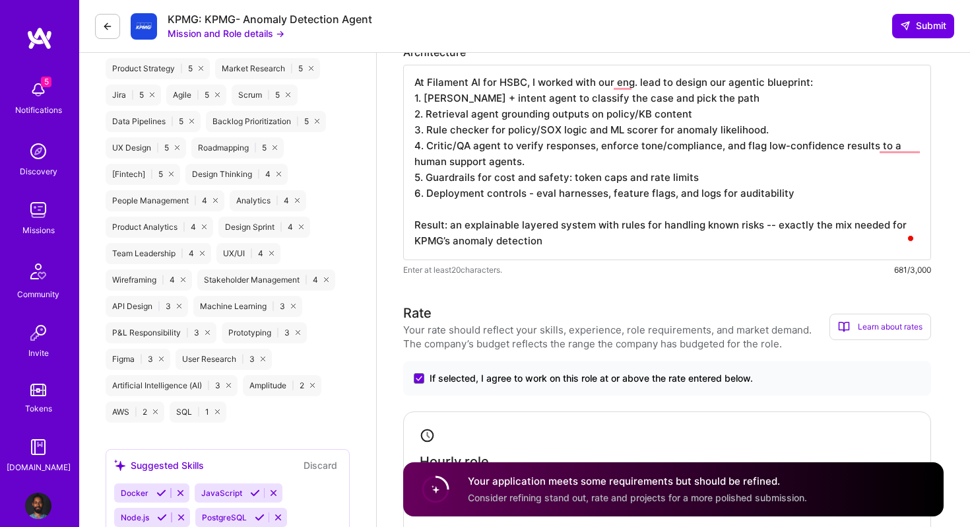
scroll to position [779, 0]
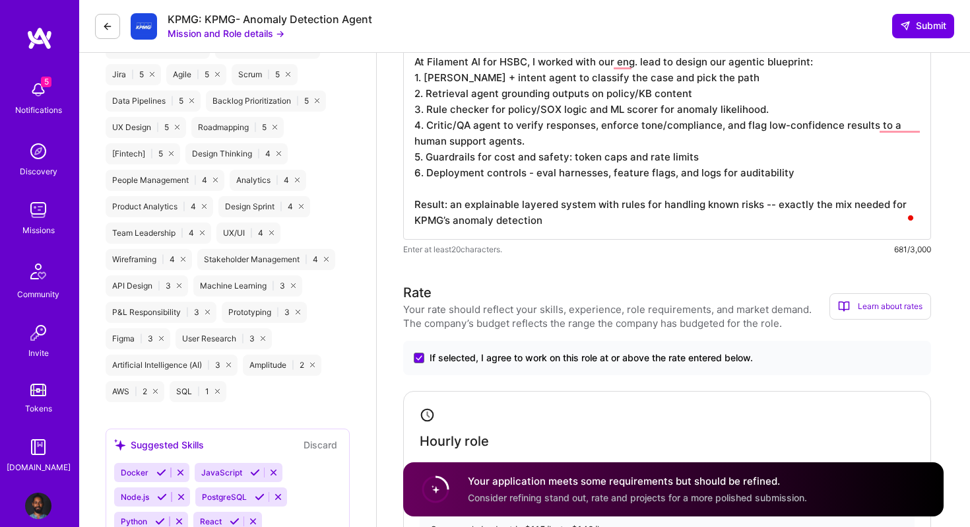
type textarea "At Filament AI for HSBC, I worked with our eng. lead to design our agentic blue…"
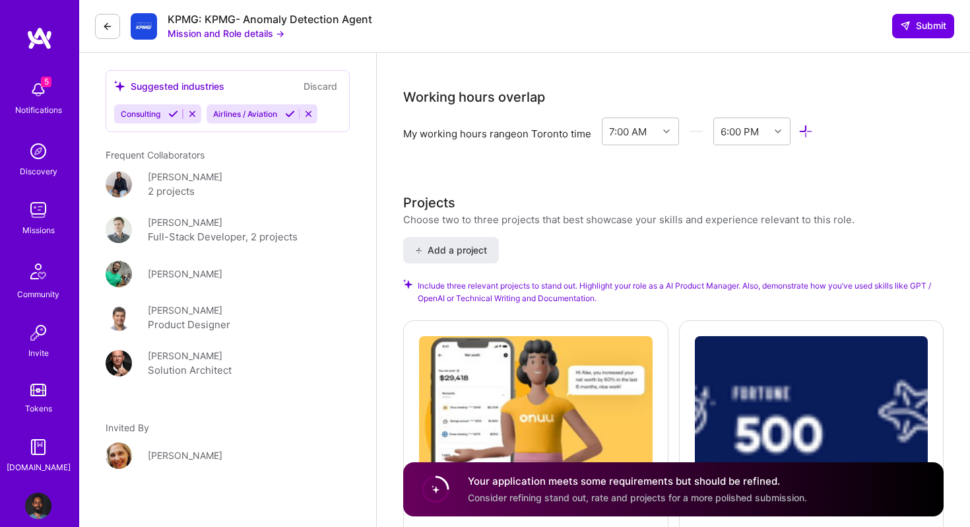
scroll to position [1581, 0]
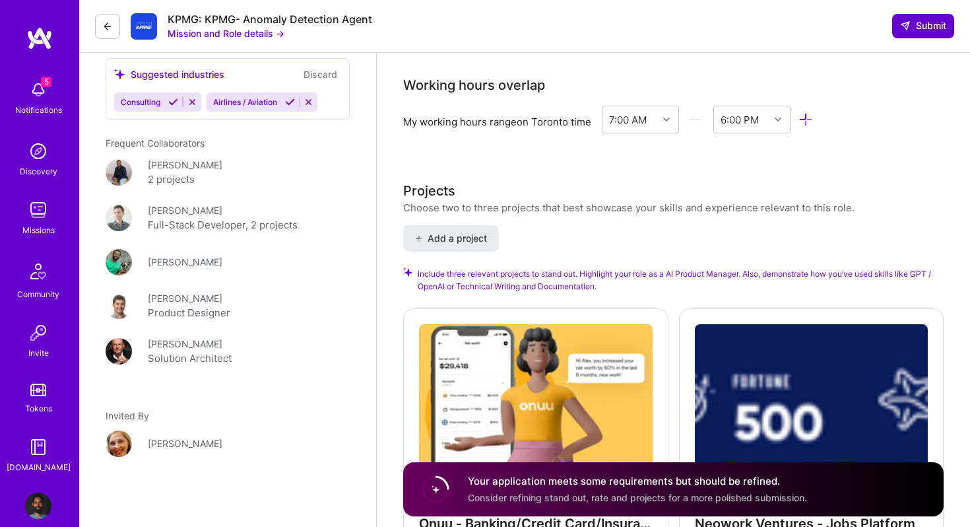
click at [927, 25] on span "Submit" at bounding box center [923, 25] width 46 height 13
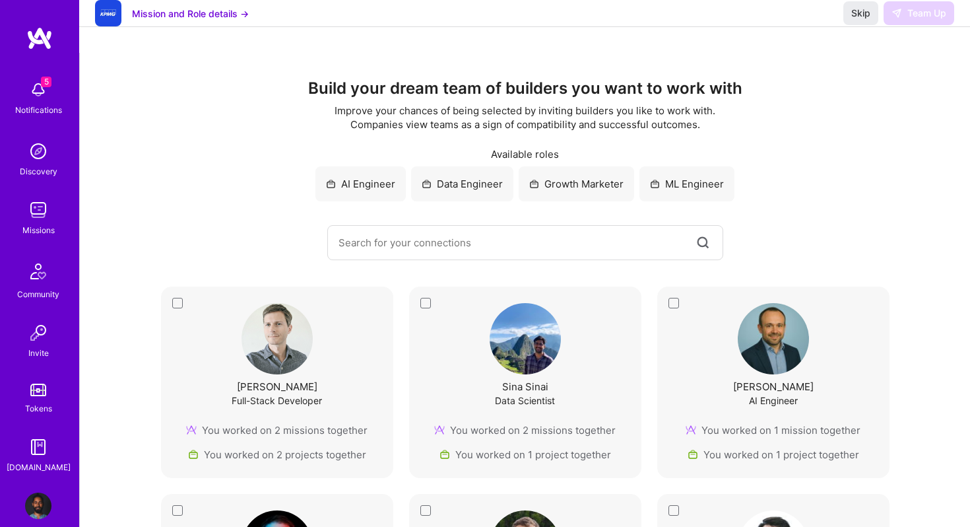
click at [176, 304] on div "Tyler Horan Full-Stack Developer You worked on 2 missions together You worked o…" at bounding box center [277, 381] width 232 height 191
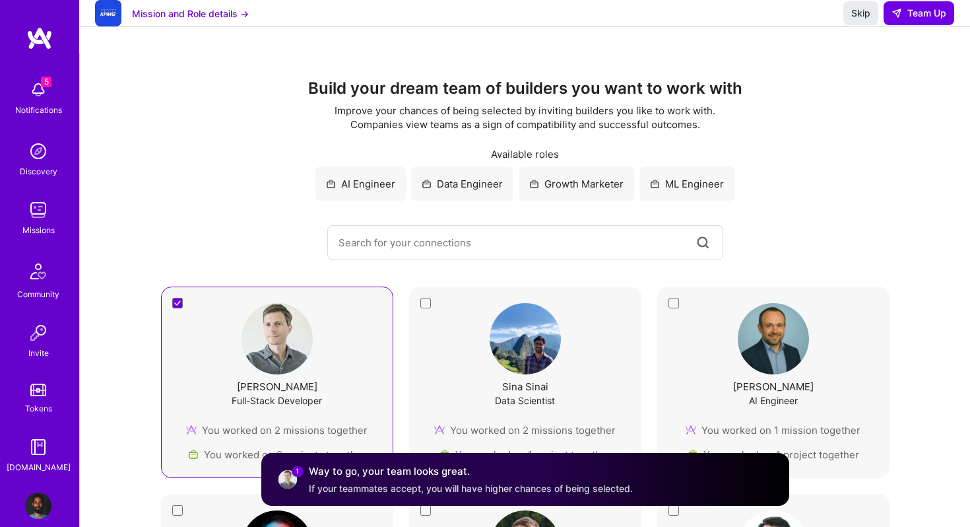
click at [424, 305] on div "Sina Sinai Data Scientist You worked on 2 missions together You worked on 1 pro…" at bounding box center [525, 381] width 232 height 191
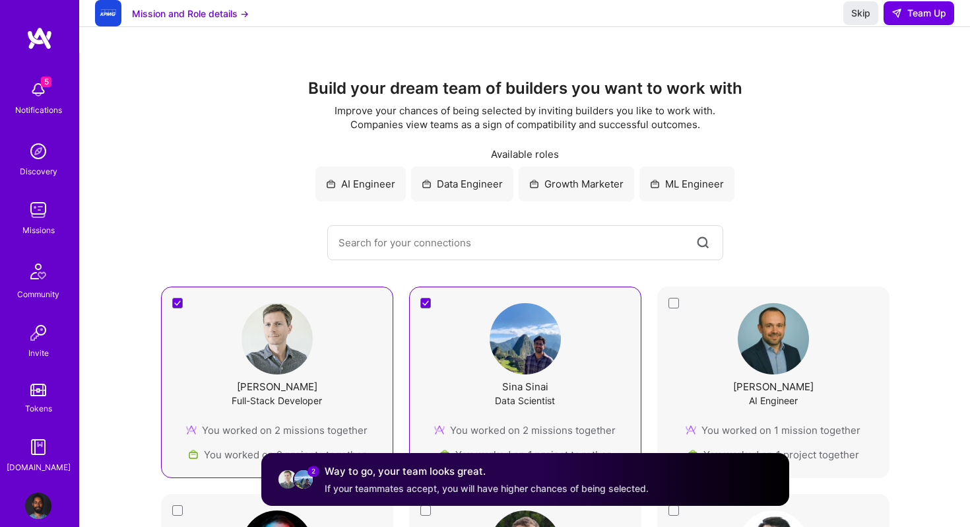
click at [677, 305] on div "Marcin Wylot AI Engineer You worked on 1 mission together You worked on 1 proje…" at bounding box center [773, 382] width 199 height 158
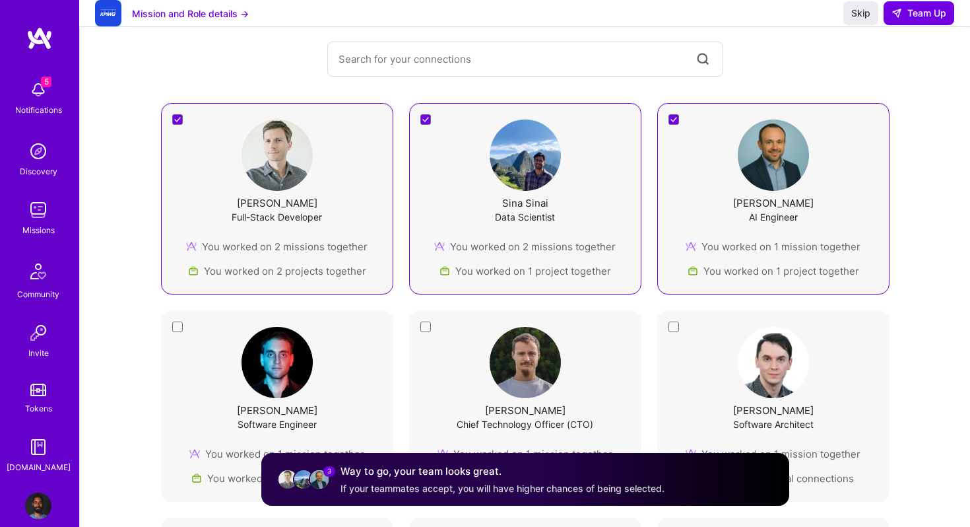
scroll to position [347, 0]
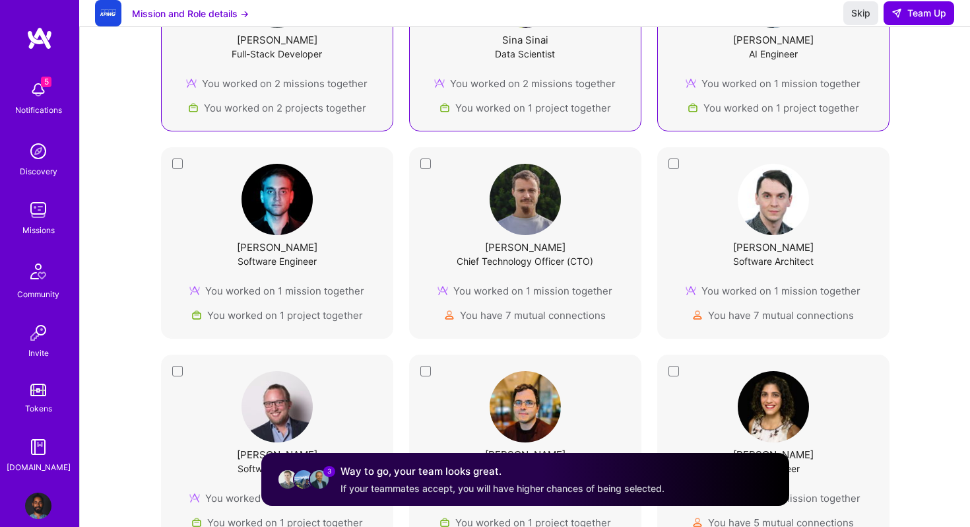
click at [424, 164] on div "Robertas Konarskis Chief Technology Officer (CTO) You worked on 1 mission toget…" at bounding box center [525, 242] width 232 height 191
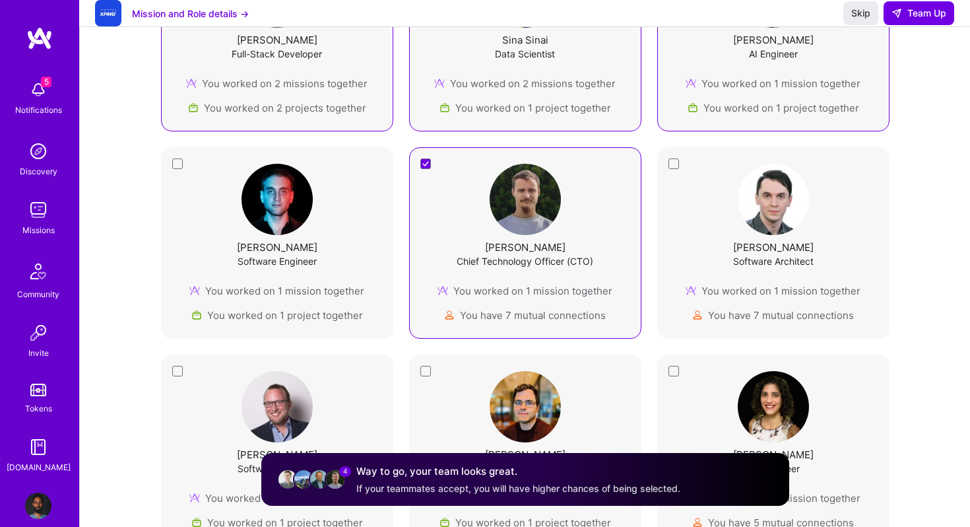
click at [173, 164] on div "Maxim Zubarev Software Engineer You worked on 1 mission together You worked on …" at bounding box center [277, 242] width 232 height 191
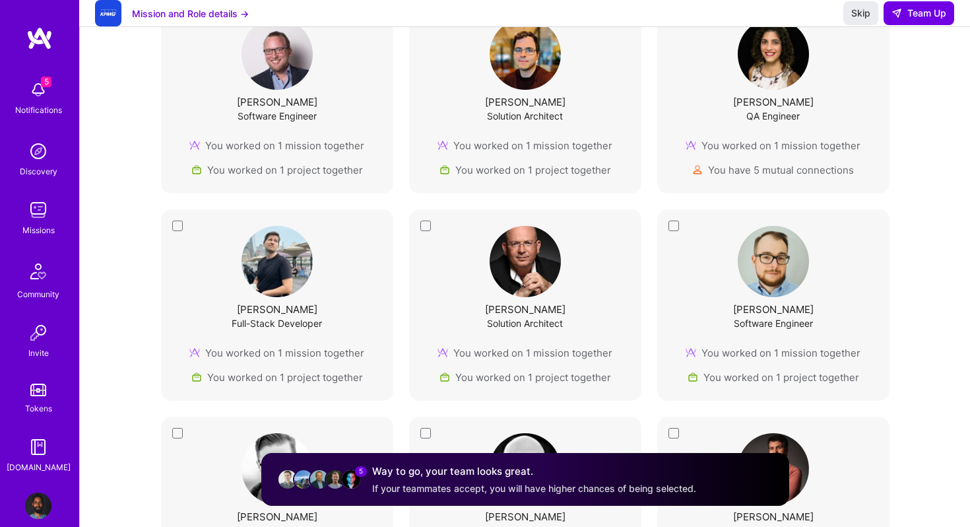
scroll to position [704, 0]
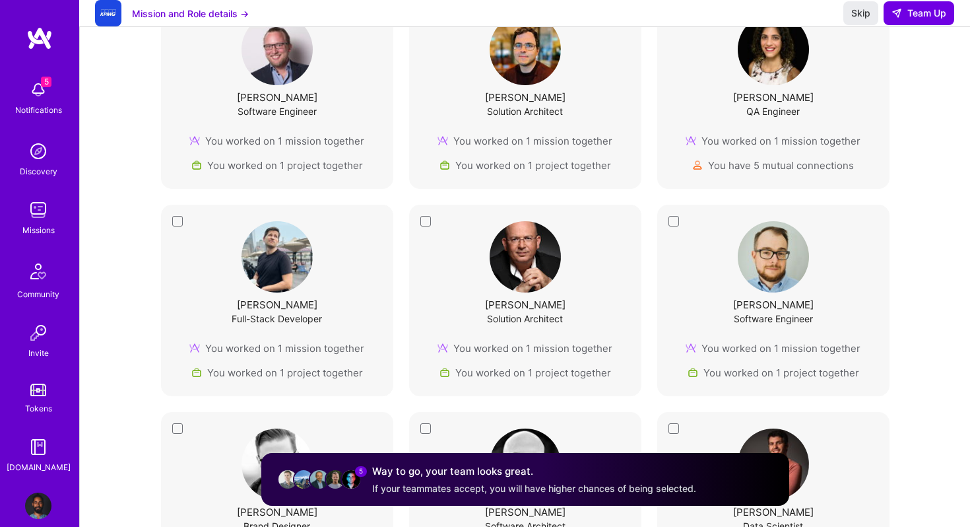
click at [428, 222] on div "Israel Kehat Solution Architect You worked on 1 mission together You worked on …" at bounding box center [525, 300] width 199 height 158
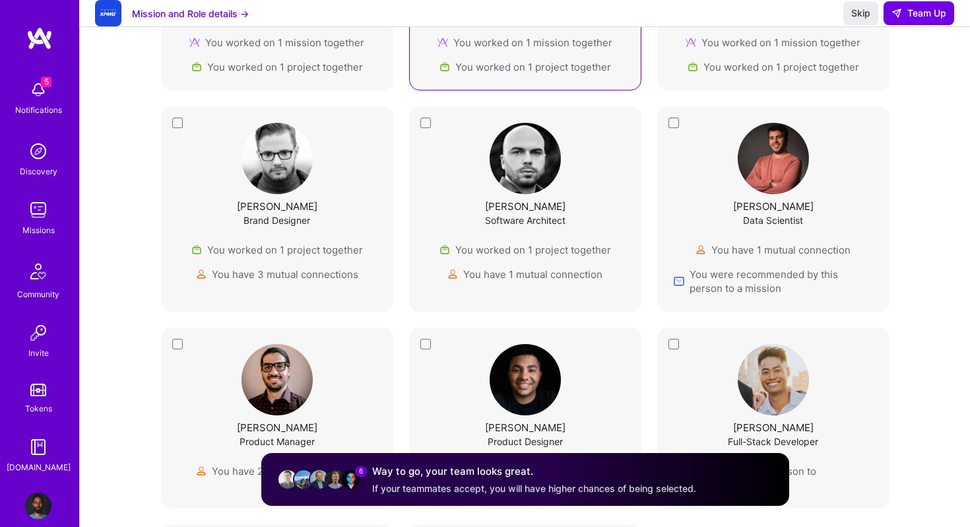
scroll to position [1014, 0]
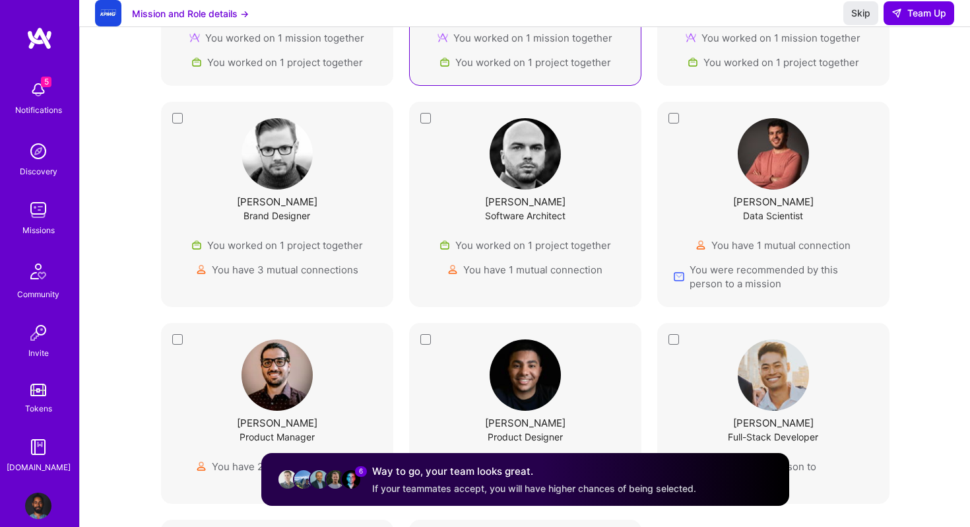
click at [675, 117] on div "Kujtim Rahmani Data Scientist You have 1 mutual connection You were recommended…" at bounding box center [773, 204] width 232 height 205
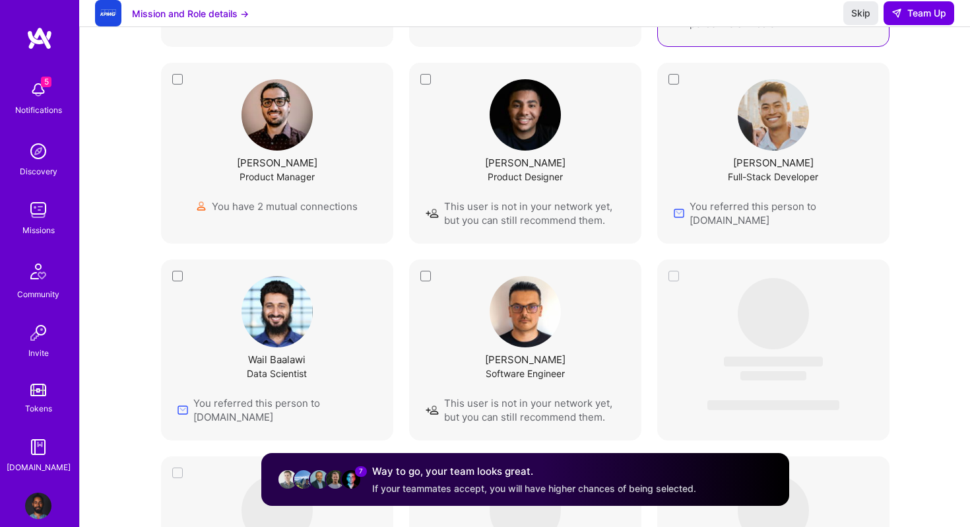
scroll to position [1279, 0]
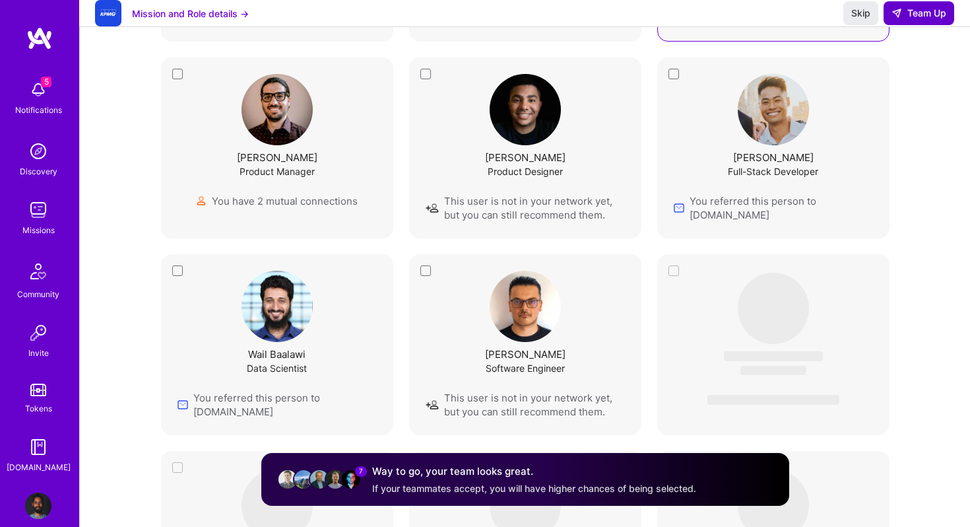
click at [914, 20] on span "Team Up" at bounding box center [919, 13] width 55 height 13
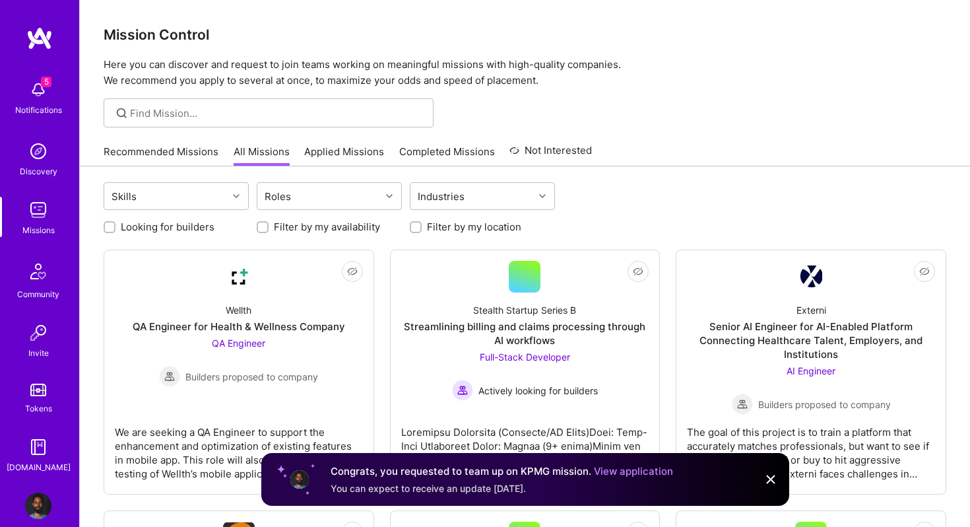
click at [645, 474] on link "View application" at bounding box center [633, 471] width 79 height 13
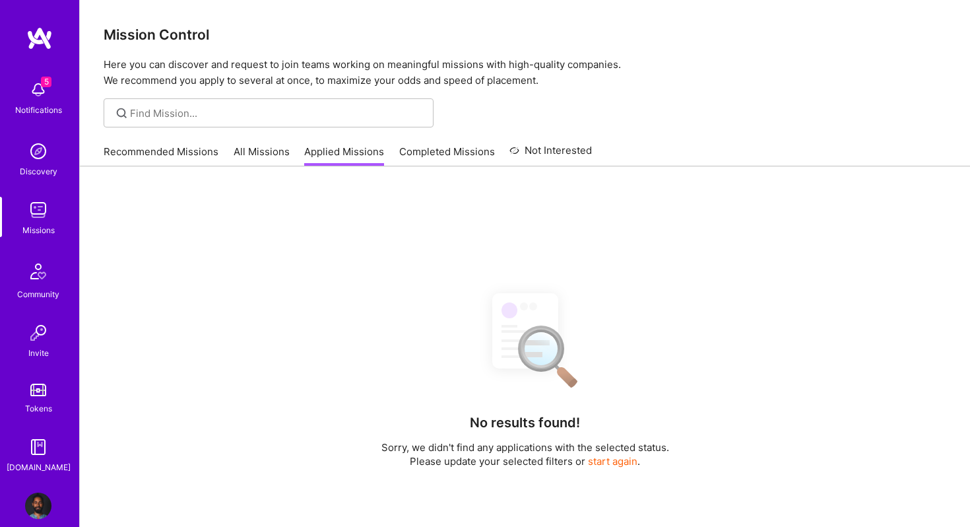
click at [602, 460] on button "start again" at bounding box center [613, 461] width 50 height 14
click at [359, 152] on link "Applied Missions" at bounding box center [344, 156] width 80 height 22
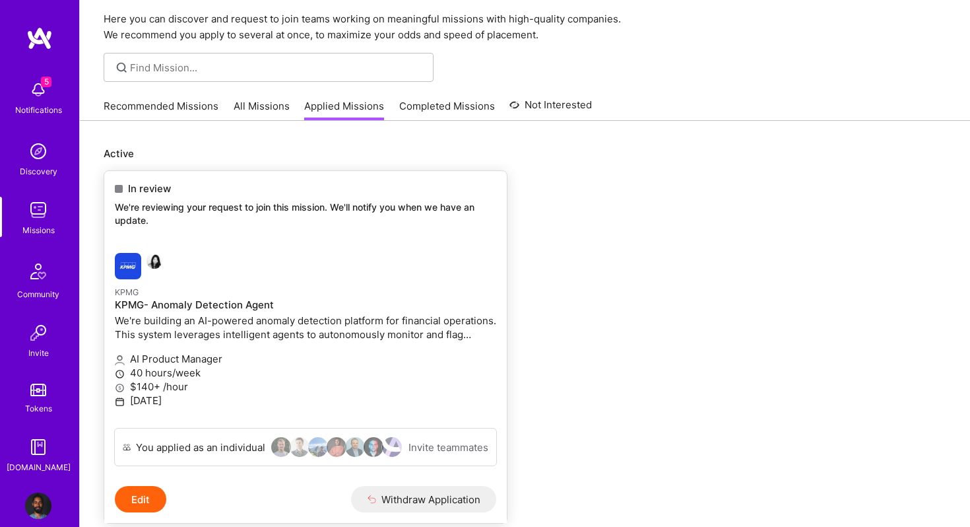
scroll to position [48, 0]
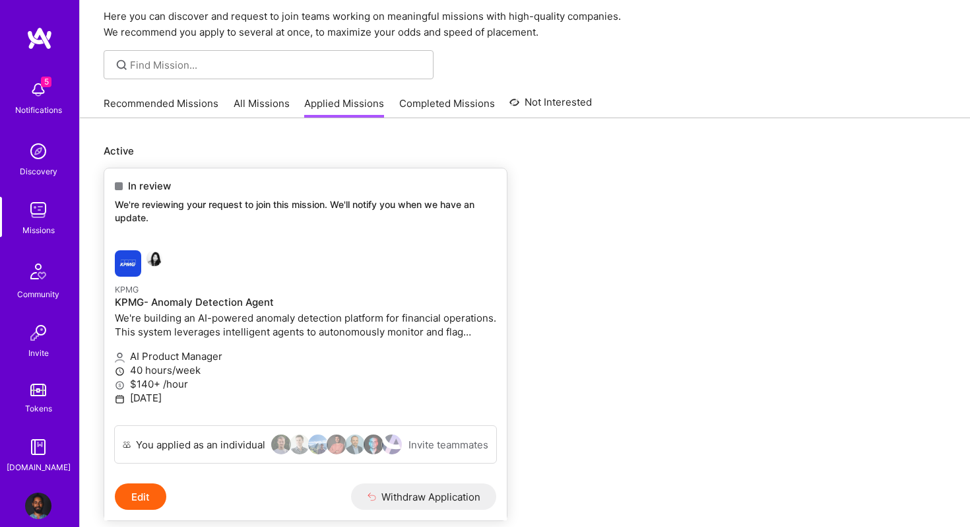
click at [134, 262] on img at bounding box center [128, 263] width 26 height 26
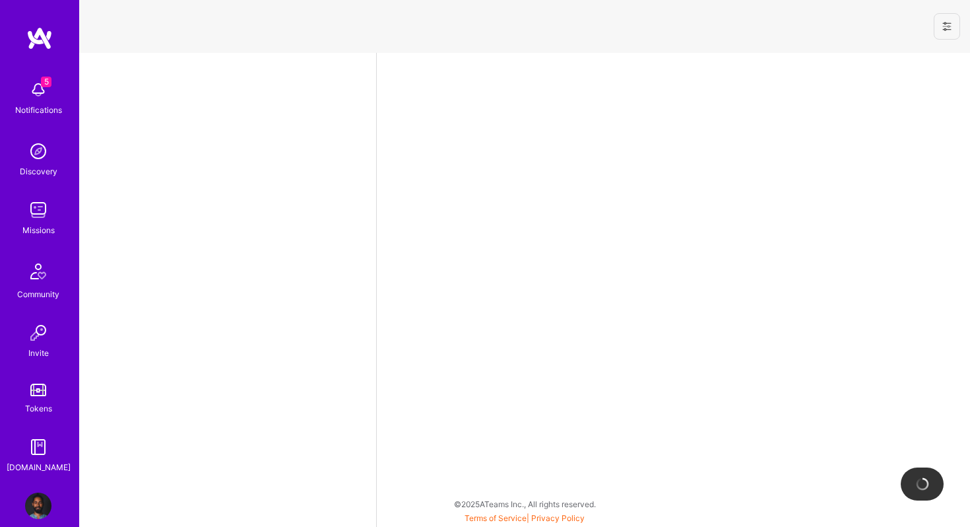
select select "CA"
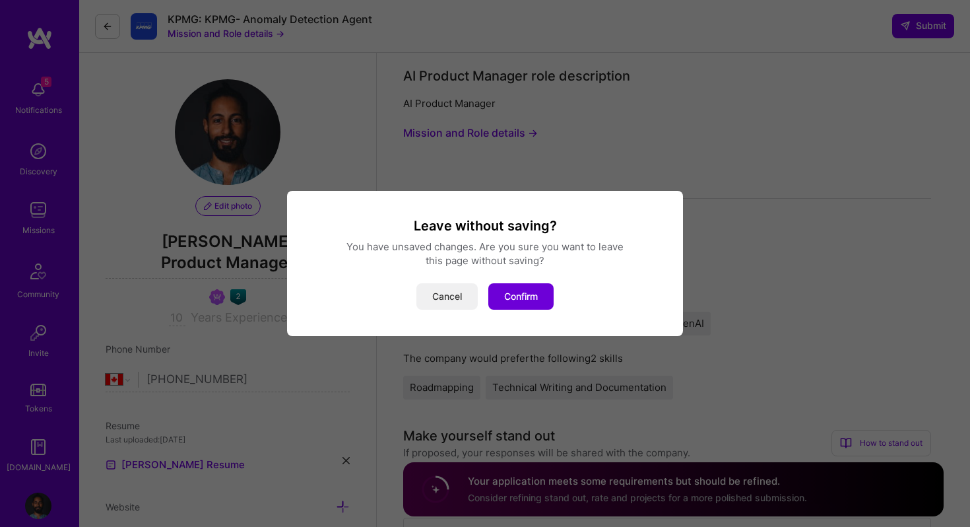
click at [451, 288] on button "Cancel" at bounding box center [446, 296] width 61 height 26
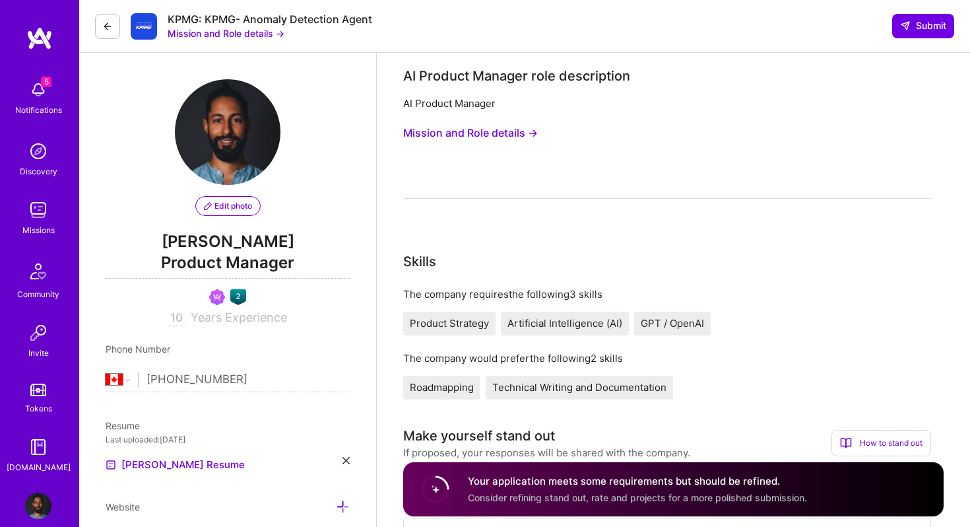
click at [38, 228] on div "Missions" at bounding box center [38, 230] width 32 height 14
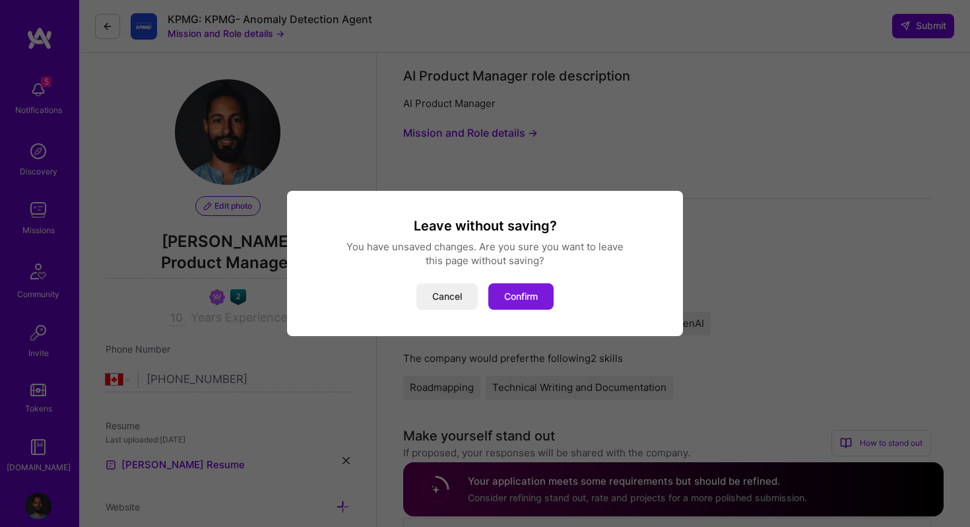
click at [506, 293] on button "Confirm" at bounding box center [520, 296] width 65 height 26
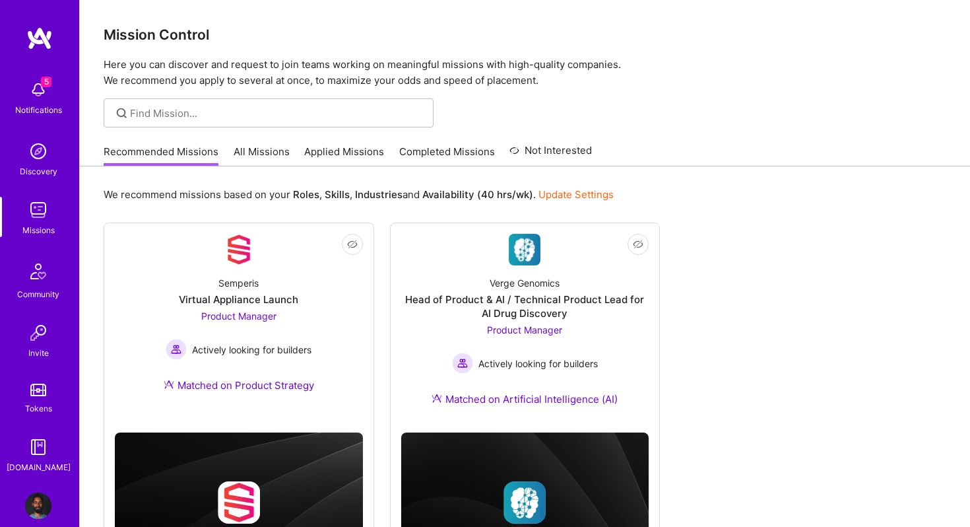
click at [325, 157] on link "Applied Missions" at bounding box center [344, 156] width 80 height 22
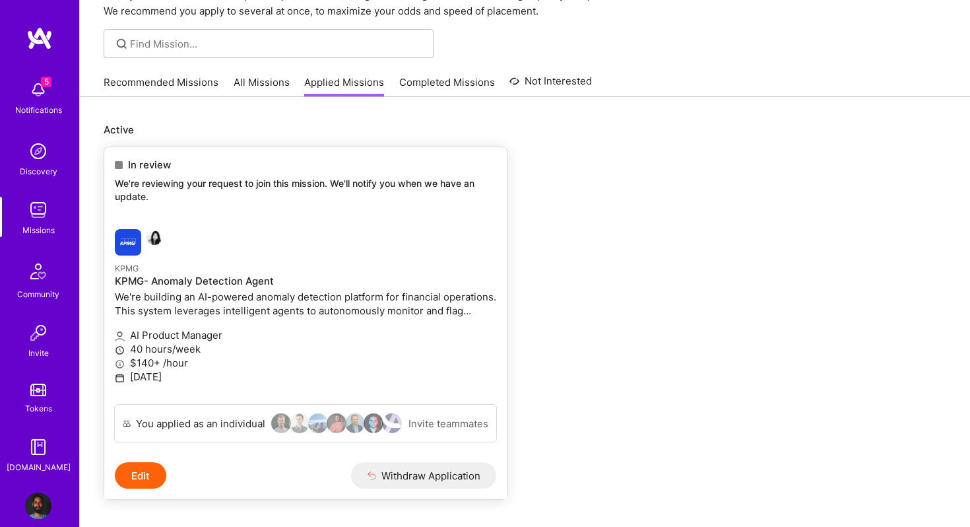
scroll to position [64, 0]
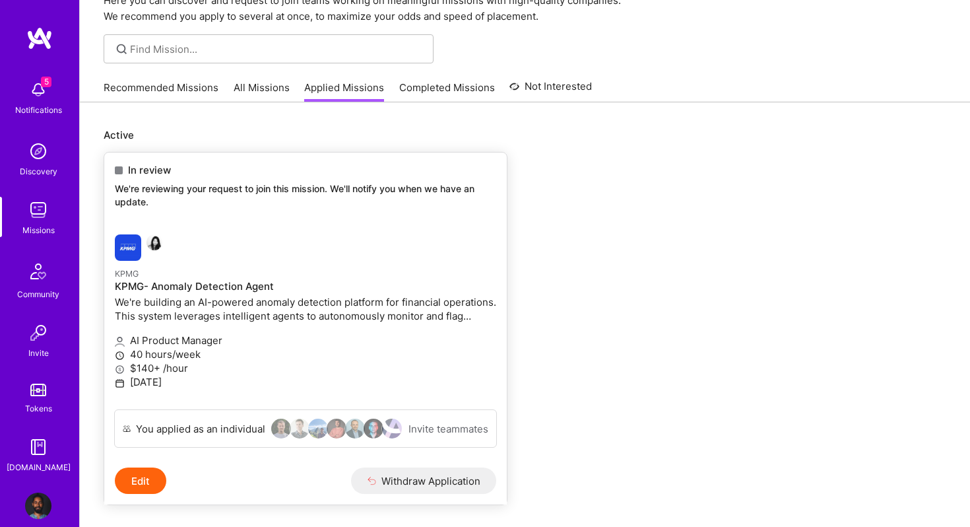
click at [123, 256] on img at bounding box center [128, 247] width 26 height 26
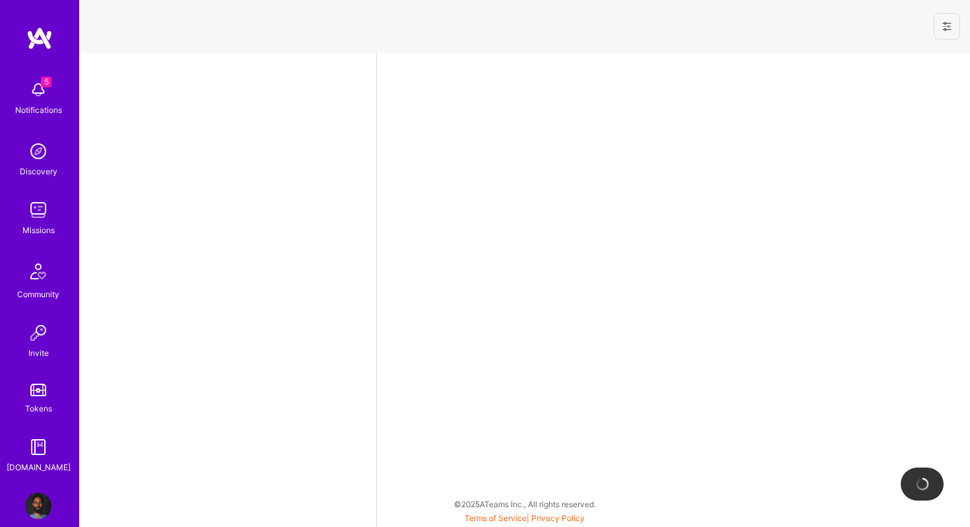
select select "CA"
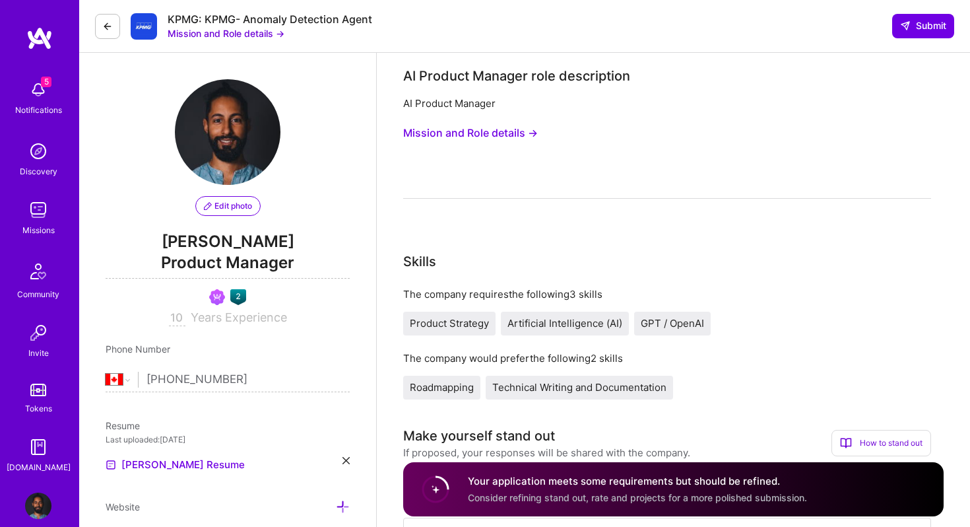
click at [442, 141] on button "Mission and Role details →" at bounding box center [470, 133] width 135 height 24
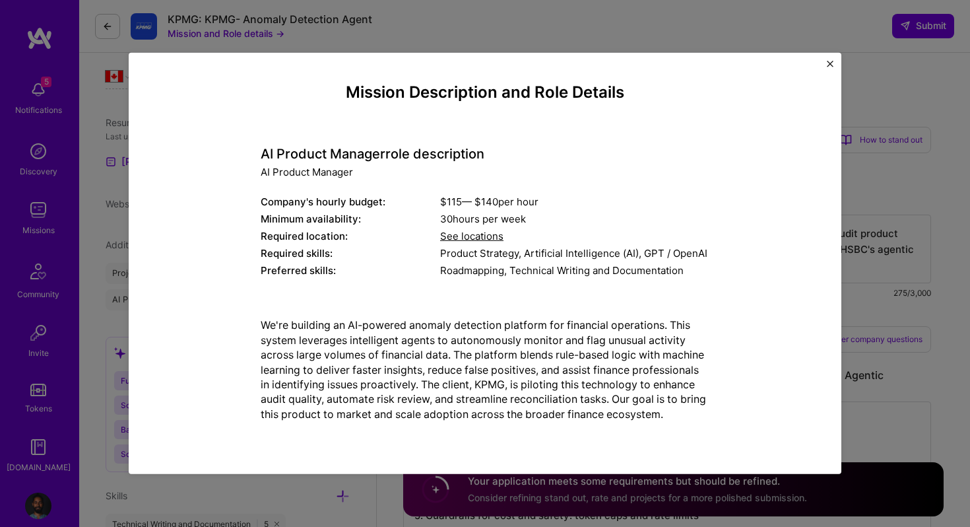
click at [834, 67] on div "Mission Description and Role Details AI Product Manager role description AI Pro…" at bounding box center [485, 263] width 713 height 421
click at [832, 67] on img "Close" at bounding box center [830, 64] width 7 height 7
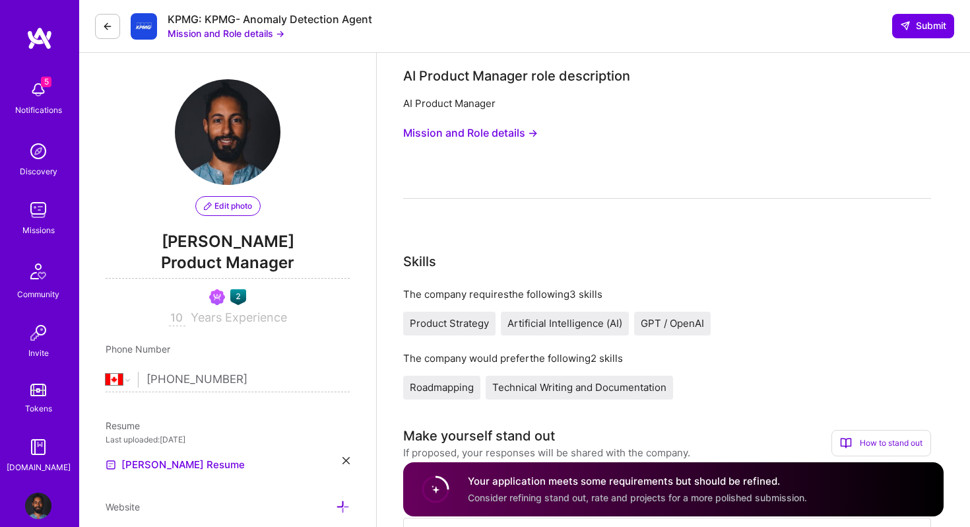
click at [141, 26] on img at bounding box center [144, 26] width 26 height 26
click at [112, 28] on icon at bounding box center [107, 26] width 11 height 11
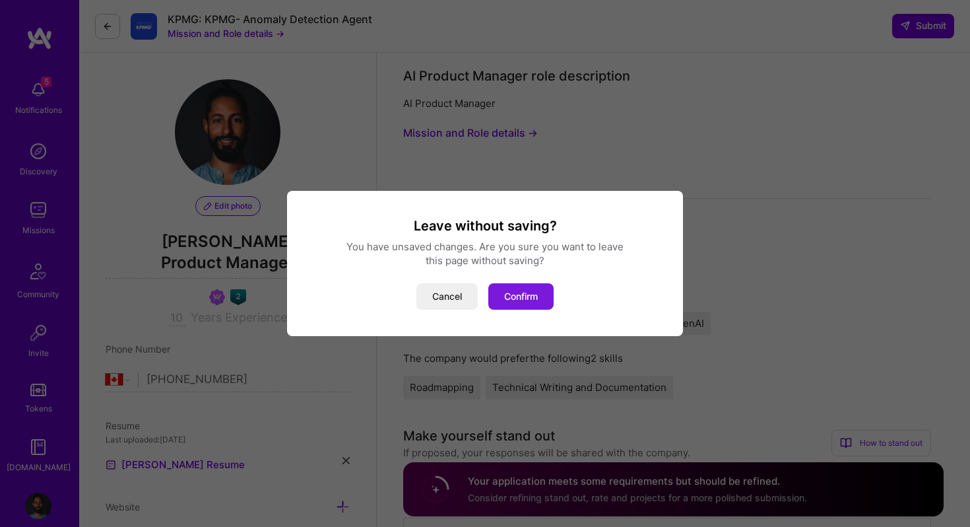
click at [500, 297] on button "Confirm" at bounding box center [520, 296] width 65 height 26
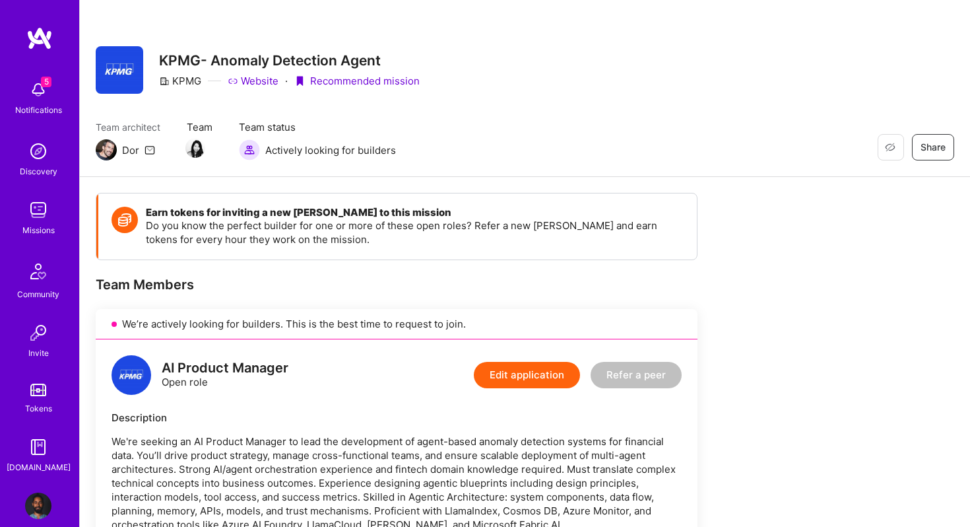
click at [157, 383] on div "AI Product Manager Open role" at bounding box center [200, 375] width 177 height 40
click at [135, 377] on img at bounding box center [132, 375] width 40 height 40
click at [508, 381] on button "Edit application" at bounding box center [527, 375] width 106 height 26
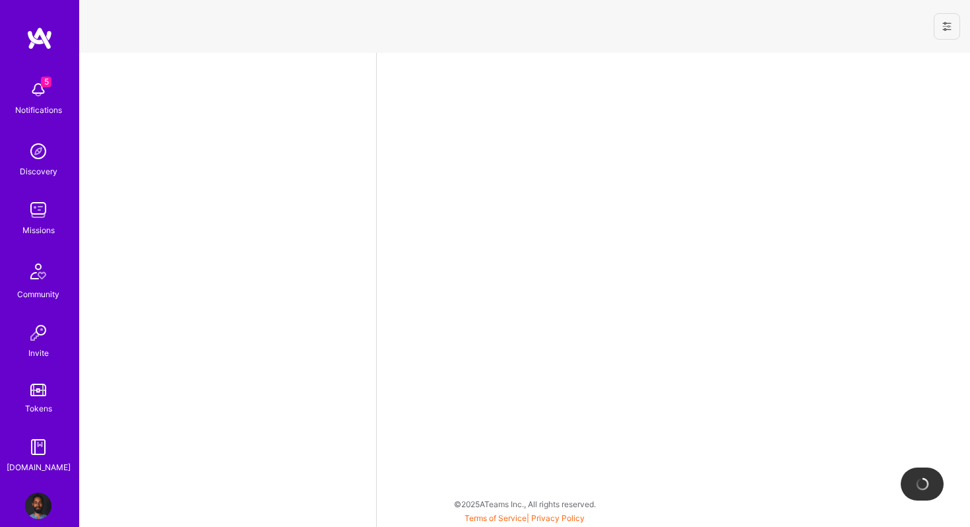
select select "CA"
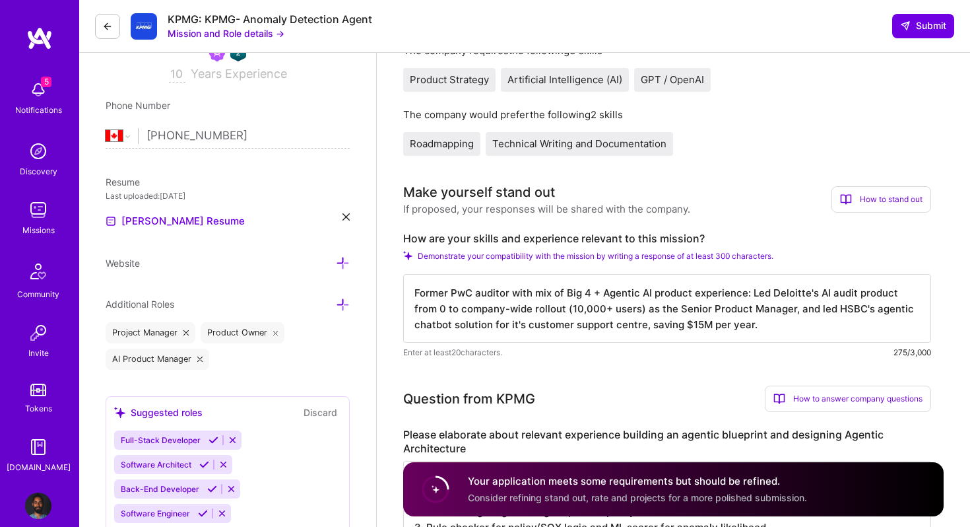
scroll to position [247, 0]
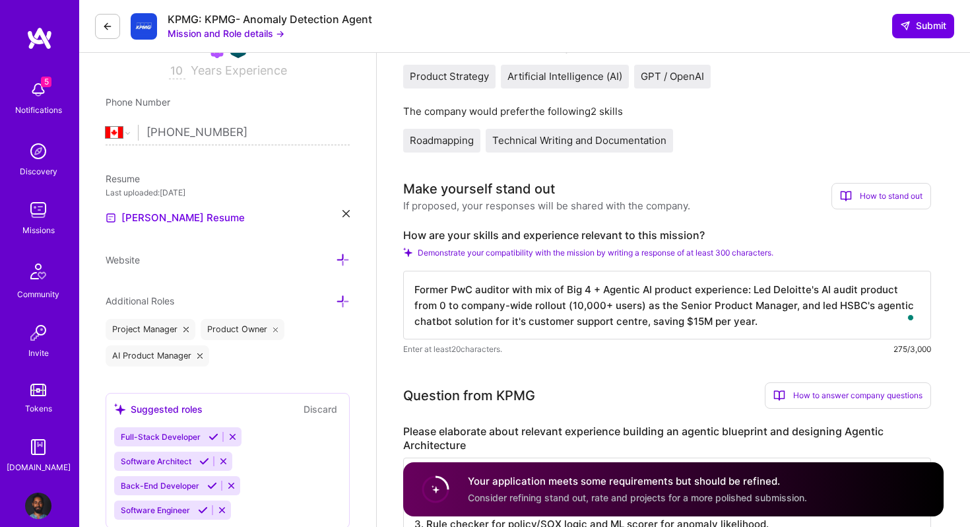
drag, startPoint x: 416, startPoint y: 290, endPoint x: 743, endPoint y: 292, distance: 326.1
click at [743, 292] on textarea "Former PwC auditor with mix of Big 4 + Agentic AI product experience: Led Deloi…" at bounding box center [667, 305] width 528 height 69
click at [116, 24] on button at bounding box center [107, 26] width 25 height 25
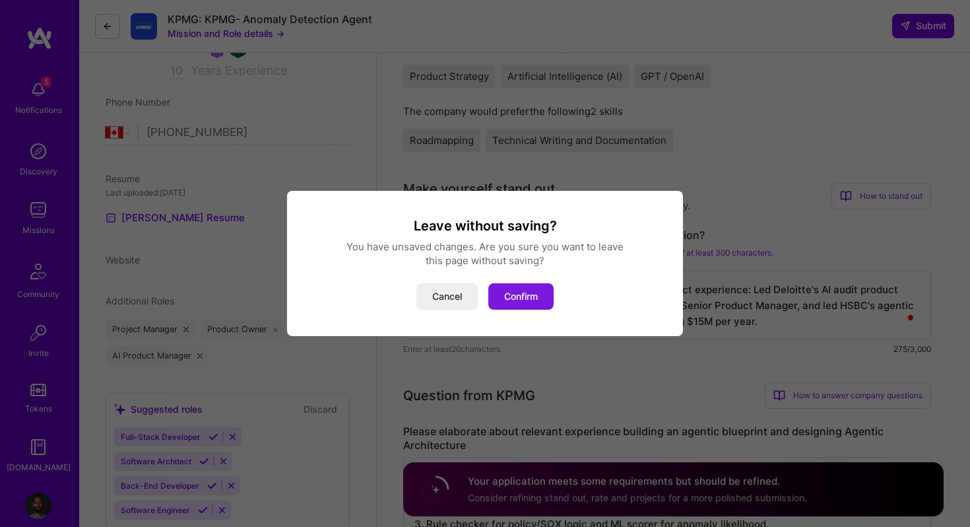
click at [525, 303] on button "Confirm" at bounding box center [520, 296] width 65 height 26
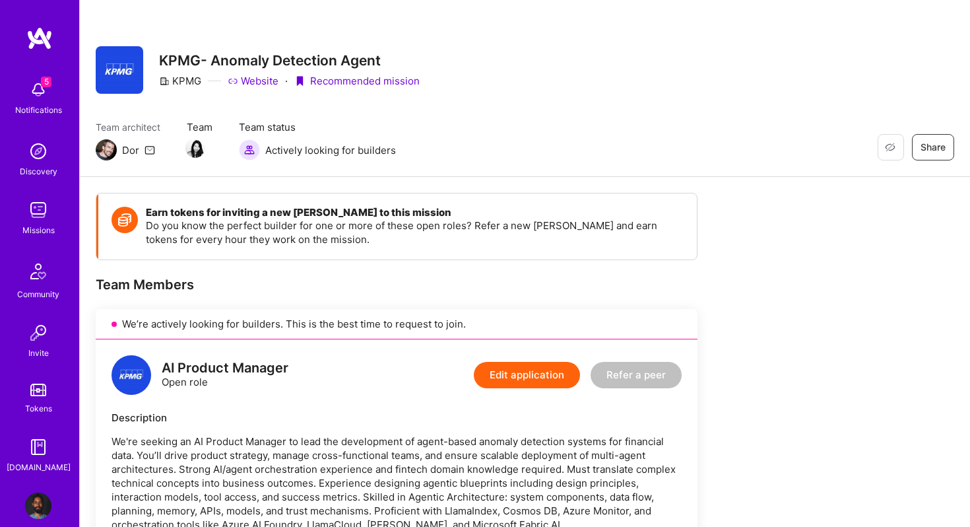
click at [34, 93] on img at bounding box center [38, 90] width 26 height 26
